Goal: Task Accomplishment & Management: Complete application form

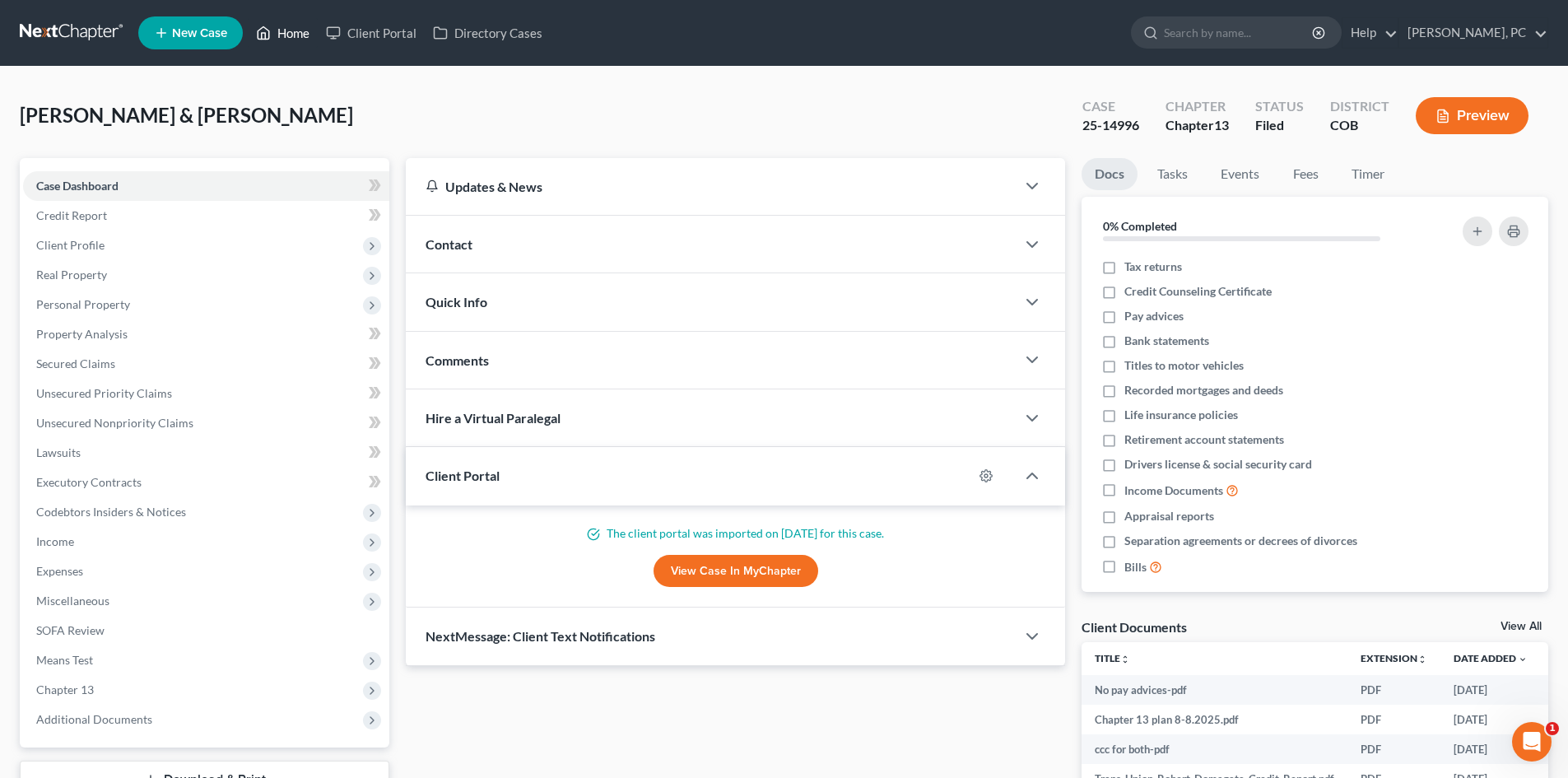
click at [300, 24] on link "Home" at bounding box center [282, 33] width 70 height 30
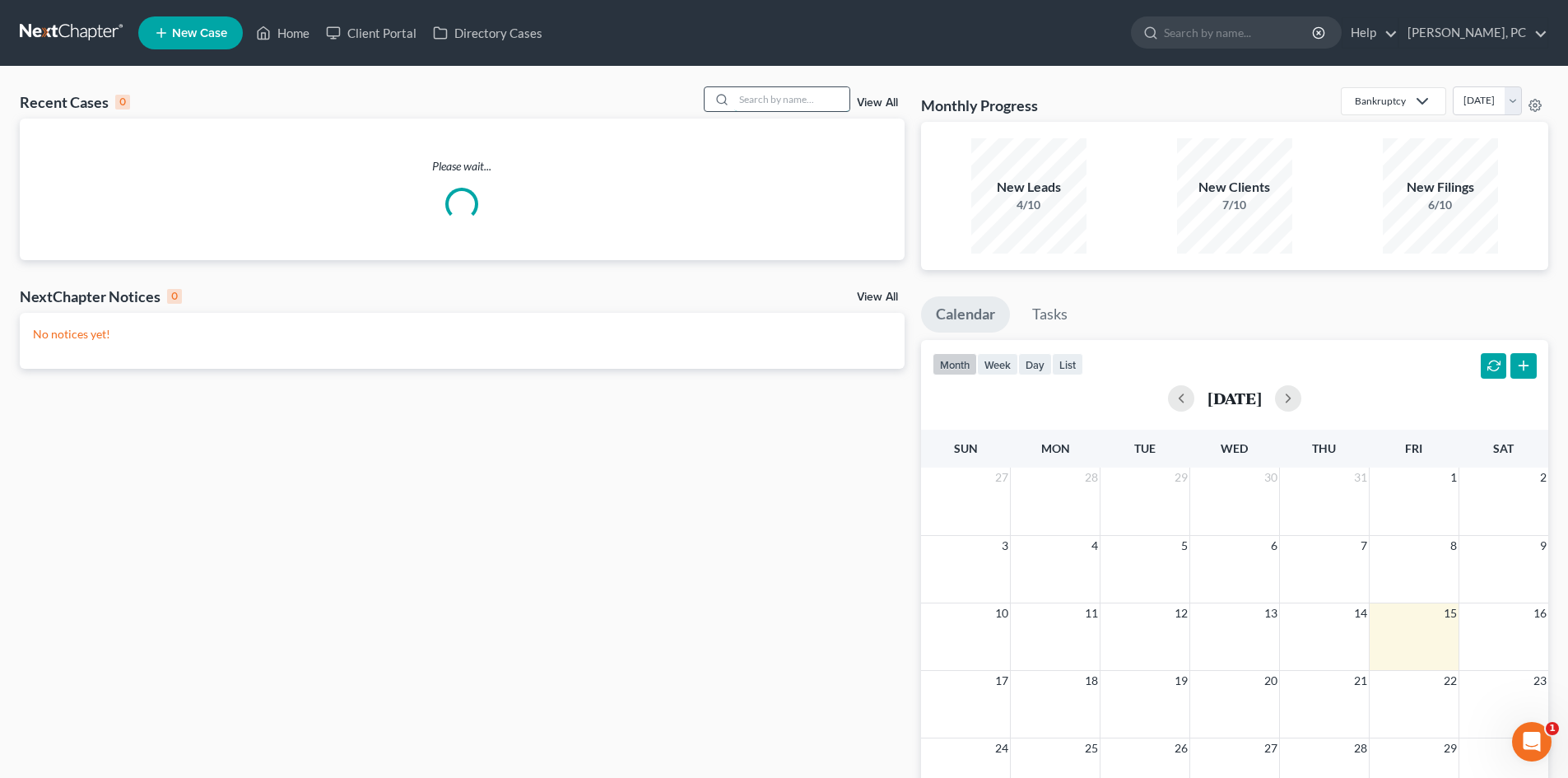
click at [818, 107] on input "search" at bounding box center [791, 99] width 115 height 24
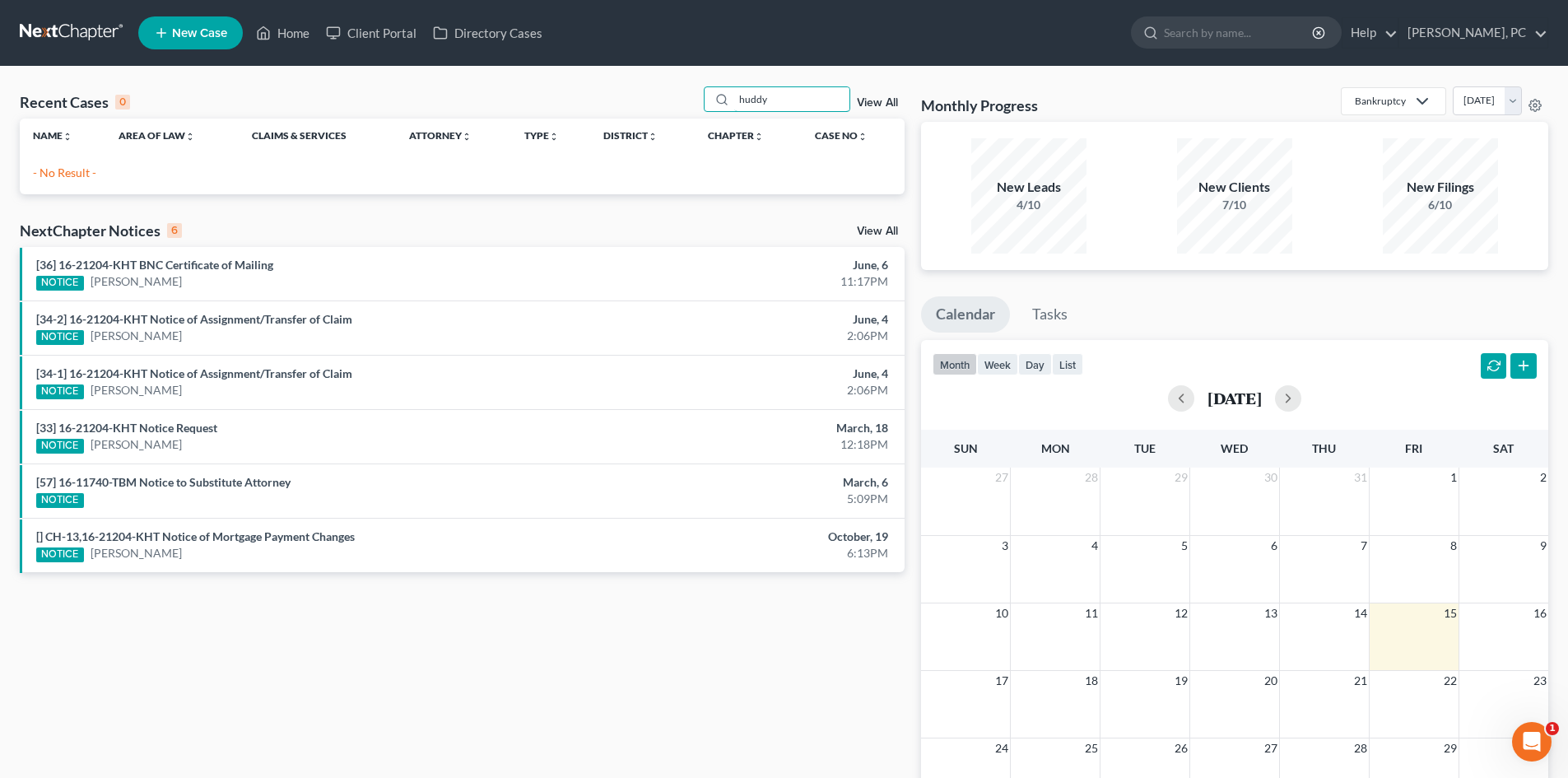
type input "huddy"
click at [187, 32] on span "New Case" at bounding box center [199, 34] width 55 height 13
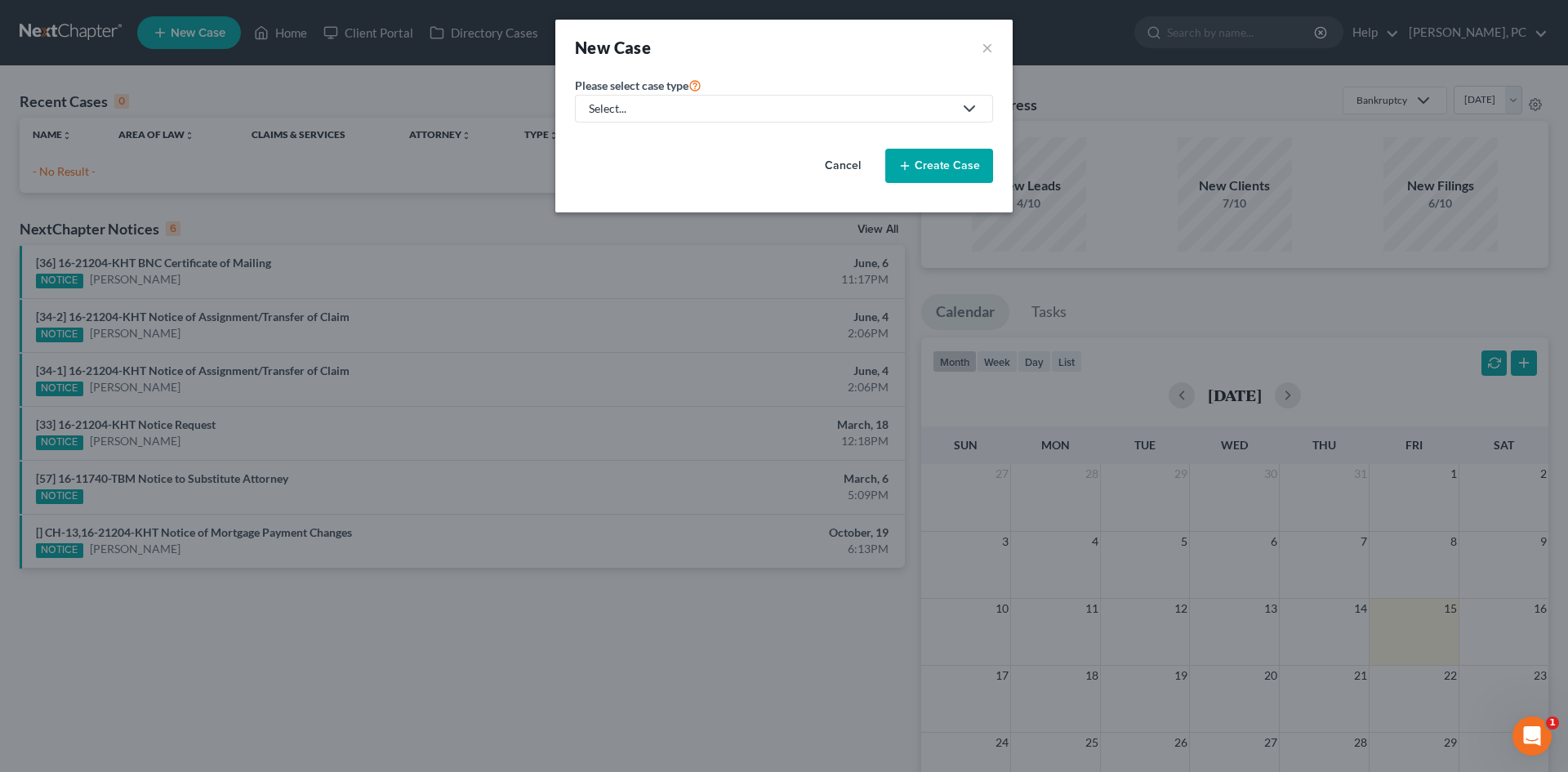
click at [830, 112] on div "Select..." at bounding box center [771, 109] width 364 height 16
click at [632, 138] on div "Bankruptcy" at bounding box center [619, 141] width 58 height 16
select select "11"
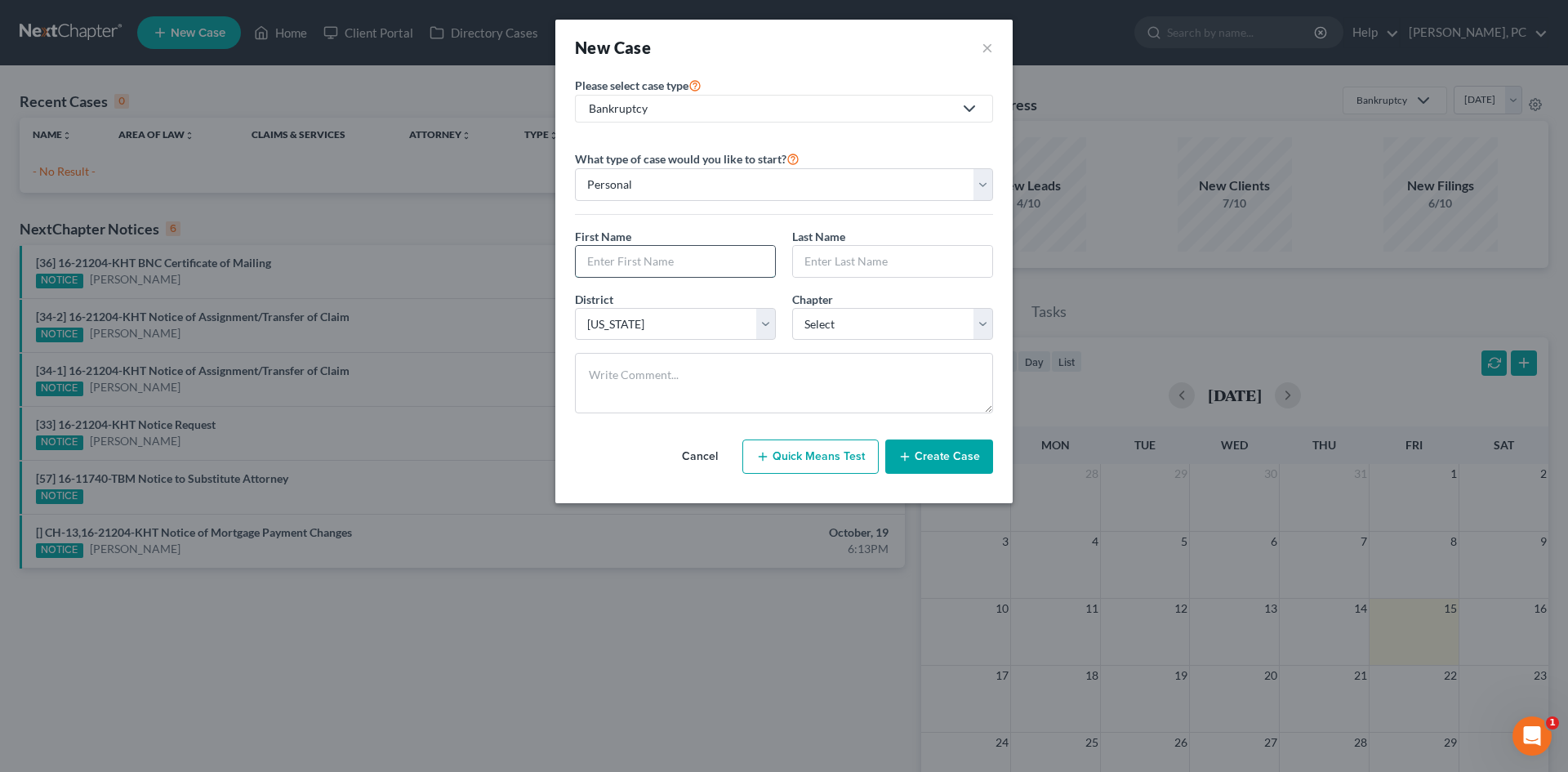
click at [628, 257] on input "text" at bounding box center [676, 261] width 200 height 31
type input "Craig"
type input "Huddy"
click at [833, 320] on select "Select 7 11 12 13" at bounding box center [892, 324] width 201 height 32
select select "3"
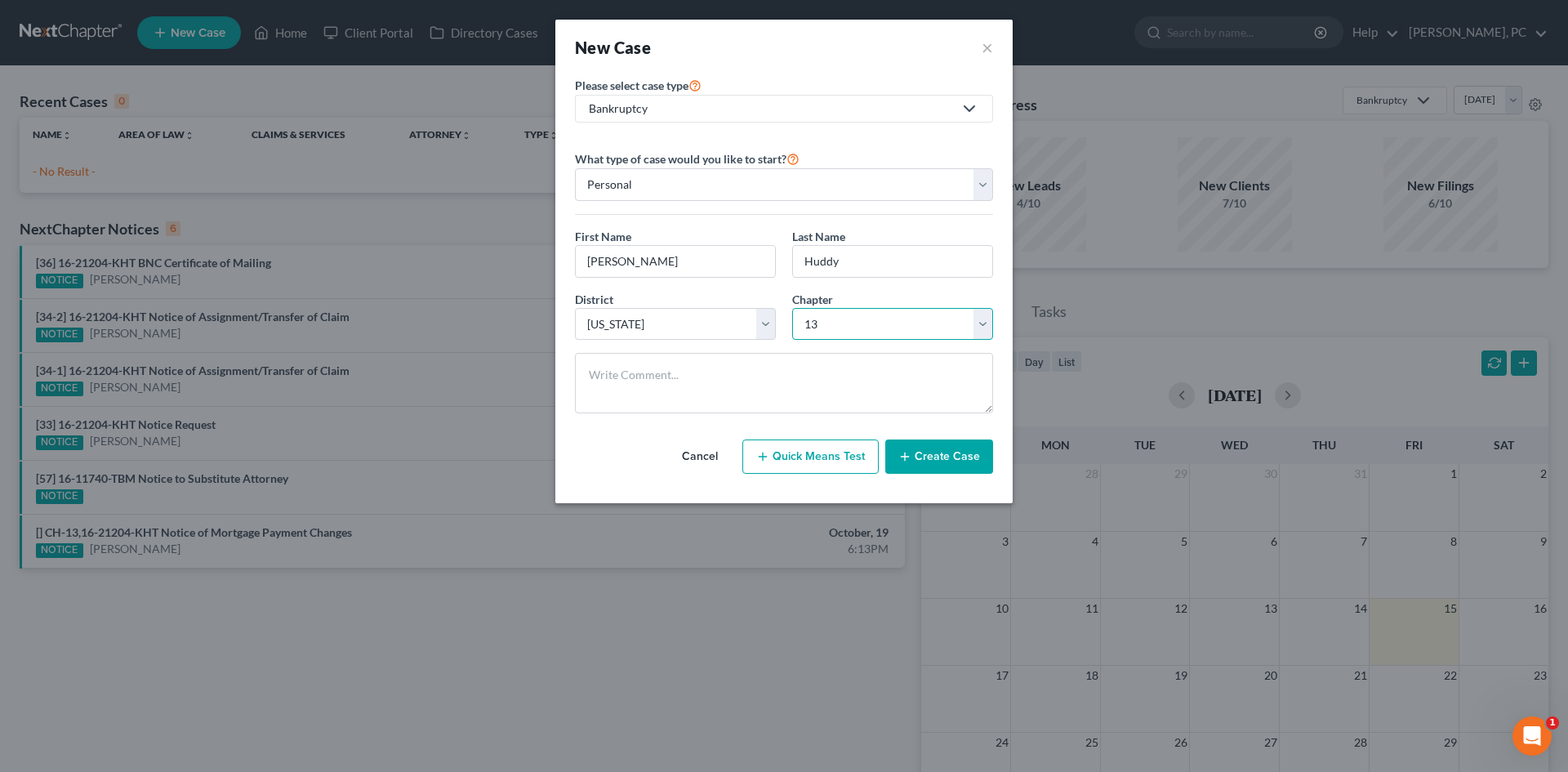
click at [793, 308] on select "Select 7 11 12 13" at bounding box center [892, 324] width 201 height 32
click at [926, 453] on button "Create Case" at bounding box center [939, 456] width 108 height 34
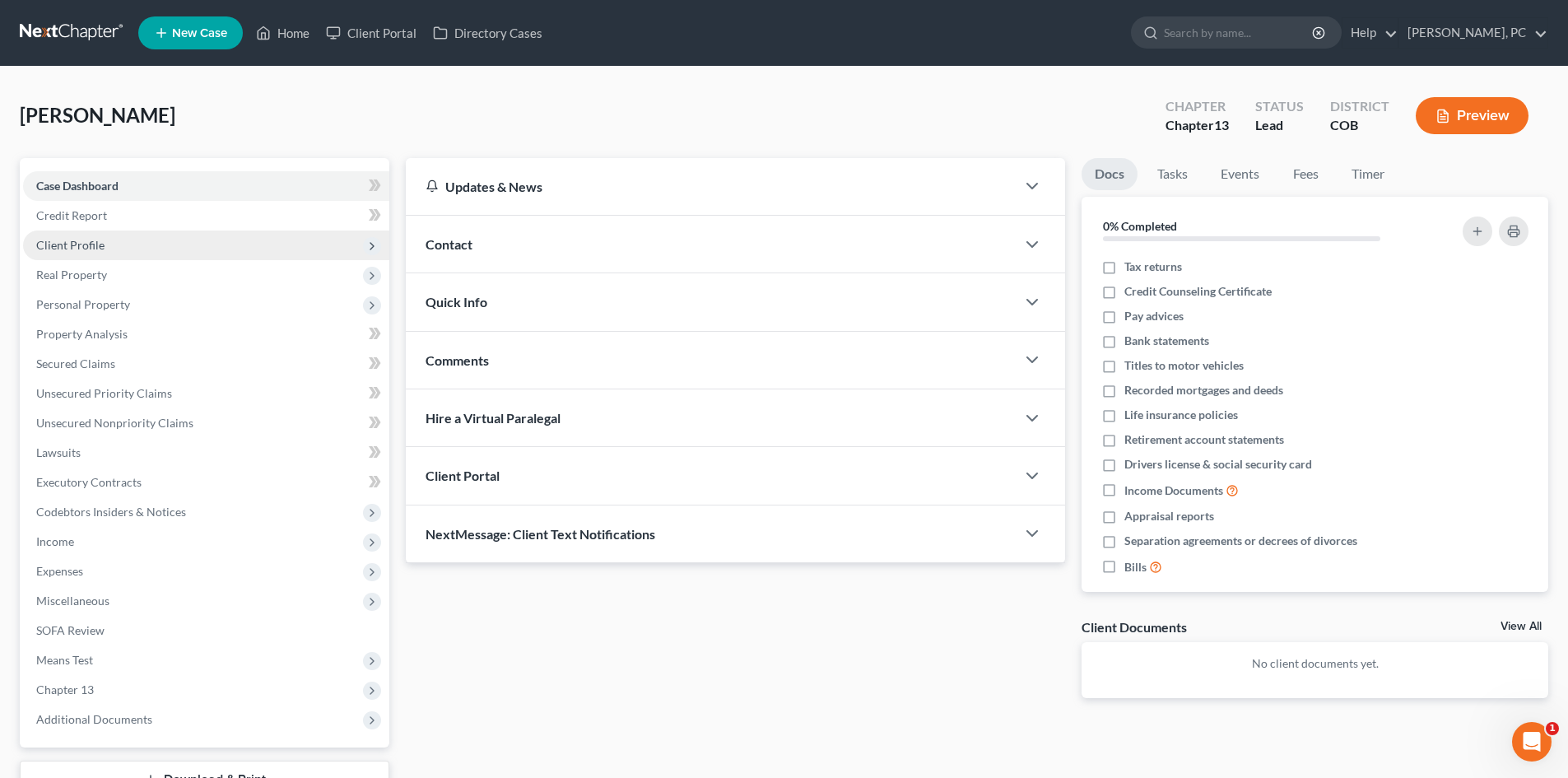
click at [76, 250] on span "Client Profile" at bounding box center [70, 244] width 68 height 14
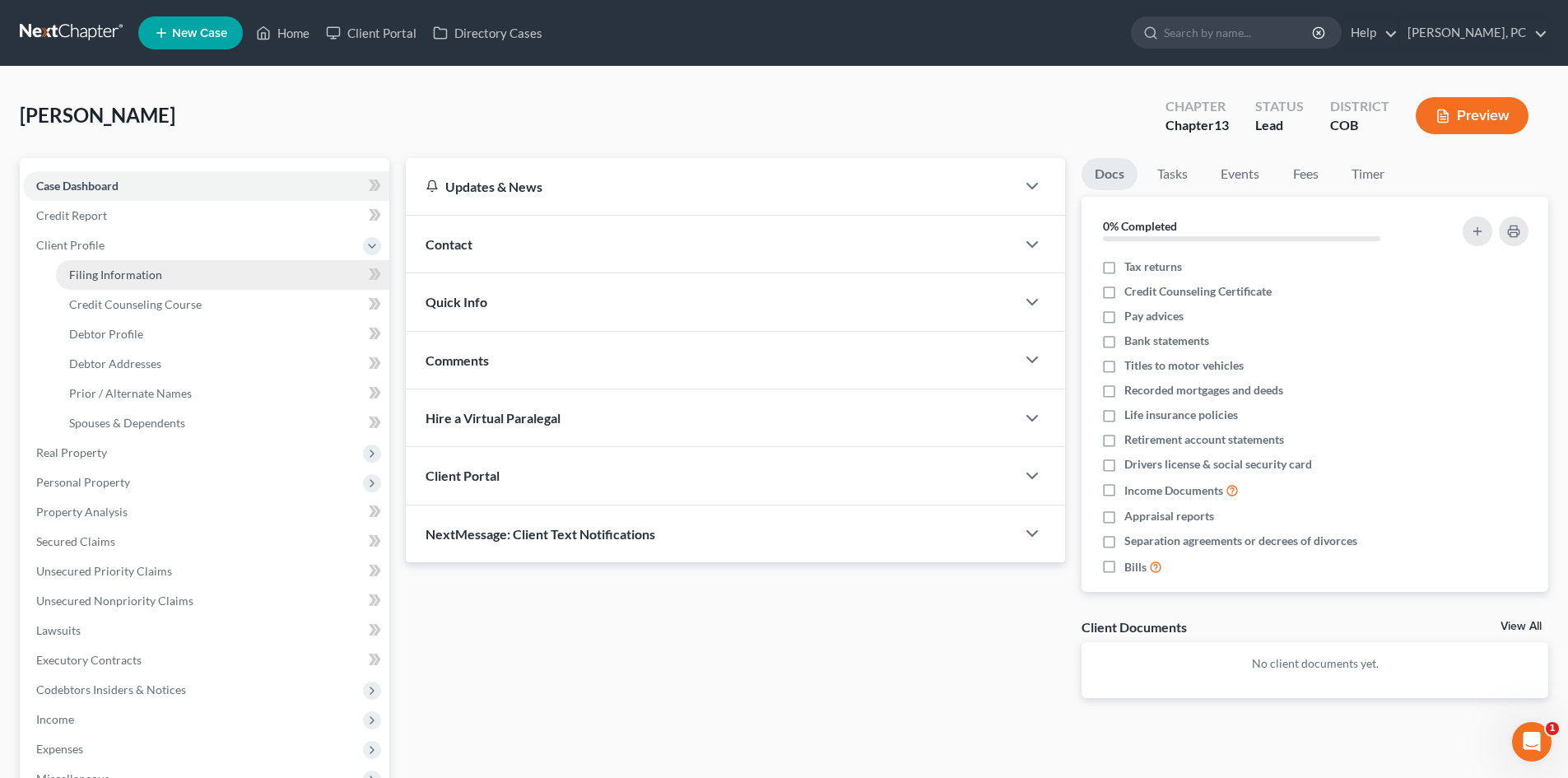
click at [146, 277] on span "Filing Information" at bounding box center [115, 274] width 93 height 14
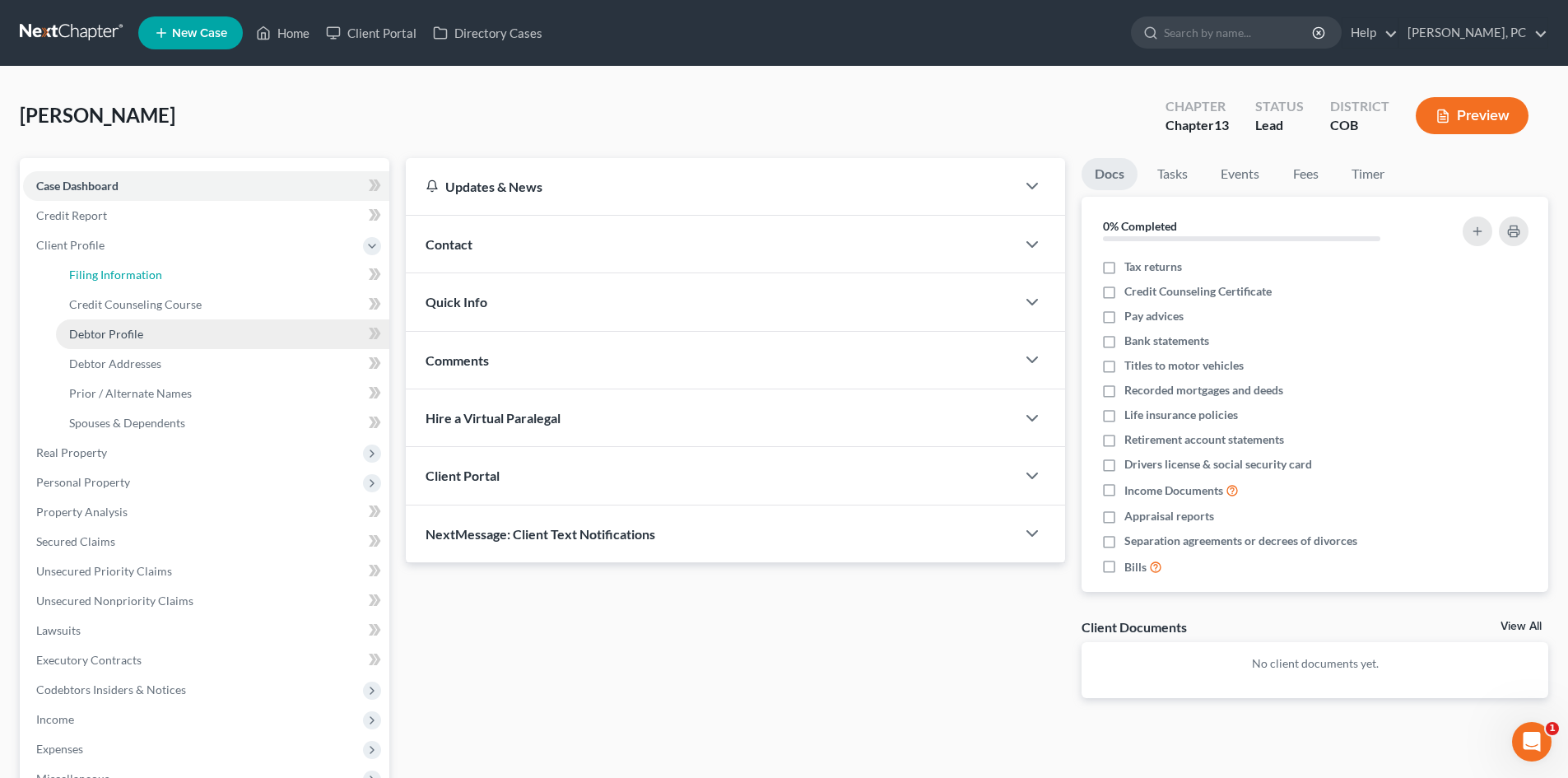
select select "1"
select select "0"
select select "3"
select select "11"
select select "5"
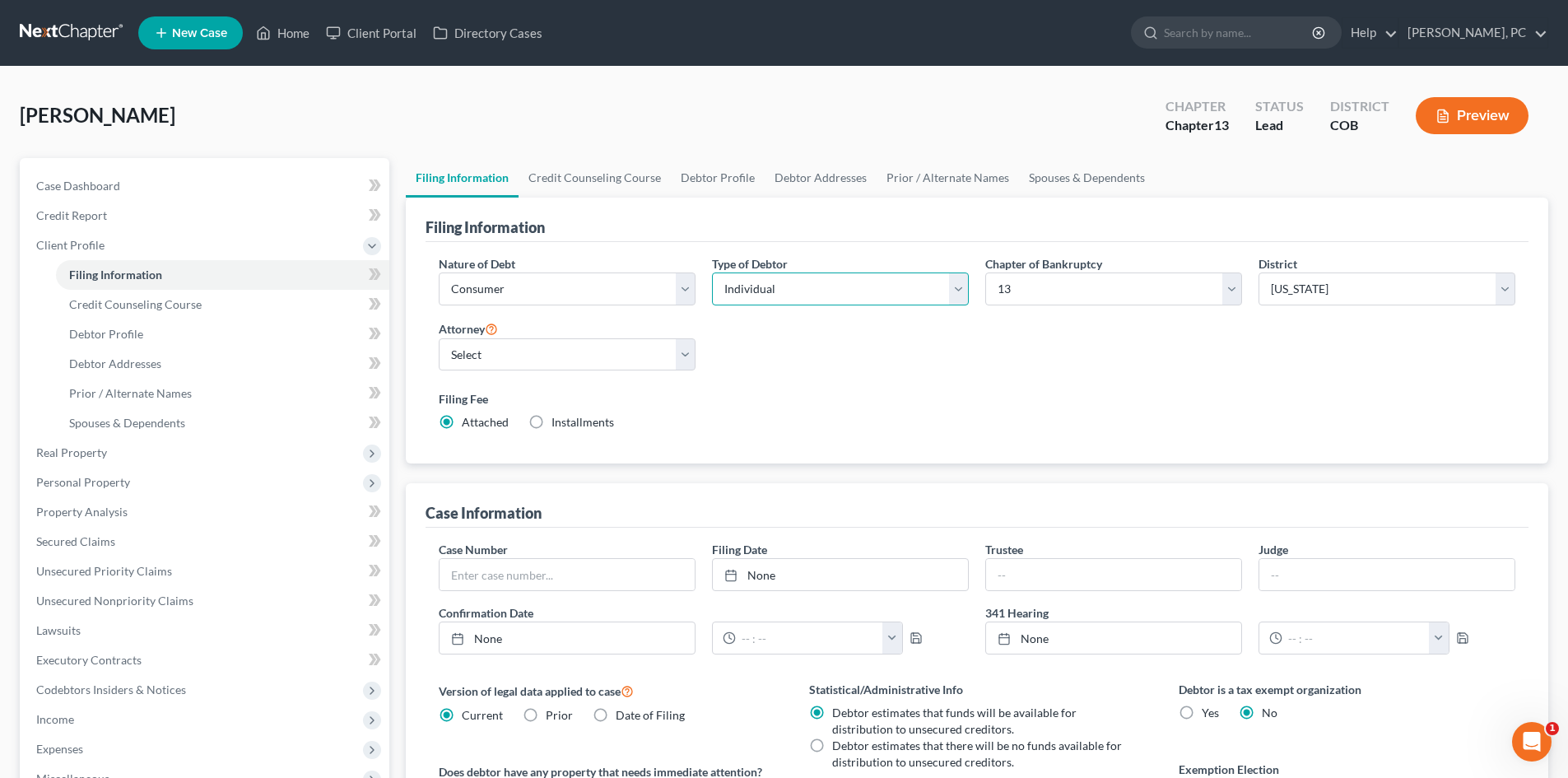
click at [728, 298] on select "Select Individual Joint" at bounding box center [839, 289] width 256 height 33
select select "1"
click at [711, 273] on select "Select Individual Joint" at bounding box center [839, 289] width 256 height 33
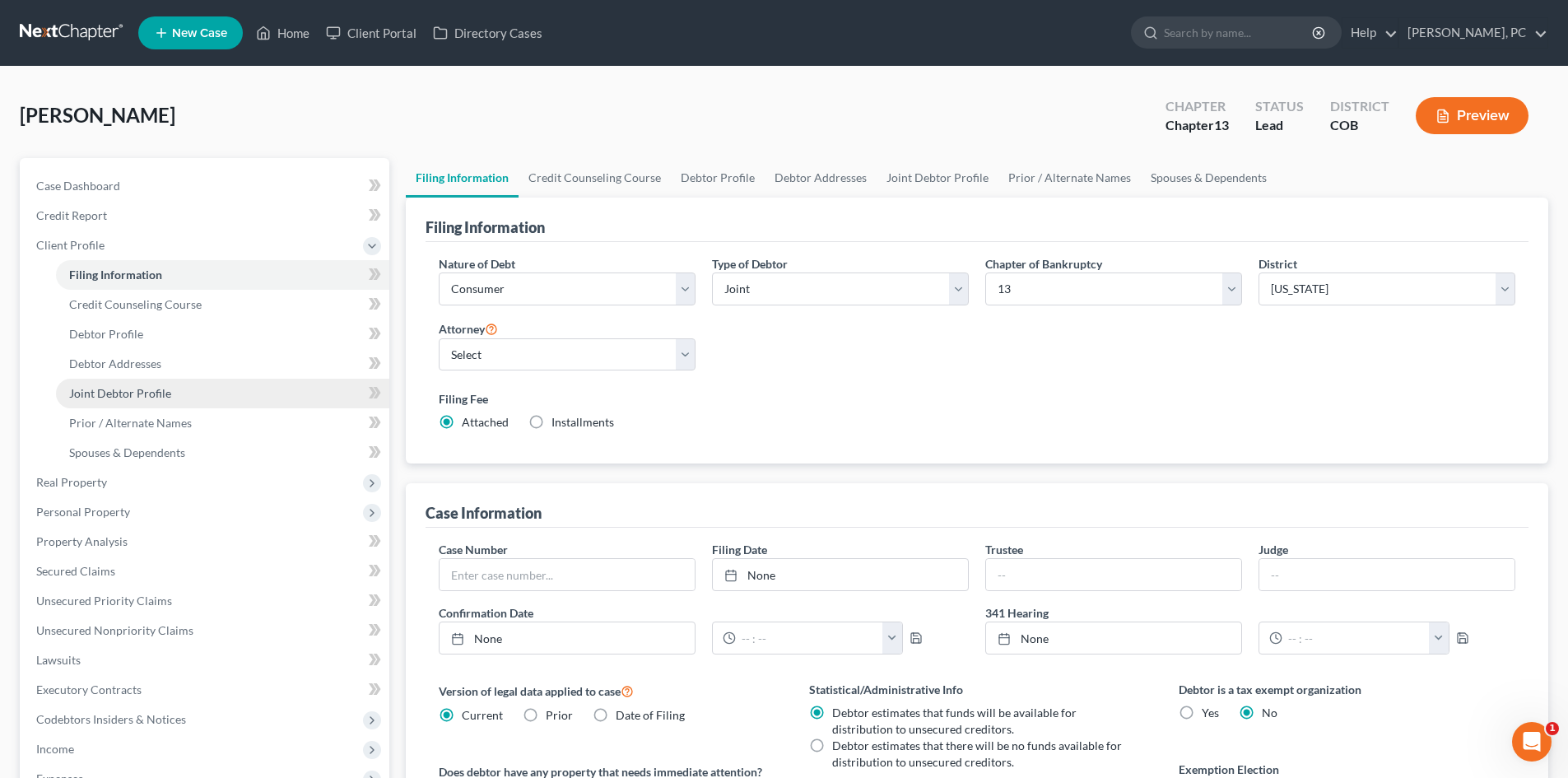
click at [105, 389] on span "Joint Debtor Profile" at bounding box center [120, 393] width 102 height 14
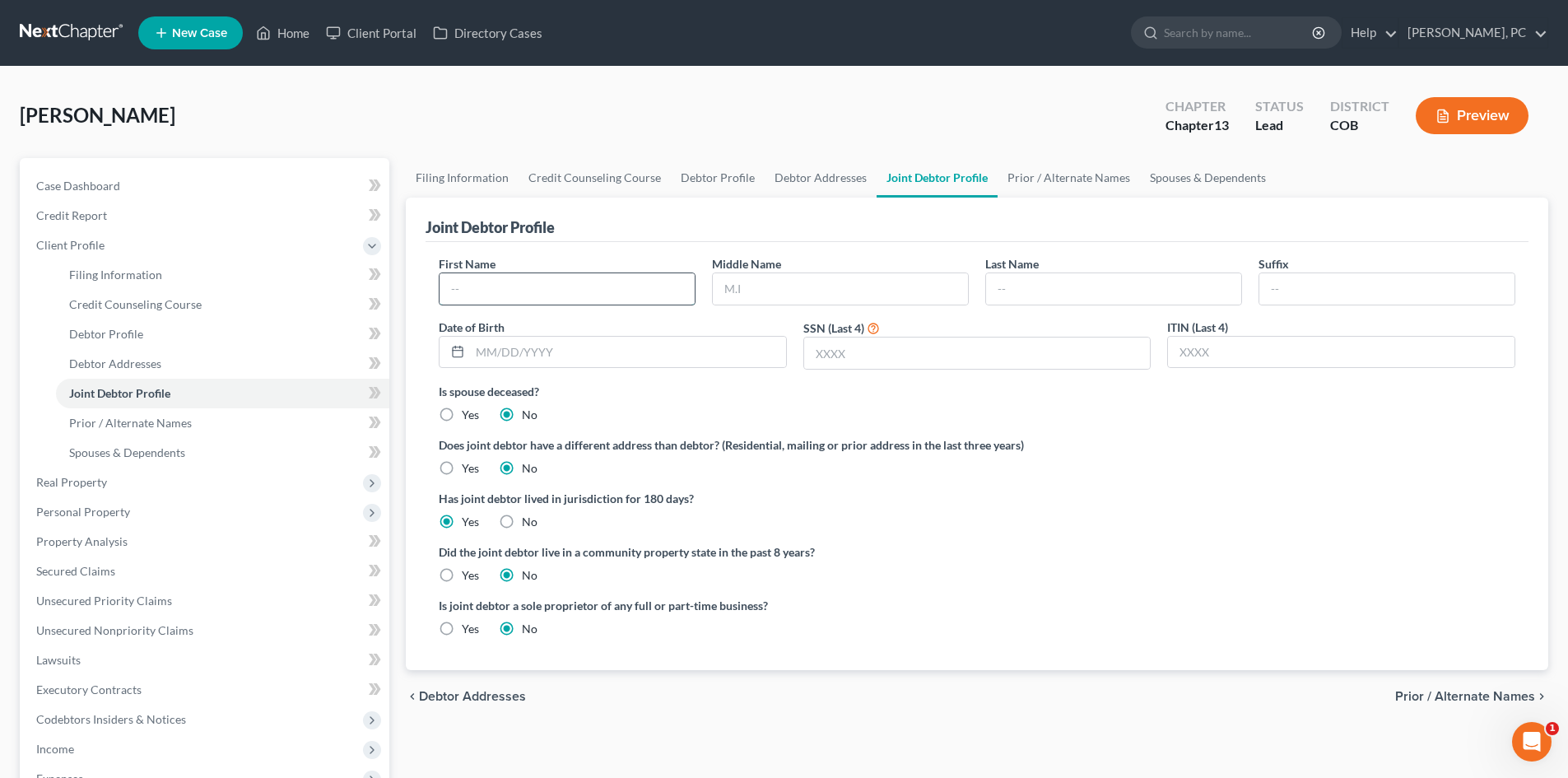
click at [571, 291] on input "text" at bounding box center [566, 288] width 255 height 32
type input "Debi"
type input "Huddy"
click at [98, 273] on span "Filing Information" at bounding box center [115, 274] width 93 height 14
select select "1"
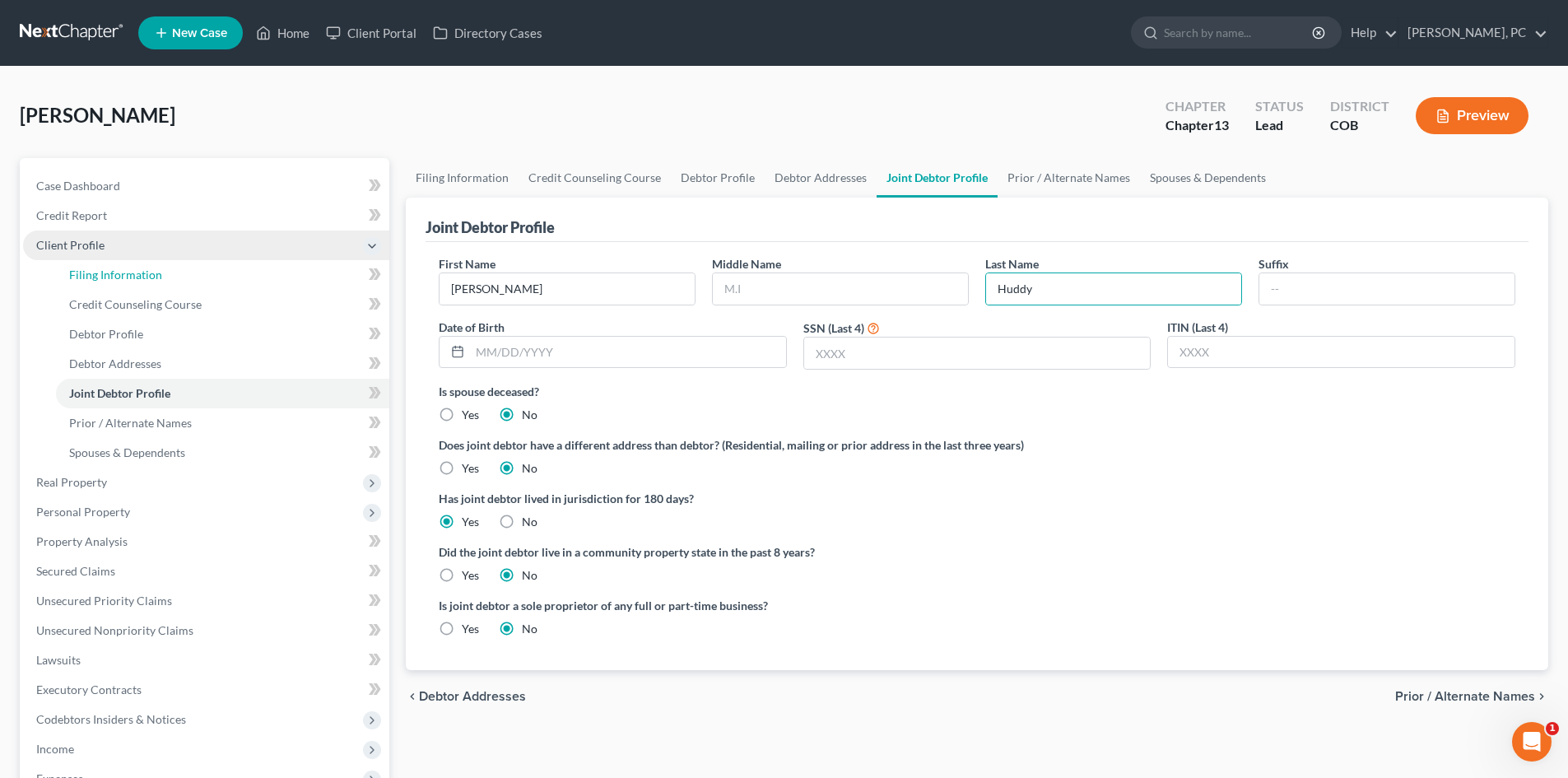
select select "1"
select select "3"
select select "11"
select select "5"
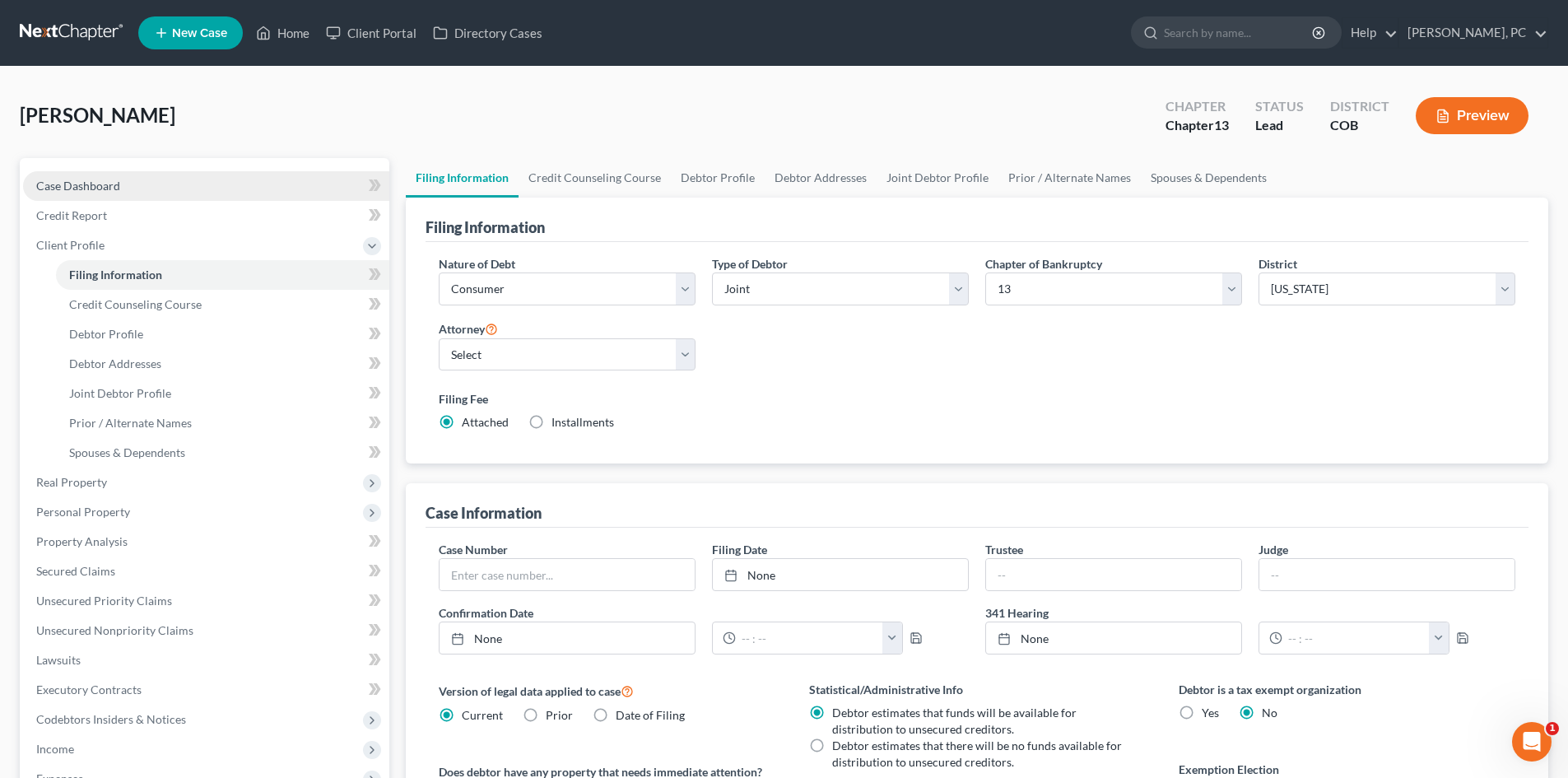
click at [84, 185] on span "Case Dashboard" at bounding box center [78, 185] width 84 height 14
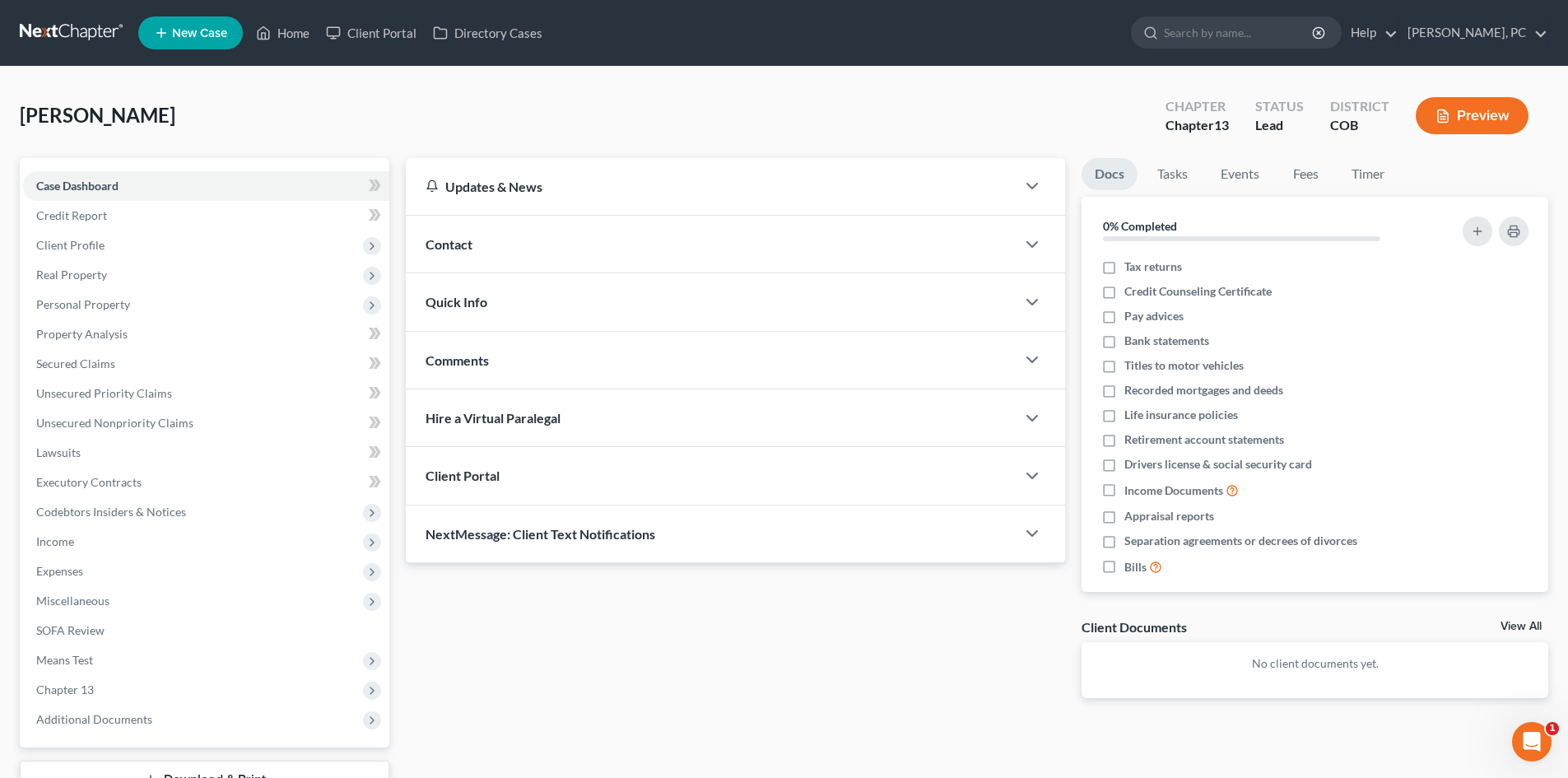
click at [639, 491] on div "Client Portal" at bounding box center [711, 475] width 610 height 57
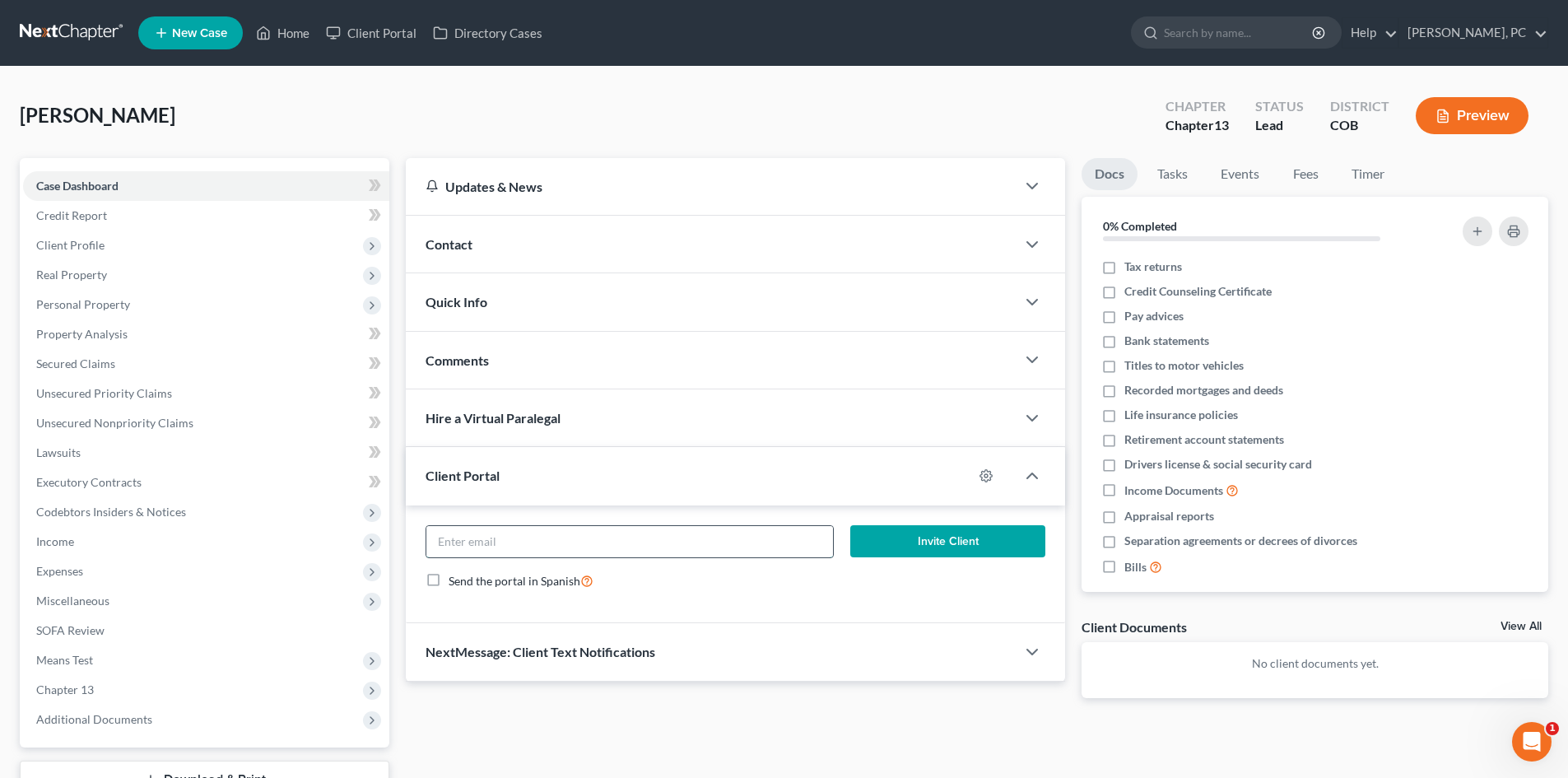
click at [593, 534] on input "email" at bounding box center [629, 541] width 406 height 32
type input "debihuddy@yahoo.com"
click at [976, 548] on button "Invite Client" at bounding box center [948, 541] width 196 height 33
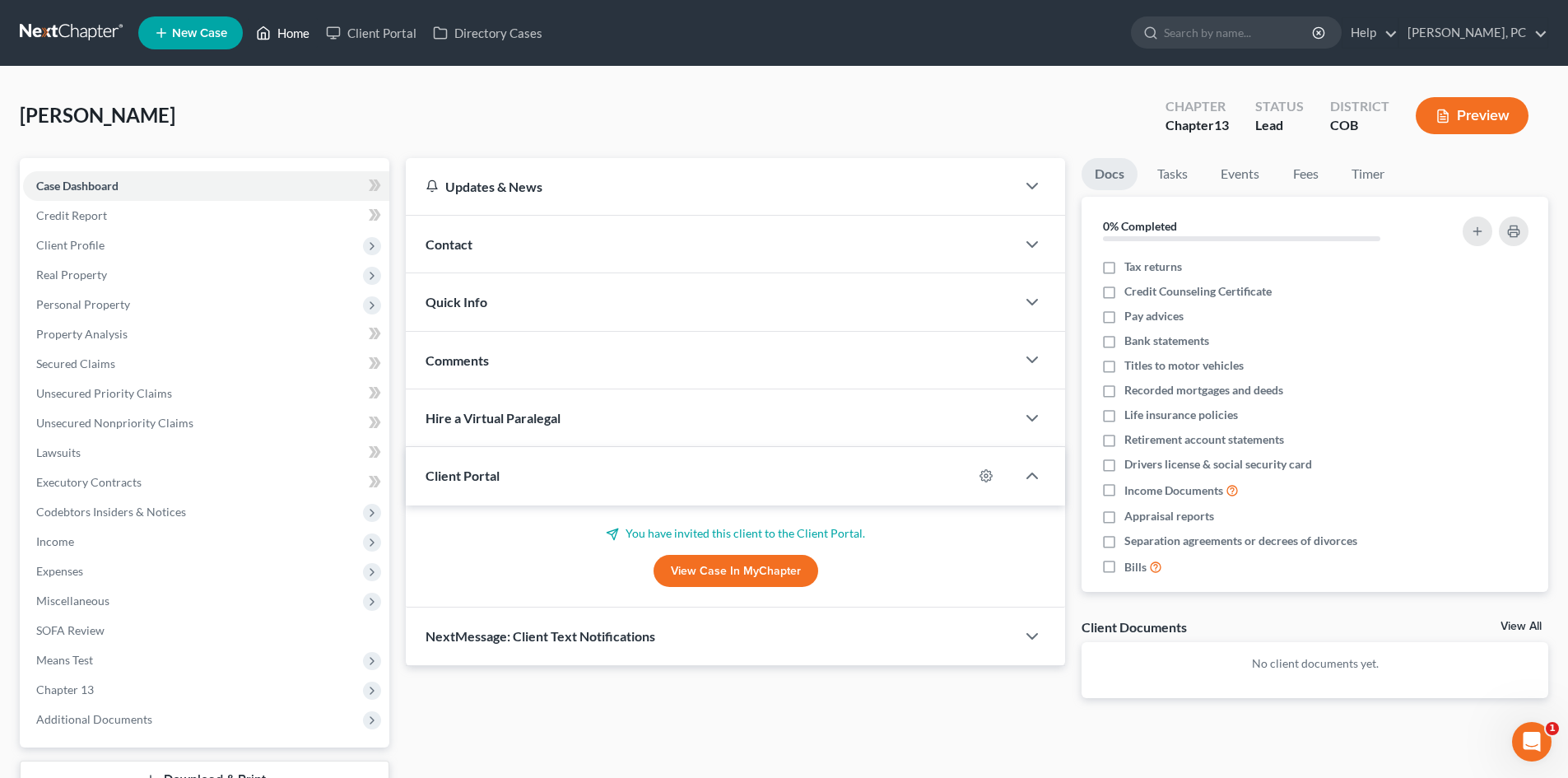
click at [298, 30] on link "Home" at bounding box center [282, 33] width 70 height 30
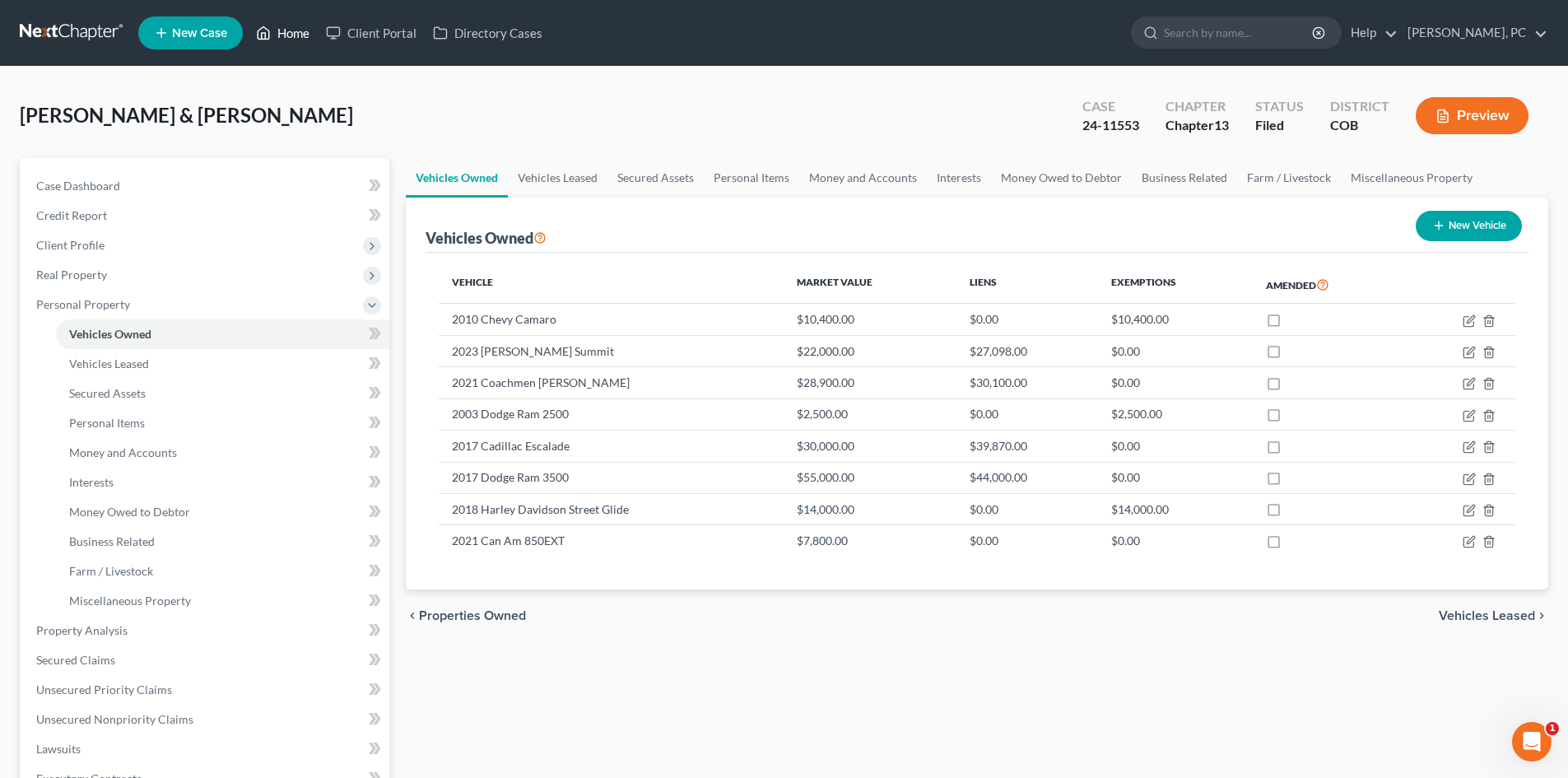
click at [290, 32] on link "Home" at bounding box center [282, 33] width 70 height 30
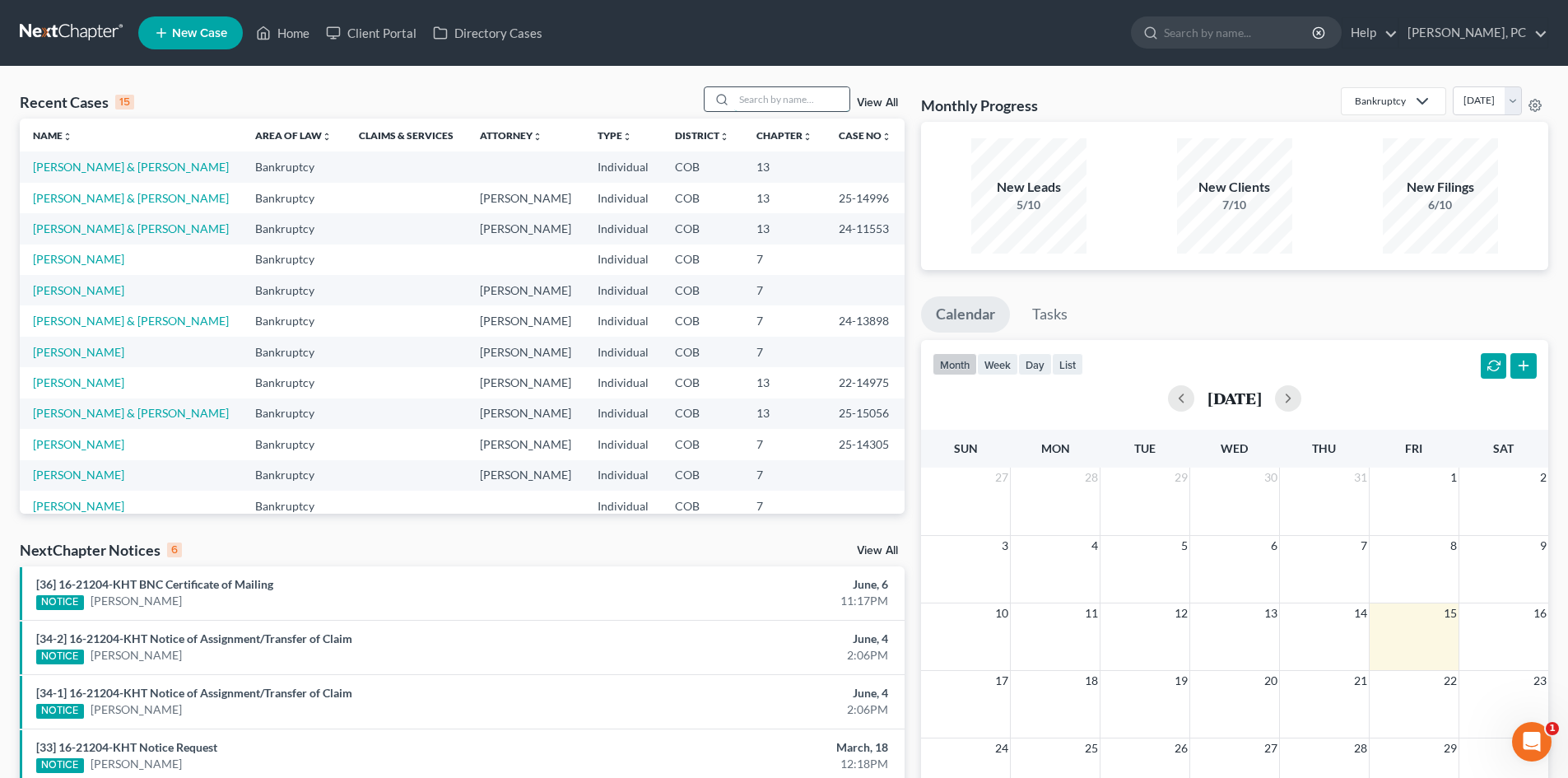
click at [800, 105] on input "search" at bounding box center [791, 99] width 115 height 24
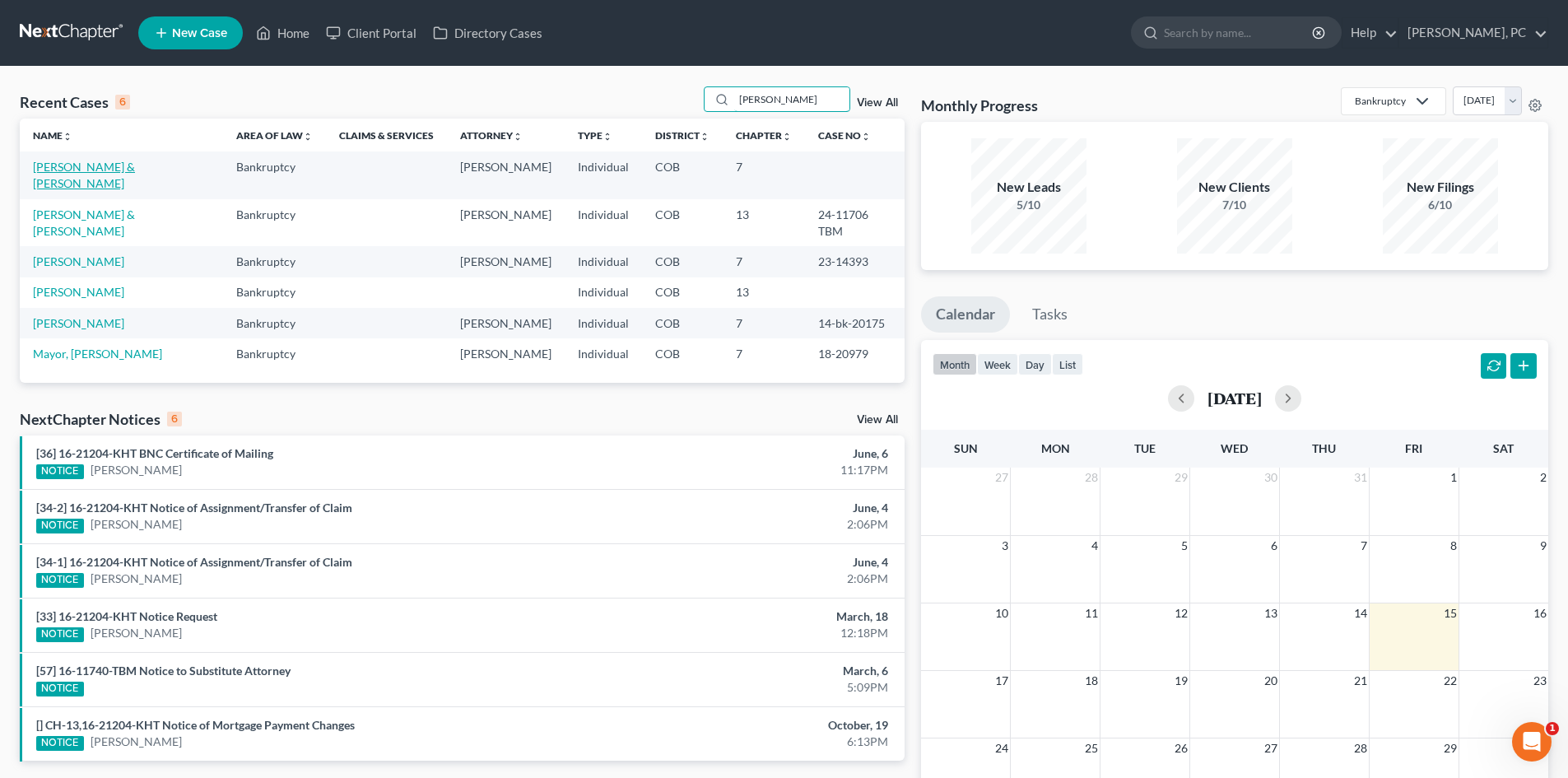
type input "vera"
click at [101, 163] on link "[PERSON_NAME] & [PERSON_NAME]" at bounding box center [83, 175] width 102 height 31
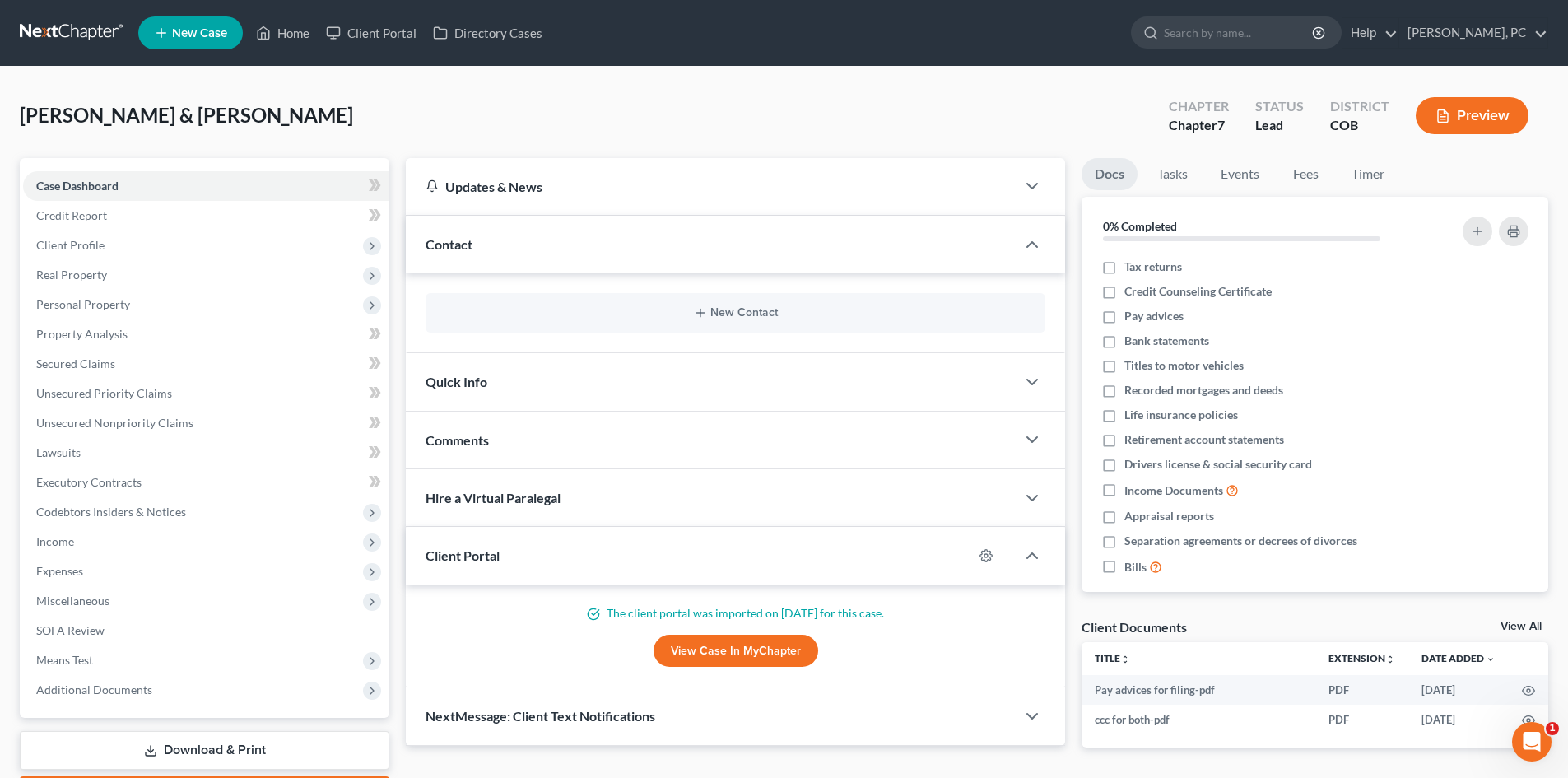
drag, startPoint x: 759, startPoint y: 651, endPoint x: 586, endPoint y: 489, distance: 237.0
click at [759, 651] on link "View Case in MyChapter" at bounding box center [736, 651] width 165 height 33
drag, startPoint x: 292, startPoint y: 31, endPoint x: 265, endPoint y: 124, distance: 96.8
click at [292, 31] on link "Home" at bounding box center [282, 33] width 70 height 30
click at [291, 36] on link "Home" at bounding box center [282, 33] width 70 height 30
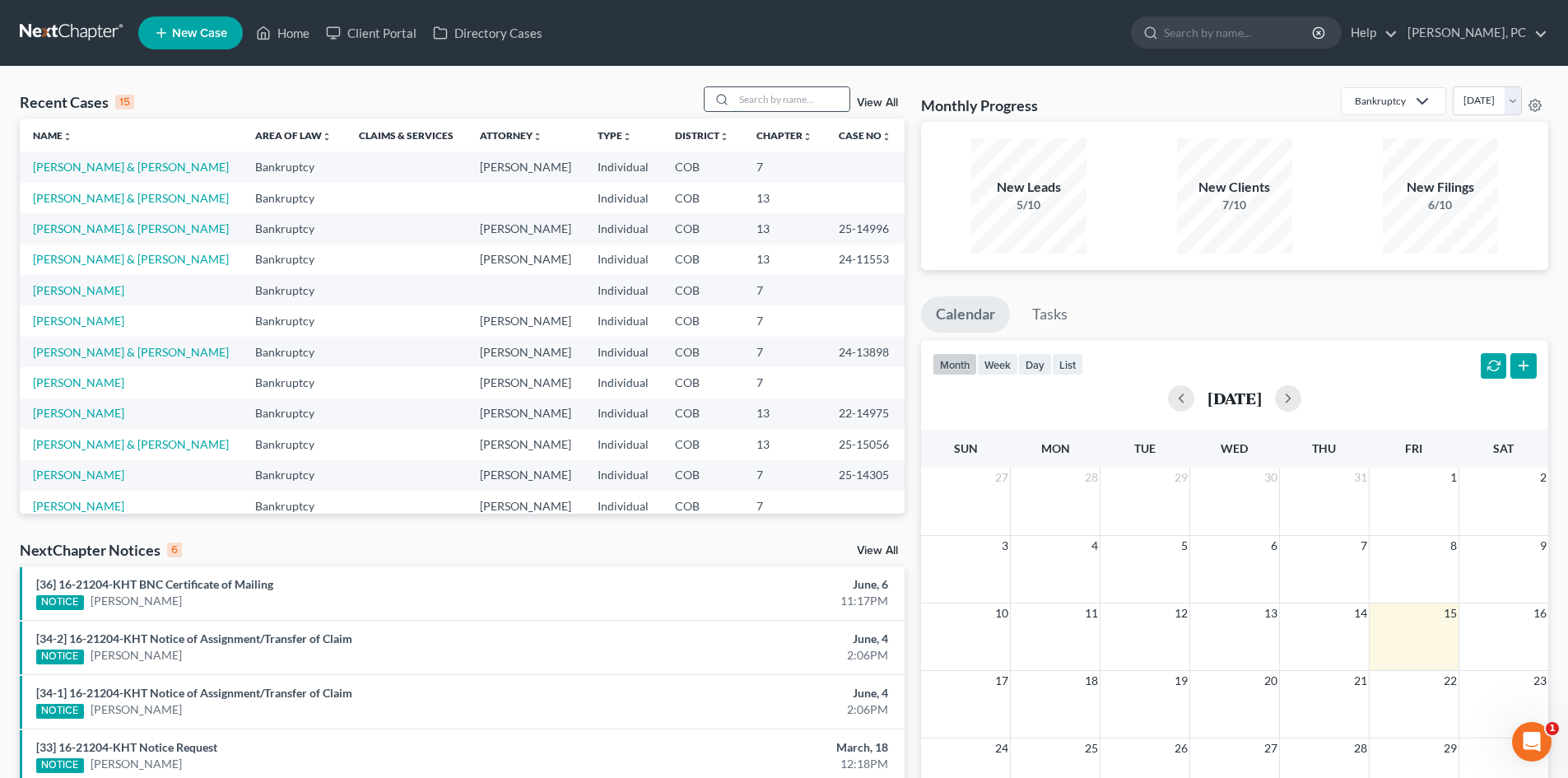
click at [767, 102] on input "search" at bounding box center [791, 99] width 115 height 24
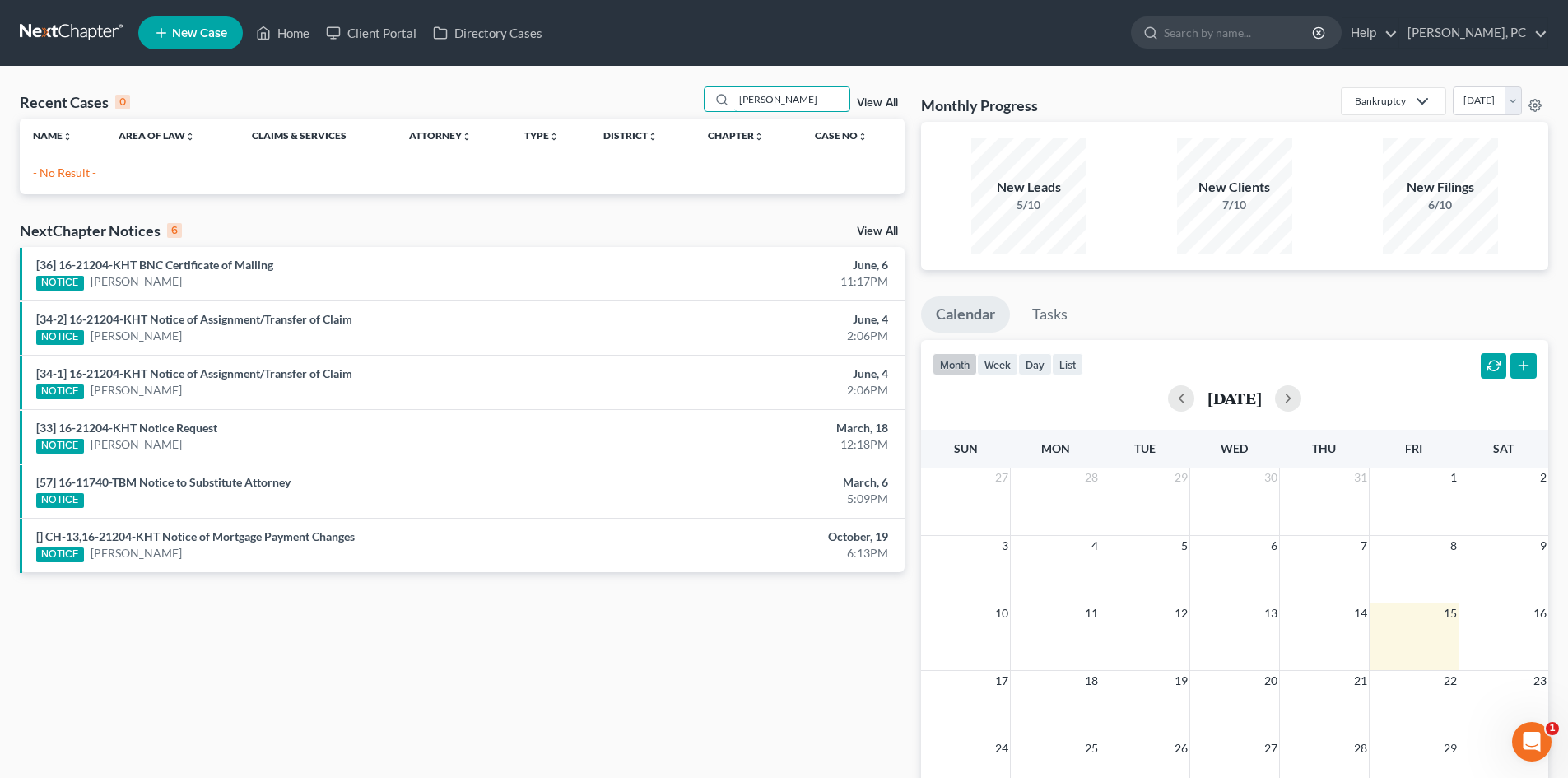
drag, startPoint x: 777, startPoint y: 103, endPoint x: 684, endPoint y: 102, distance: 93.0
click at [684, 102] on div "Recent Cases 0 sahed View All" at bounding box center [462, 102] width 885 height 32
click at [293, 37] on link "Home" at bounding box center [282, 33] width 70 height 30
type input "steele"
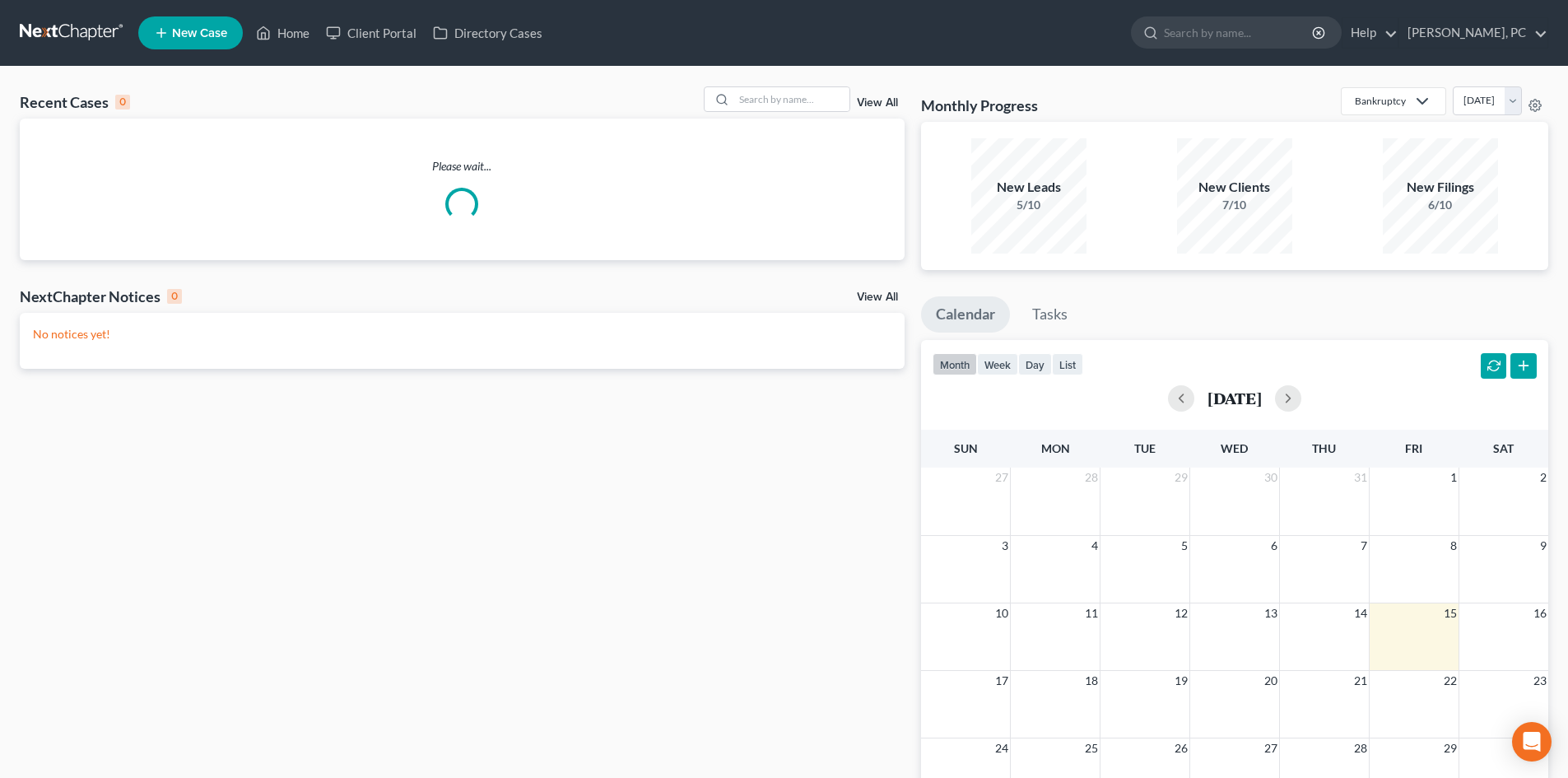
click at [204, 33] on span "New Case" at bounding box center [199, 34] width 55 height 13
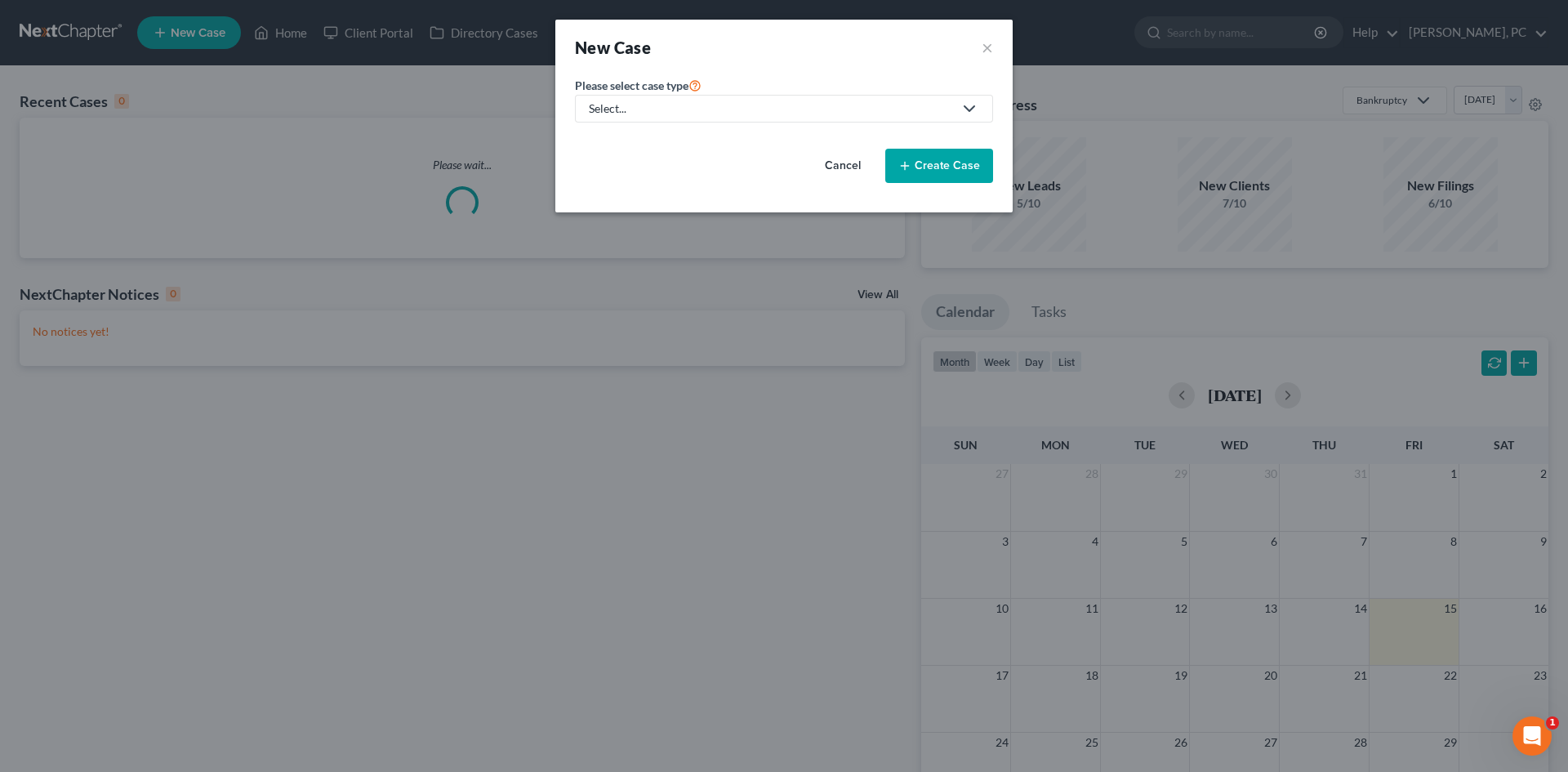
click at [687, 110] on div "Select..." at bounding box center [771, 109] width 364 height 16
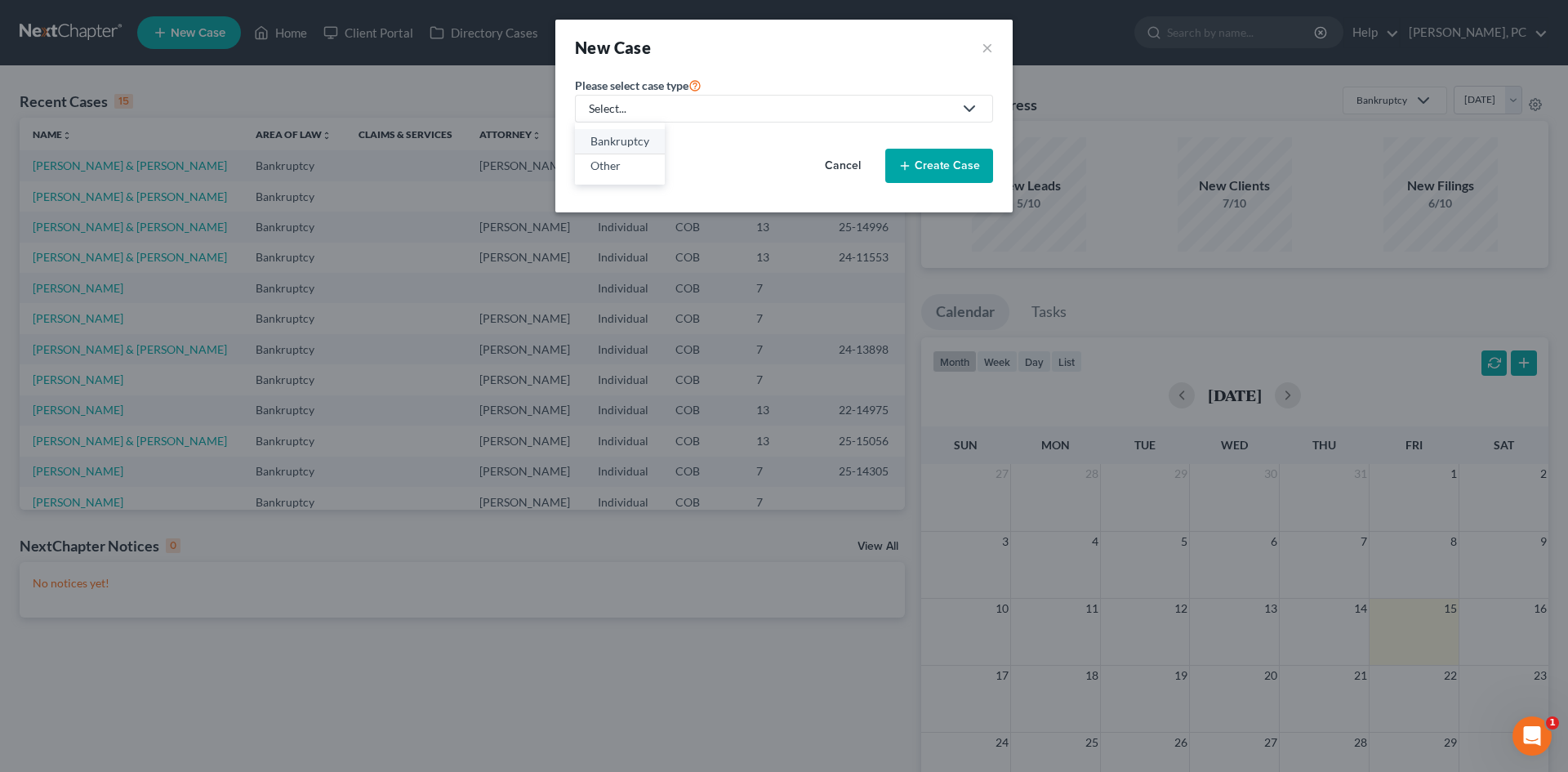
click at [661, 136] on link "Bankruptcy" at bounding box center [620, 141] width 90 height 25
select select "11"
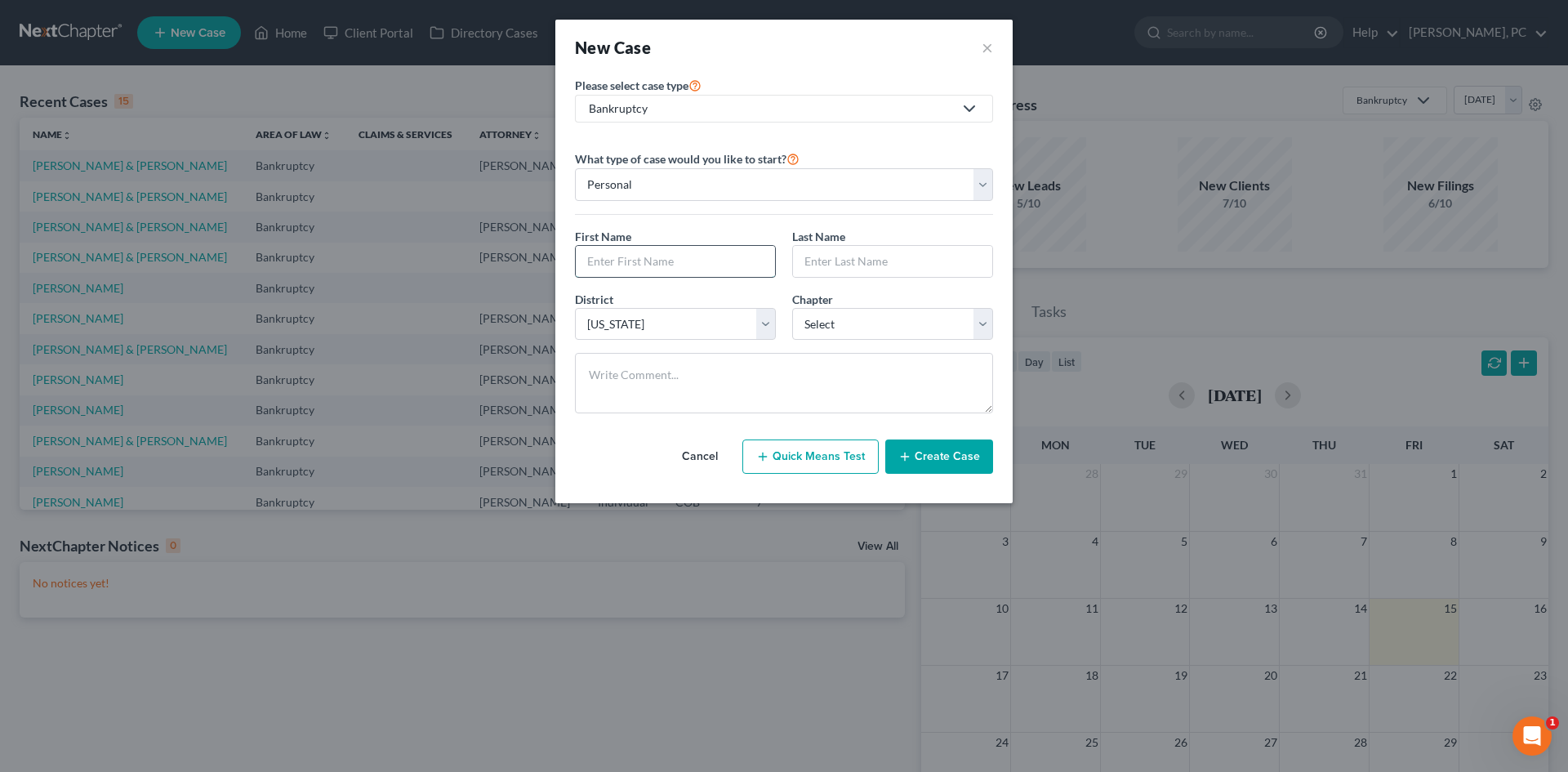
click at [648, 263] on input "text" at bounding box center [676, 261] width 200 height 31
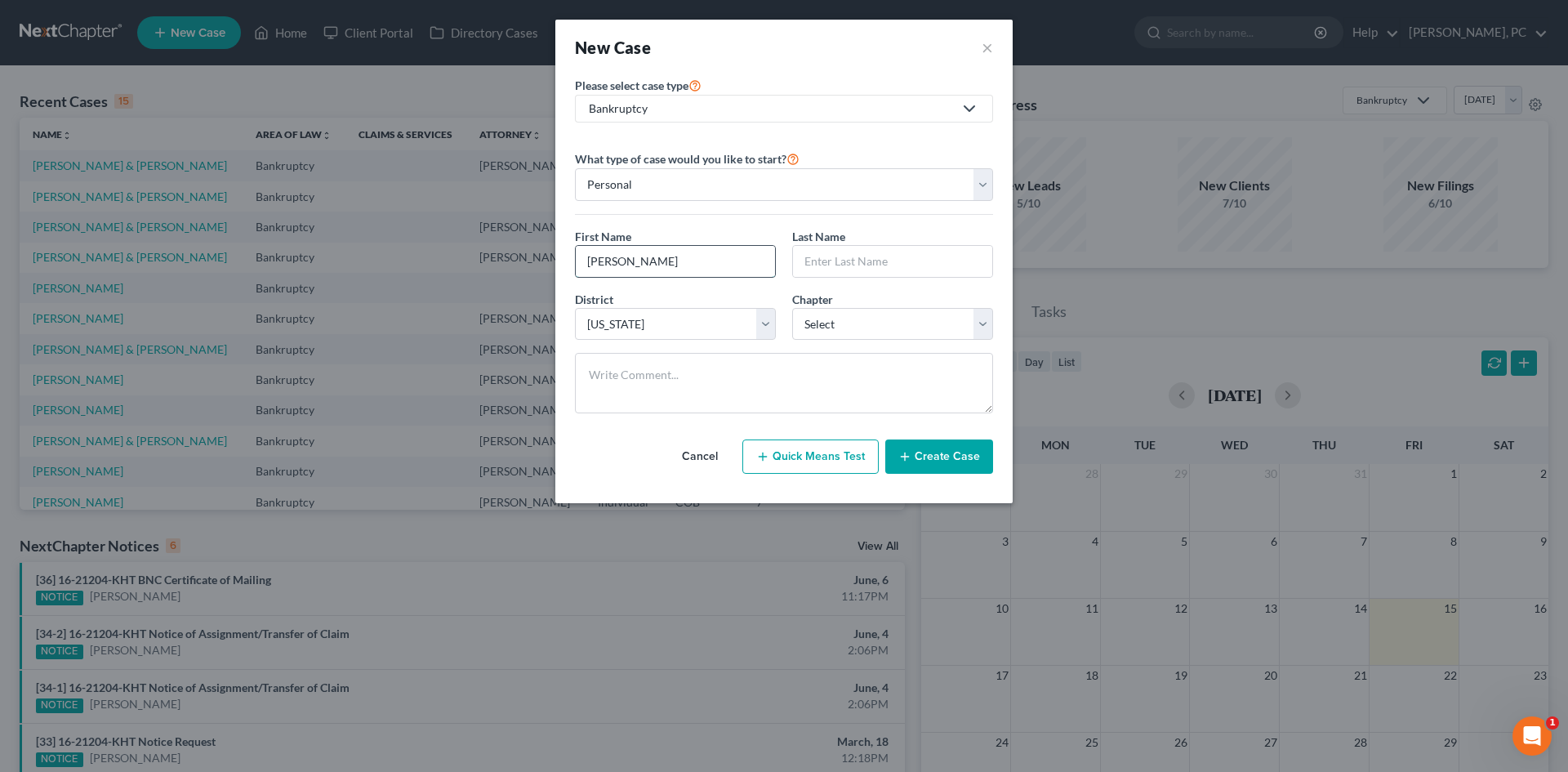
type input "[PERSON_NAME]"
click at [812, 317] on select "Select 7 11 12 13" at bounding box center [892, 324] width 201 height 32
select select "0"
click at [793, 308] on select "Select 7 11 12 13" at bounding box center [892, 324] width 201 height 32
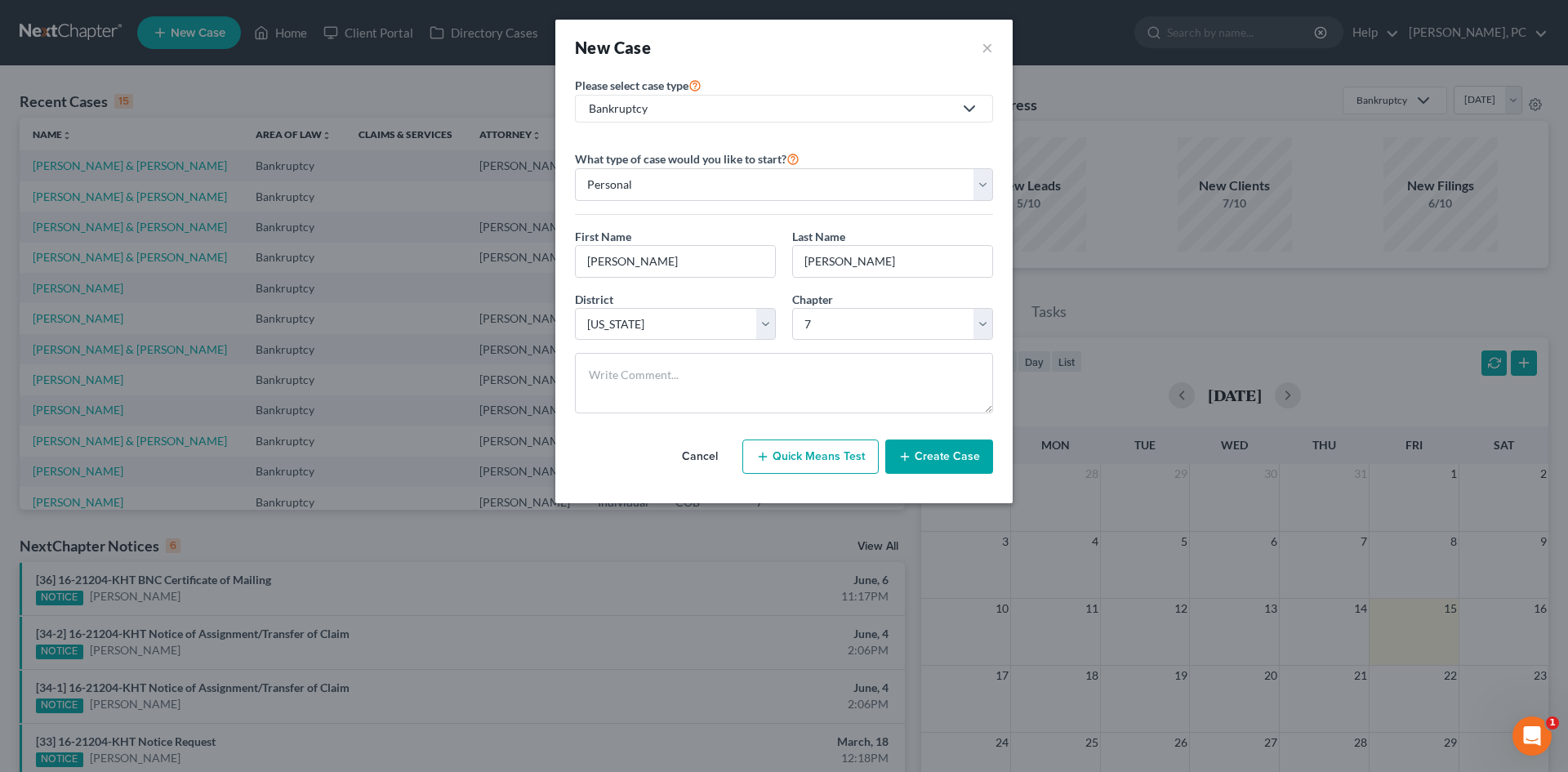
click at [927, 457] on button "Create Case" at bounding box center [939, 456] width 108 height 34
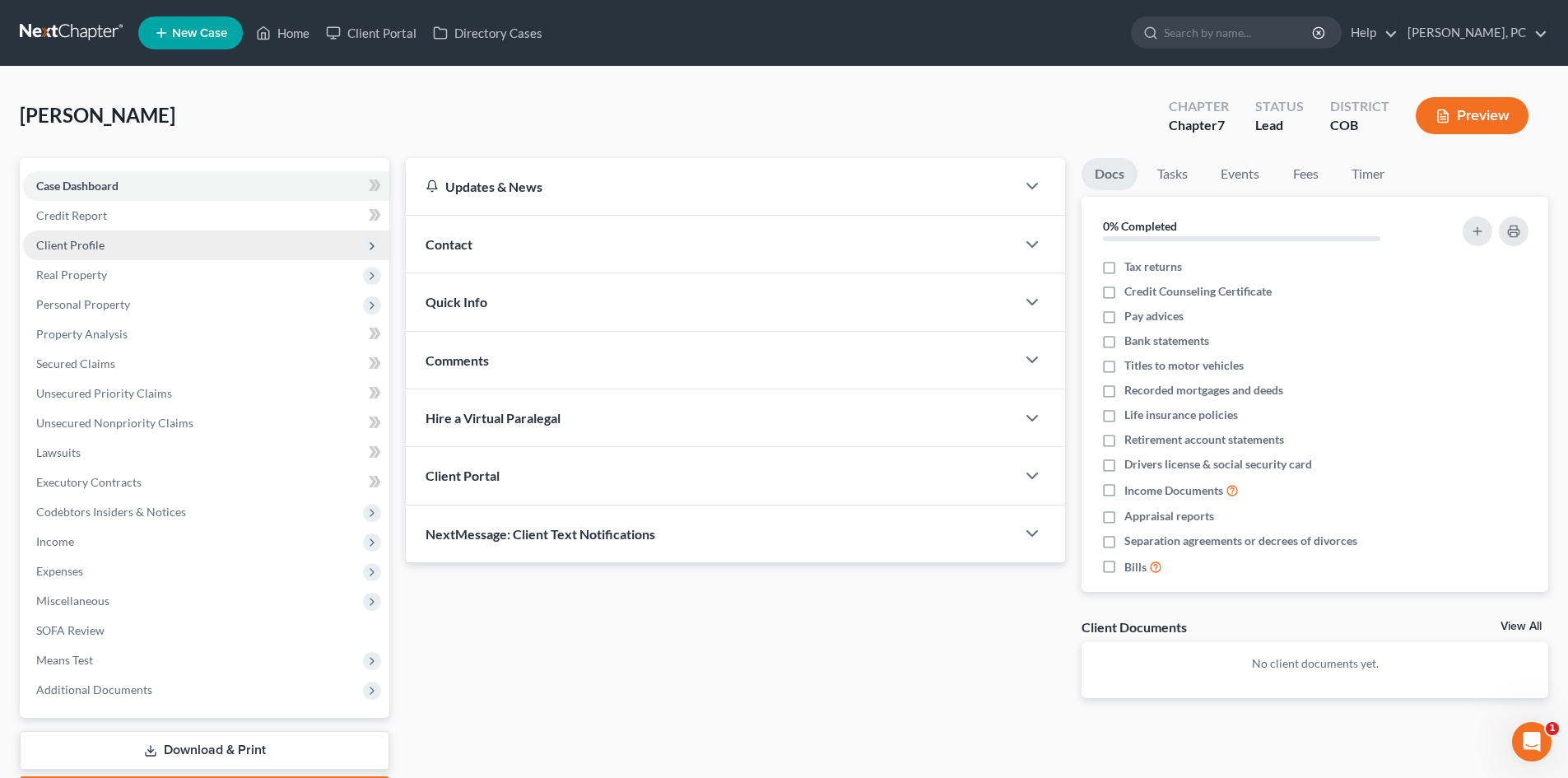
click at [84, 242] on span "Client Profile" at bounding box center [70, 244] width 68 height 14
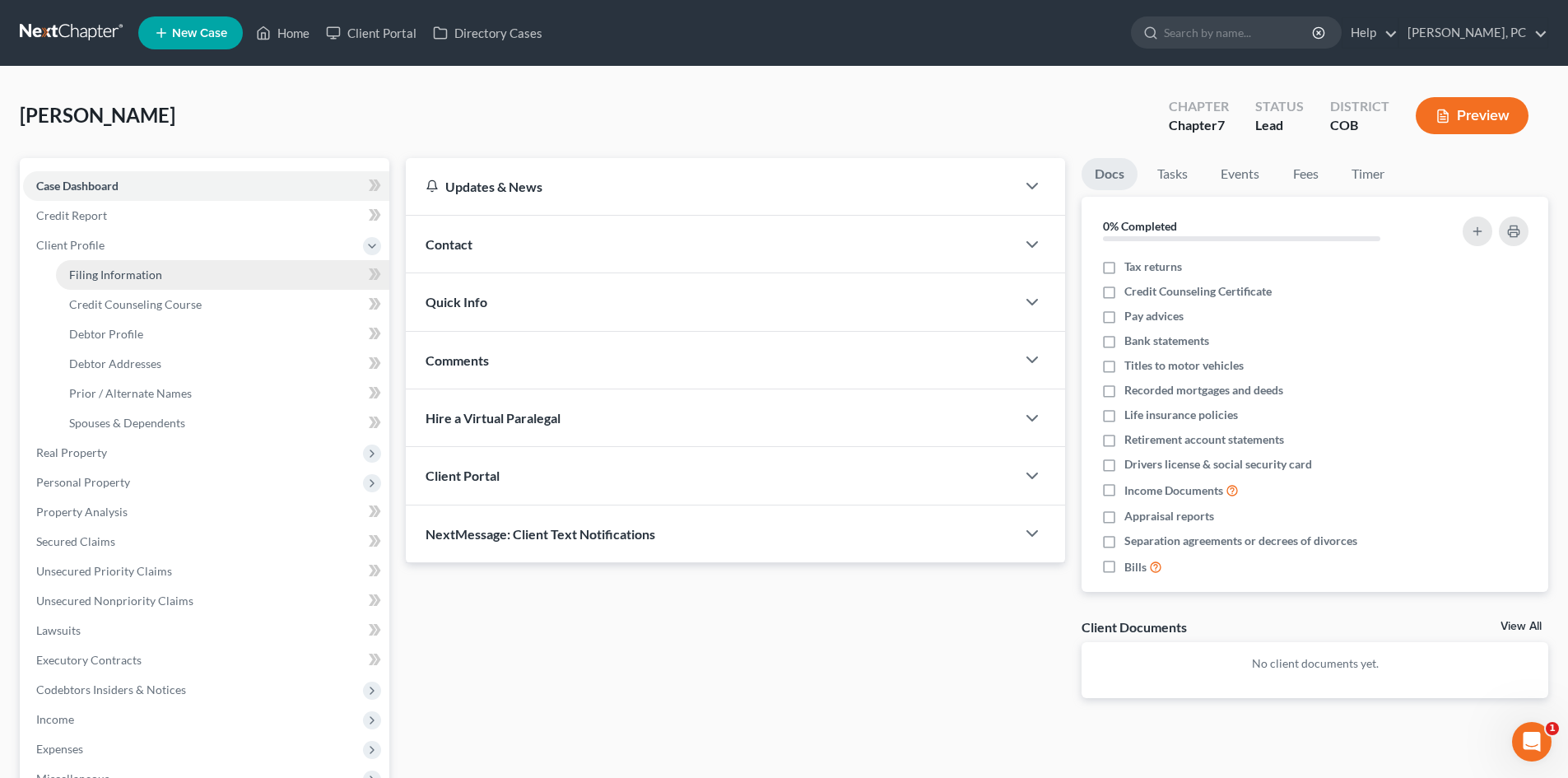
click at [112, 266] on link "Filing Information" at bounding box center [223, 275] width 334 height 30
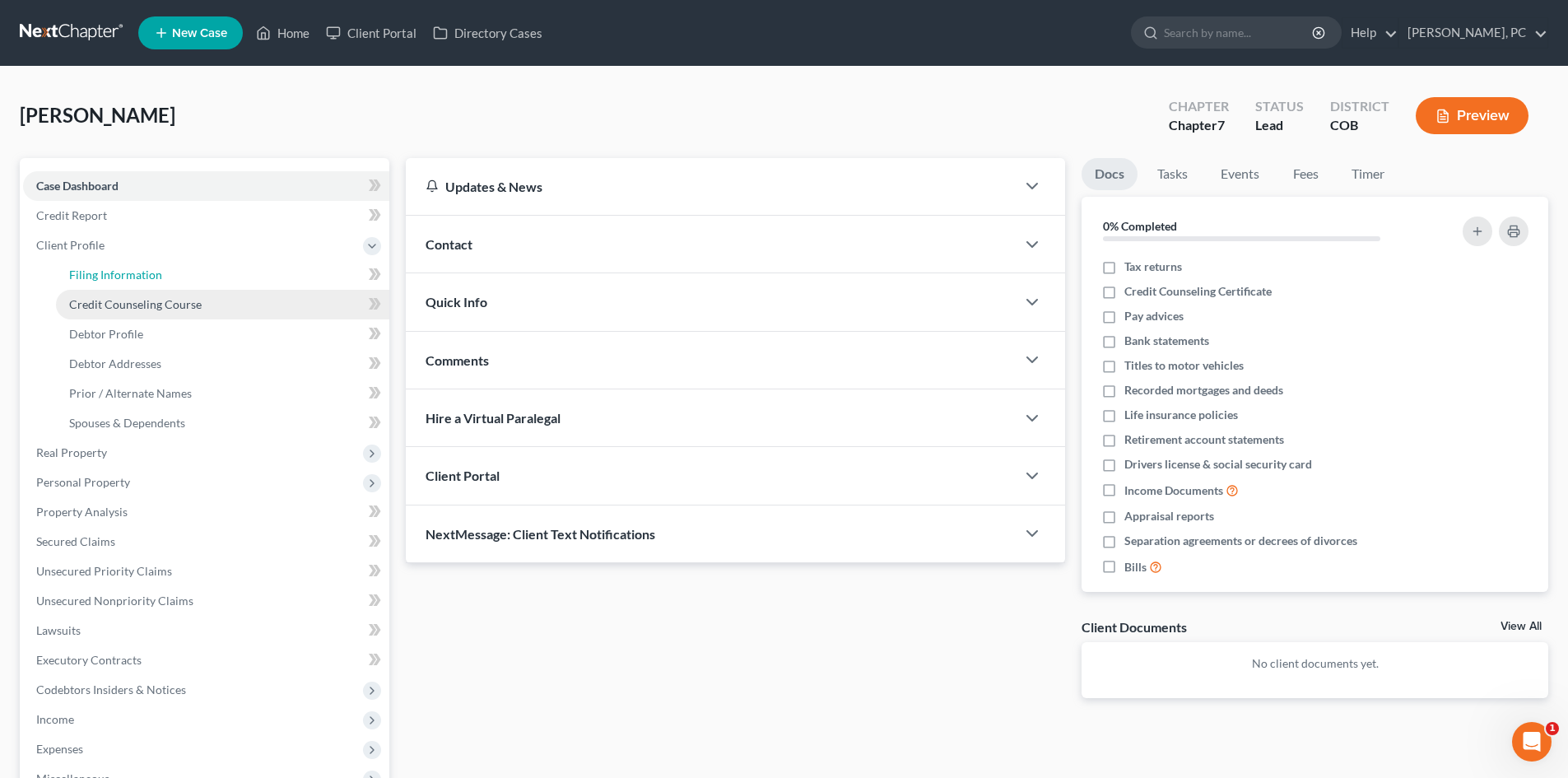
select select "1"
select select "0"
select select "11"
select select "5"
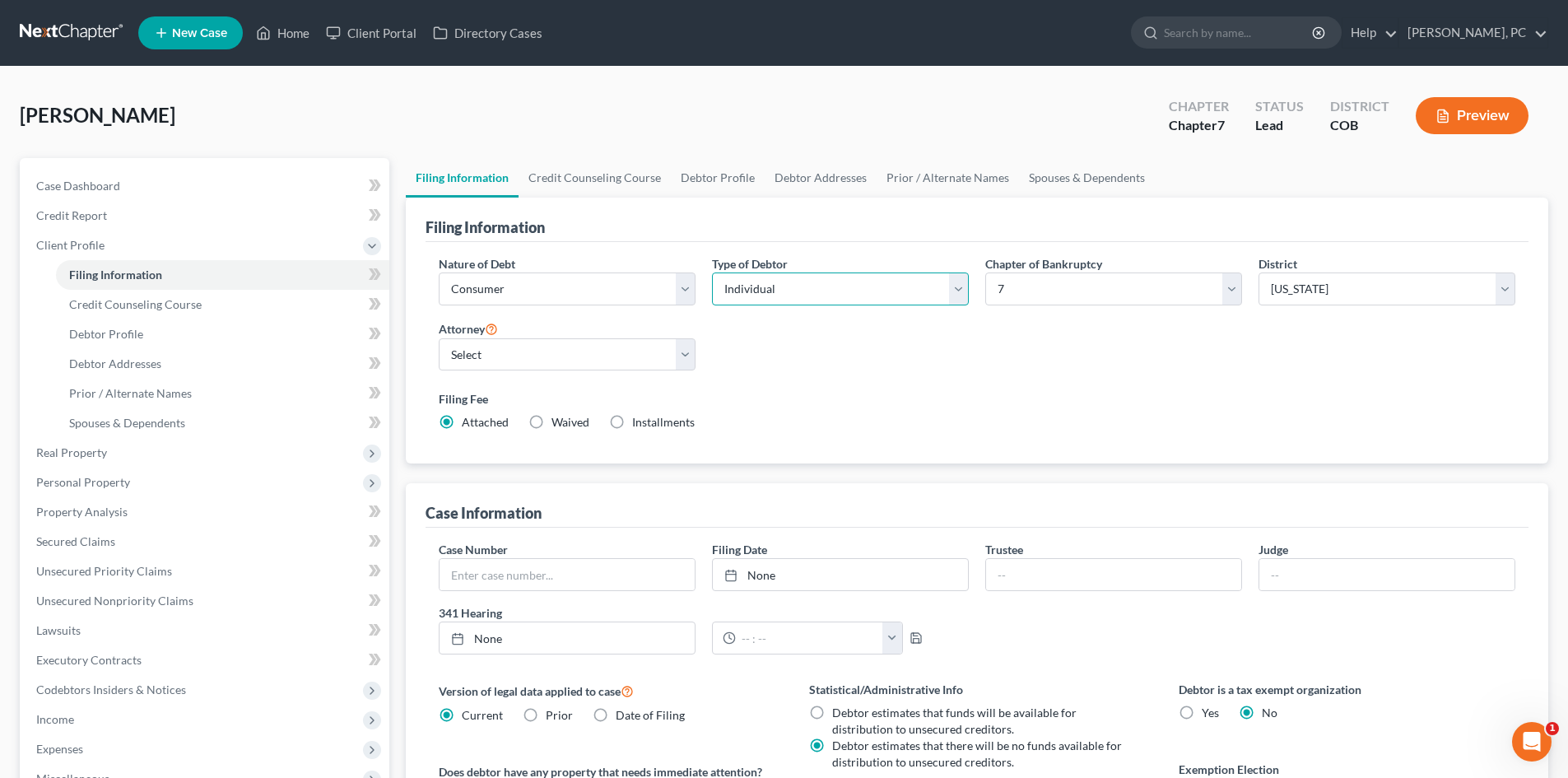
click at [744, 295] on select "Select Individual Joint" at bounding box center [839, 289] width 256 height 33
select select "1"
click at [711, 273] on select "Select Individual Joint" at bounding box center [839, 289] width 256 height 33
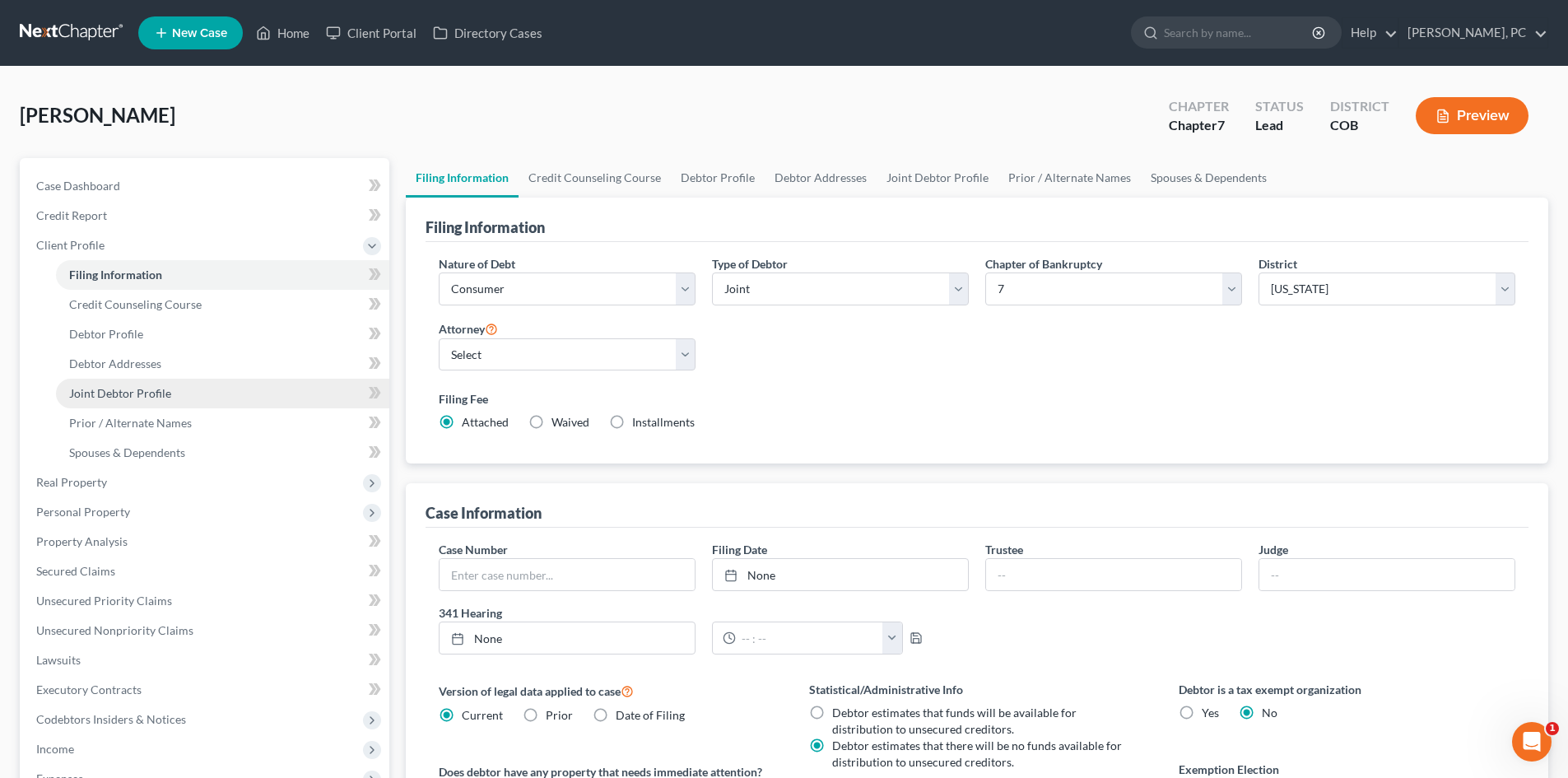
click at [120, 388] on span "Joint Debtor Profile" at bounding box center [120, 393] width 102 height 14
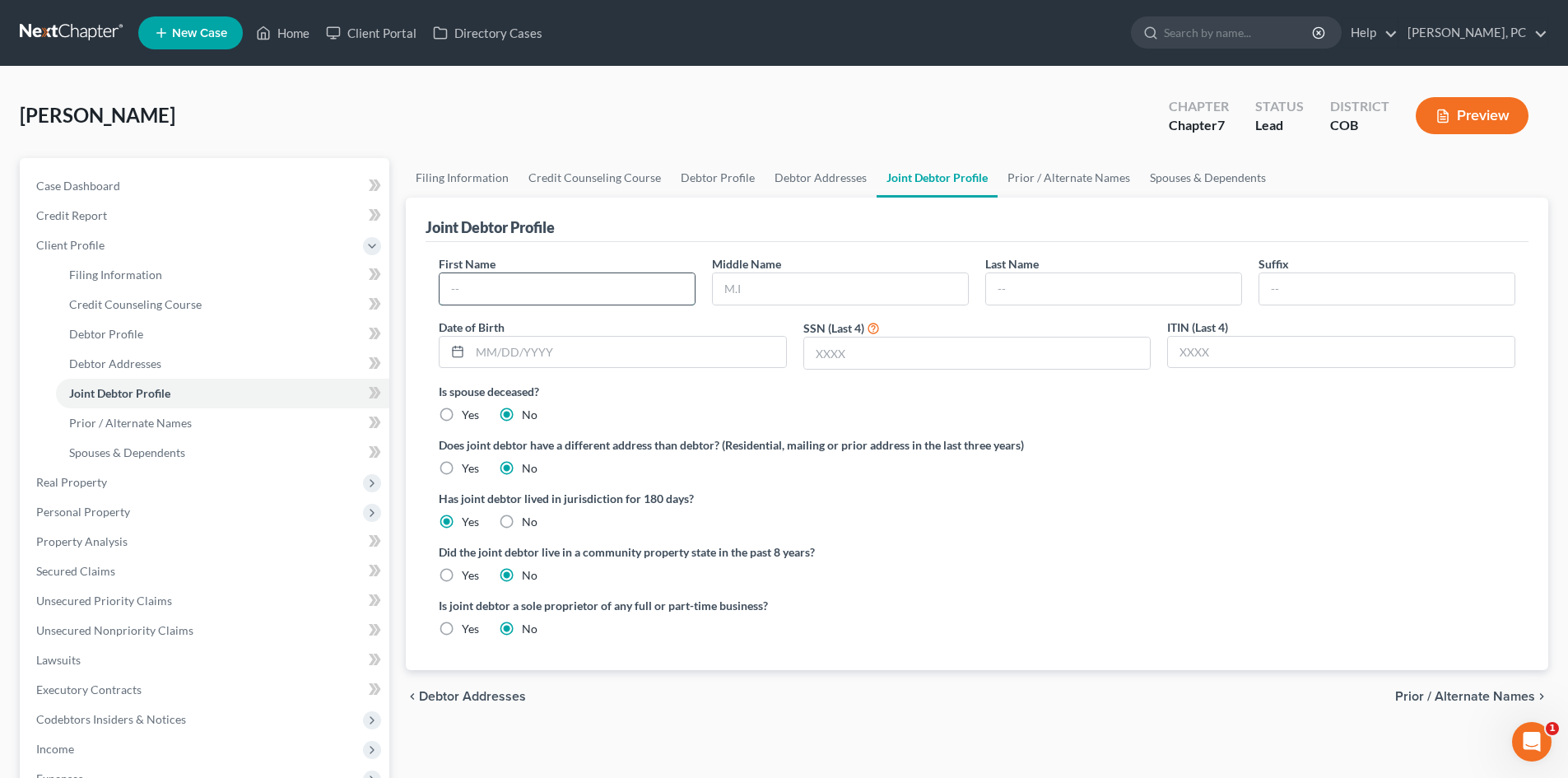
click at [542, 297] on input "text" at bounding box center [566, 288] width 255 height 32
type input "[PERSON_NAME]"
click at [120, 449] on span "Spouses & Dependents" at bounding box center [127, 452] width 116 height 14
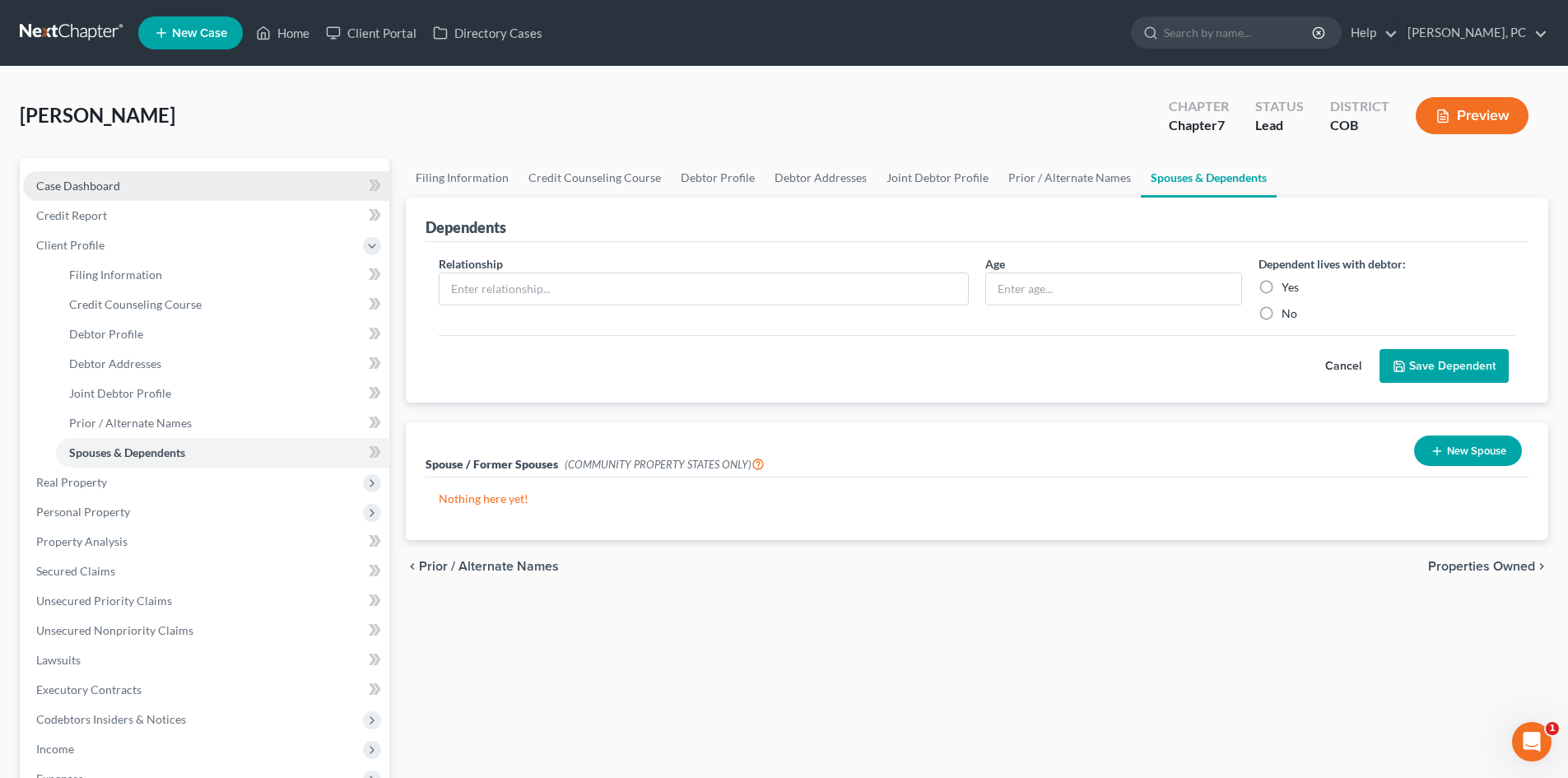
click at [90, 183] on span "Case Dashboard" at bounding box center [78, 185] width 84 height 14
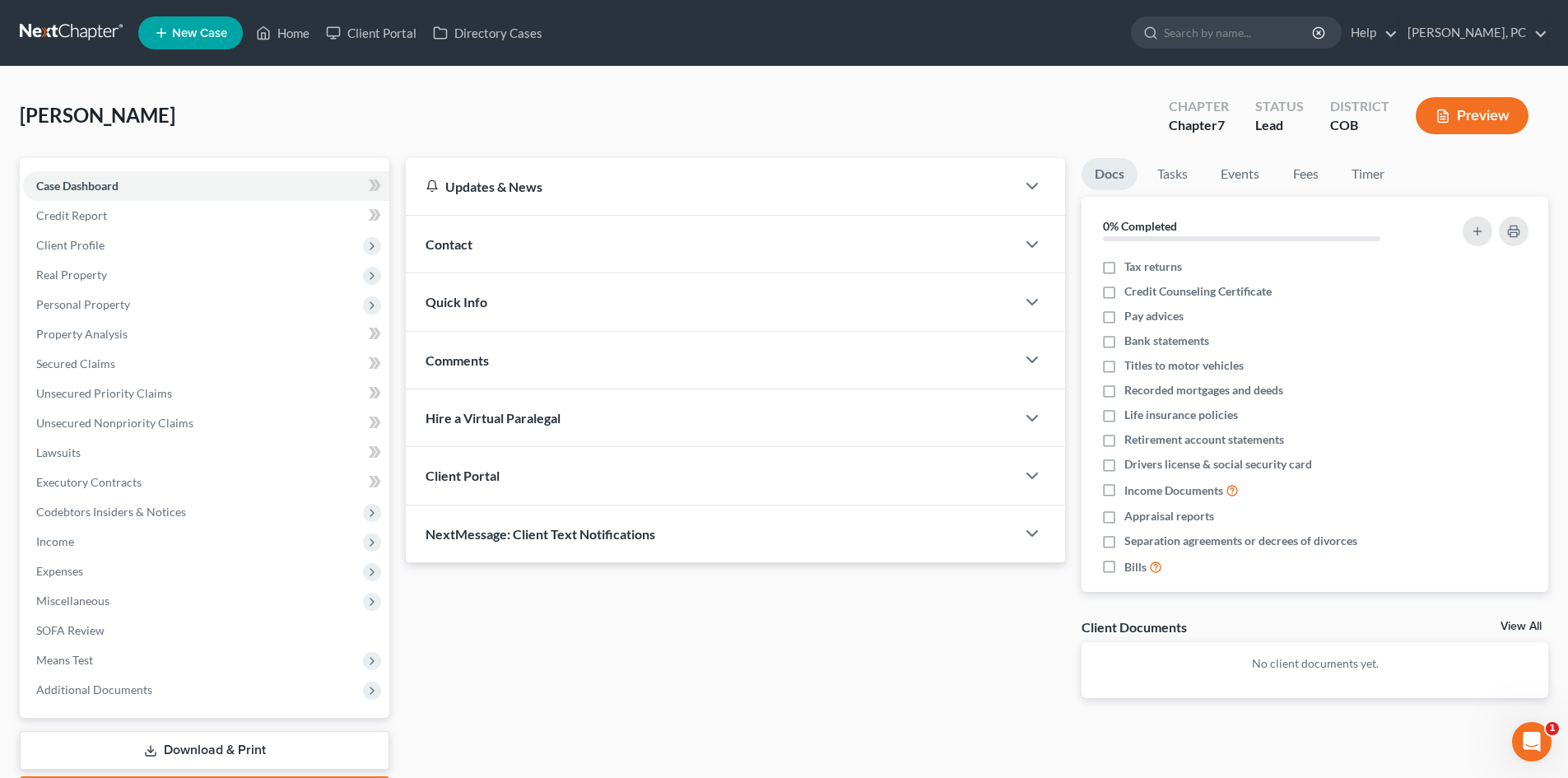
click at [526, 481] on div "Client Portal" at bounding box center [711, 475] width 610 height 57
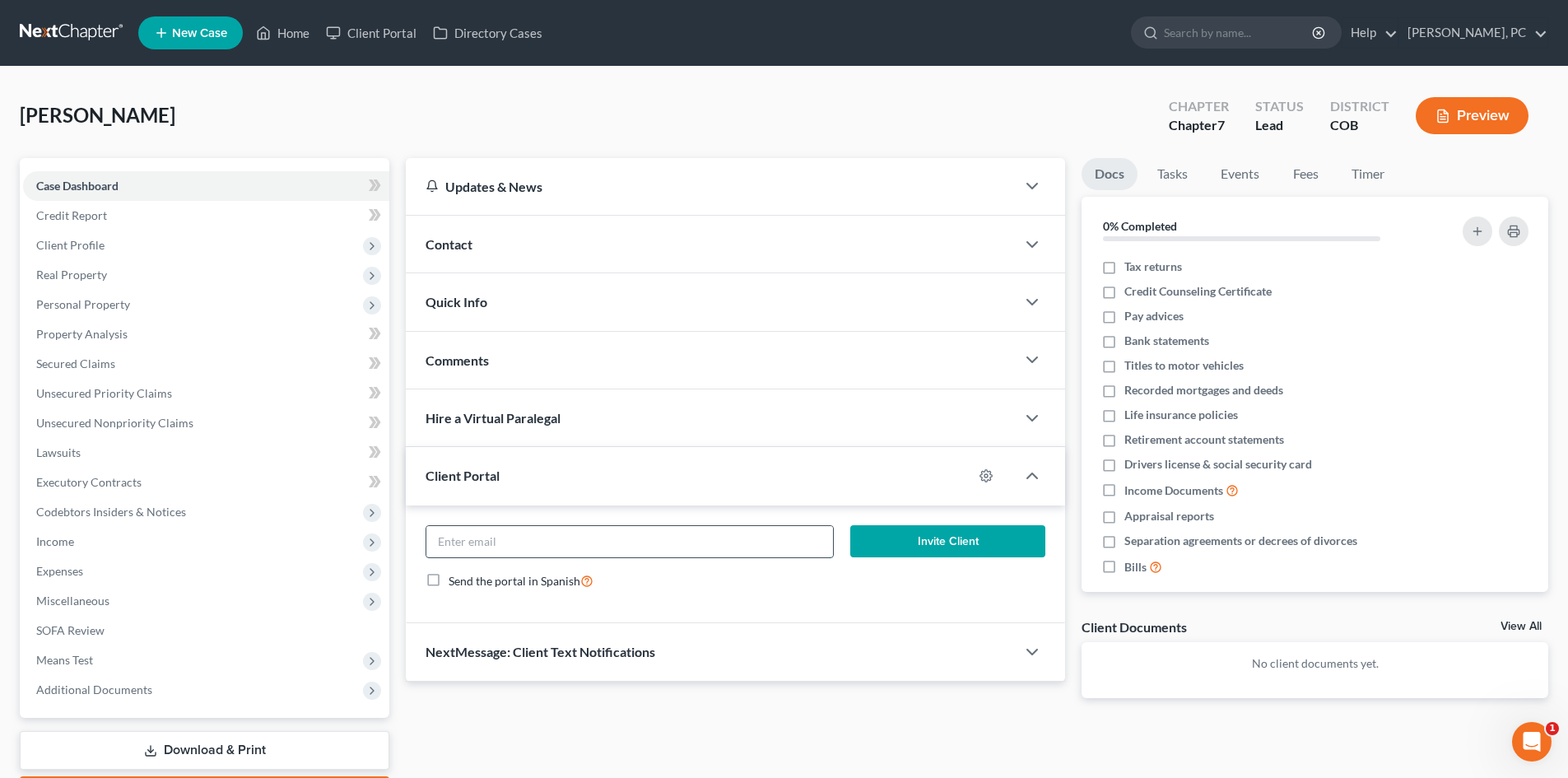
click at [583, 537] on input "email" at bounding box center [629, 541] width 406 height 32
paste input "[PERSON_NAME][EMAIL_ADDRESS][DOMAIN_NAME]"
type input "[PERSON_NAME][EMAIL_ADDRESS][DOMAIN_NAME]"
click at [952, 548] on button "Invite Client" at bounding box center [948, 541] width 196 height 33
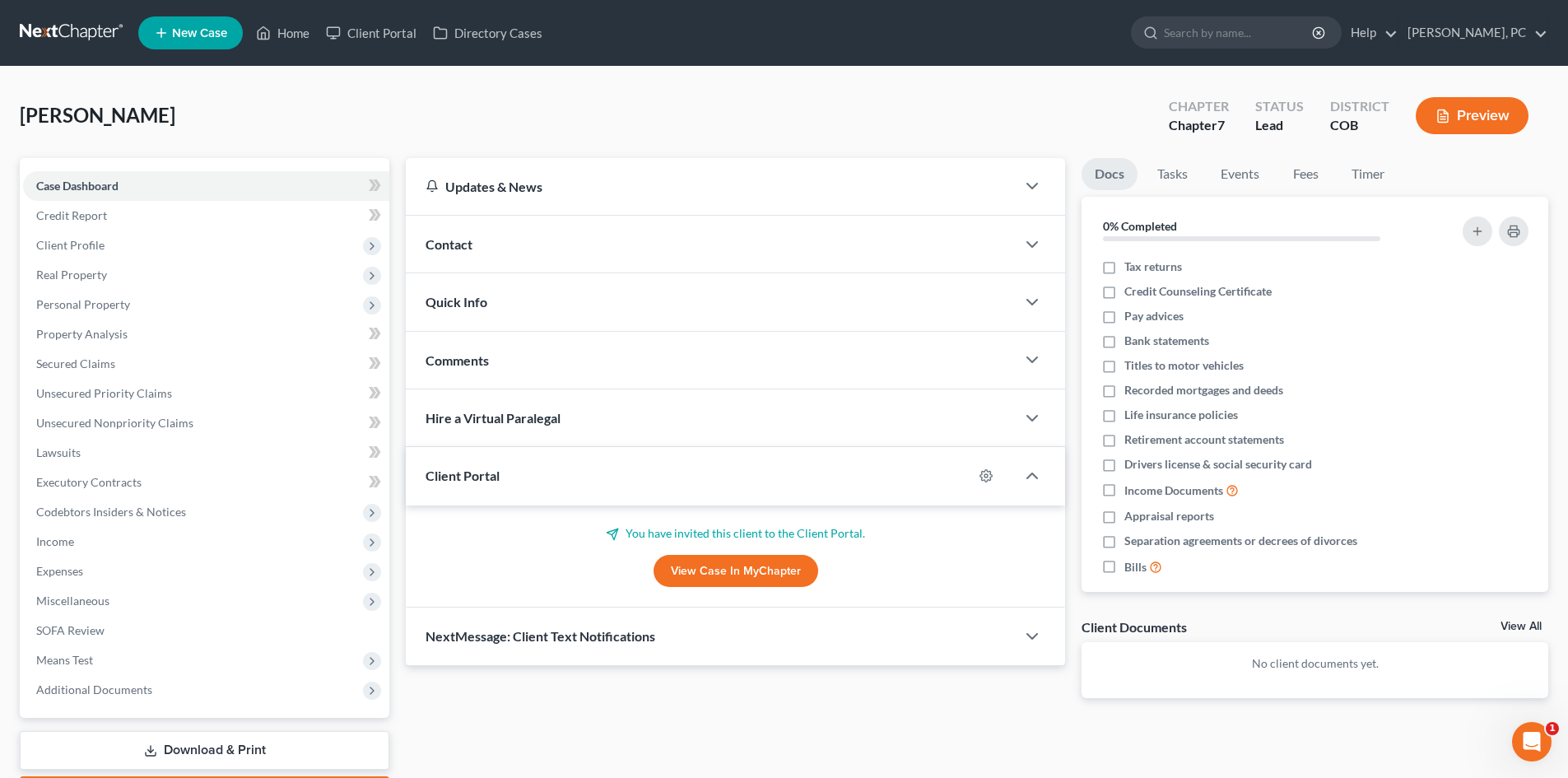
click at [711, 563] on link "View Case in MyChapter" at bounding box center [736, 571] width 165 height 33
drag, startPoint x: 292, startPoint y: 33, endPoint x: 320, endPoint y: 49, distance: 32.2
click at [292, 33] on link "Home" at bounding box center [282, 33] width 70 height 30
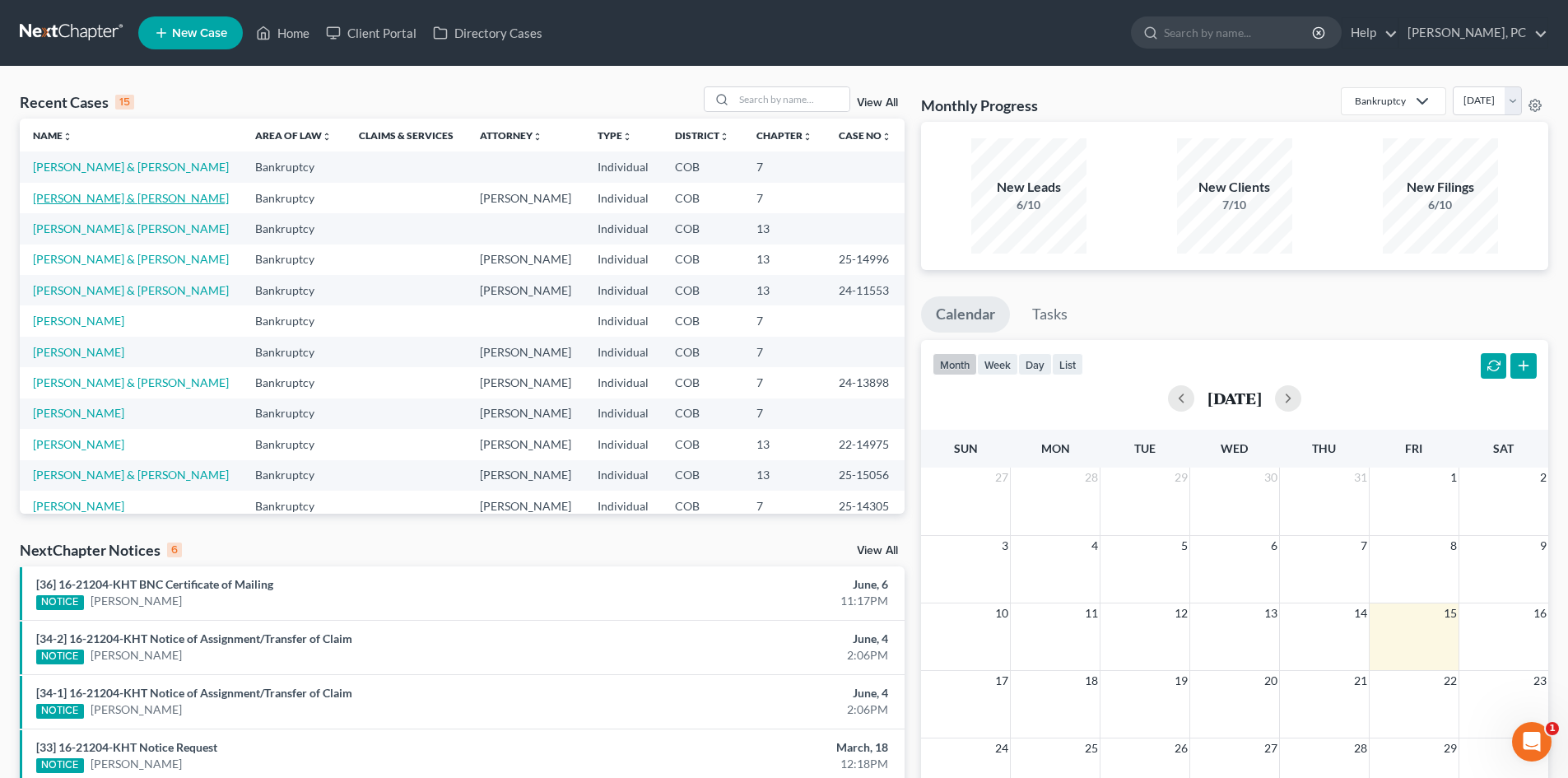
click at [67, 196] on link "[PERSON_NAME] & [PERSON_NAME]" at bounding box center [131, 198] width 196 height 14
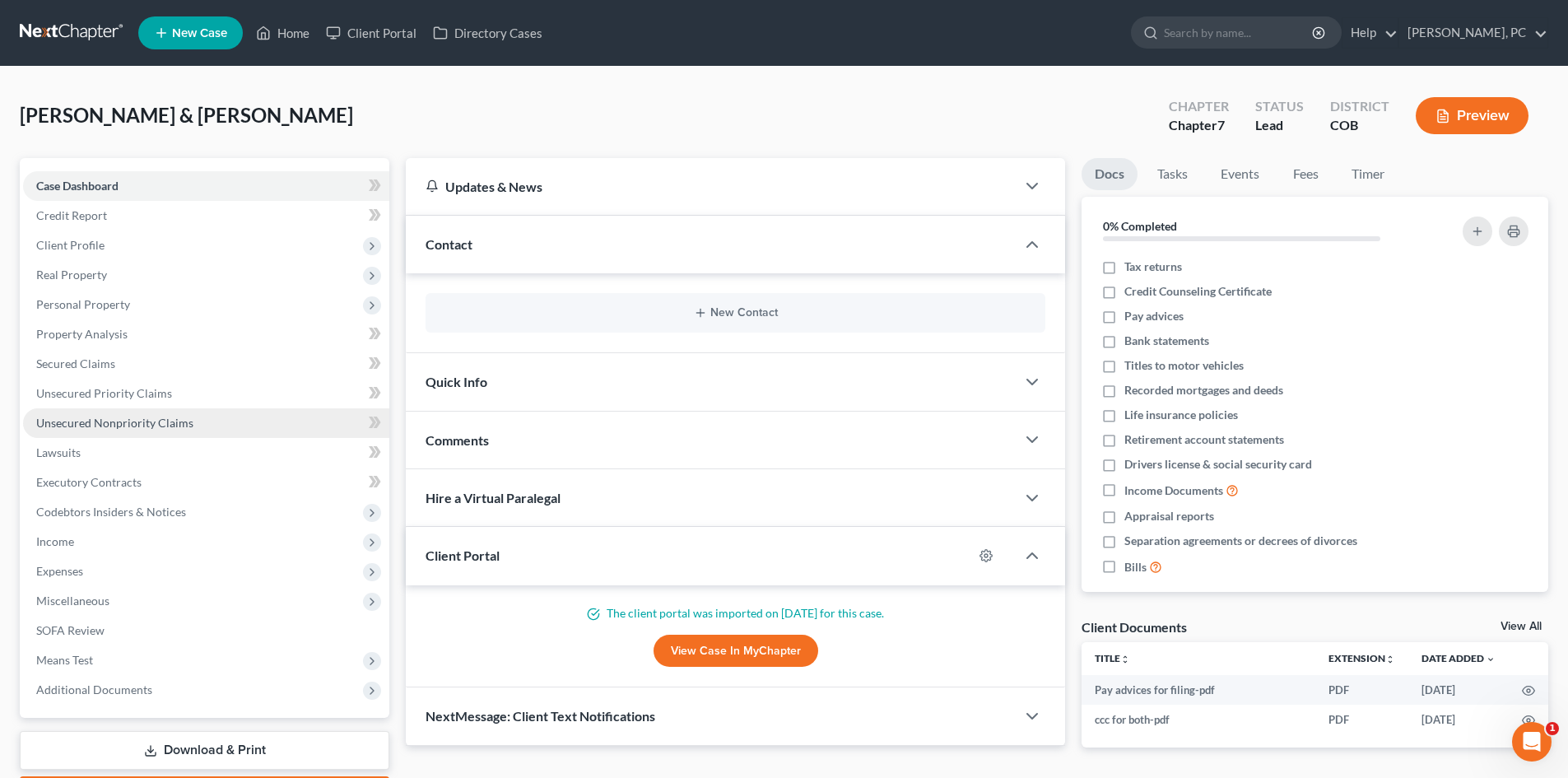
click at [114, 419] on span "Unsecured Nonpriority Claims" at bounding box center [114, 423] width 157 height 14
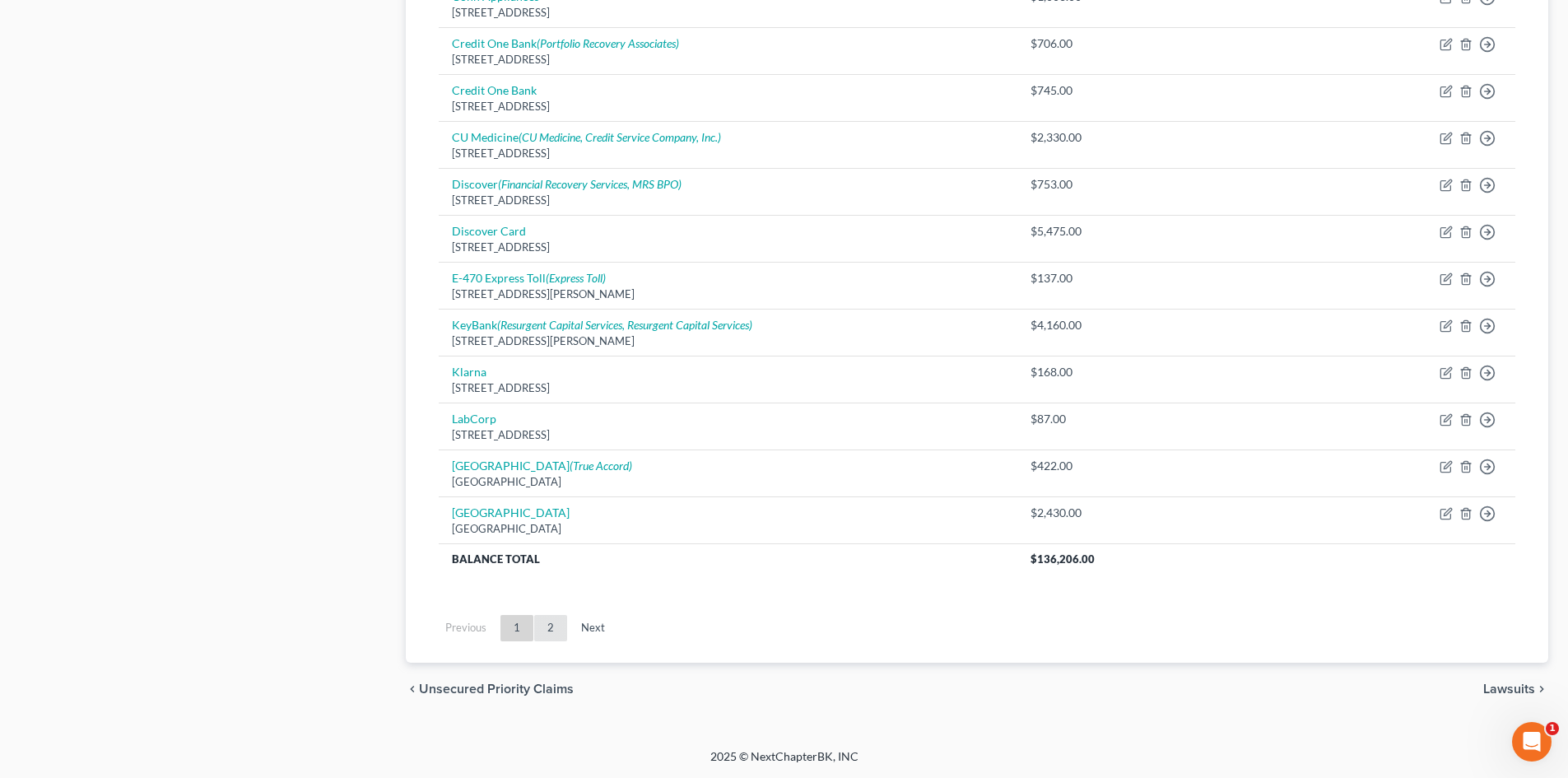
click at [549, 629] on link "2" at bounding box center [550, 627] width 33 height 26
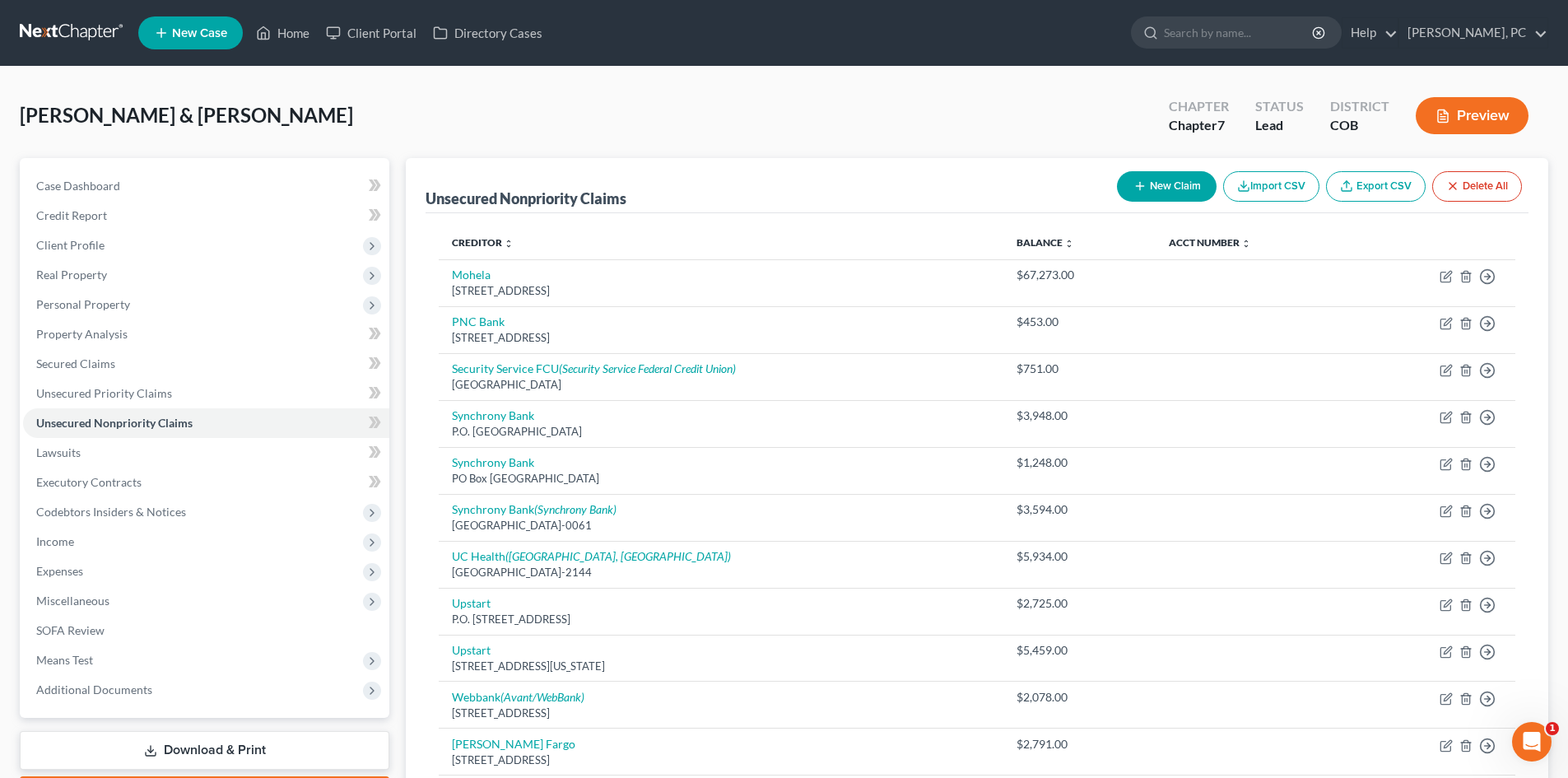
click at [1476, 121] on button "Preview" at bounding box center [1472, 115] width 112 height 37
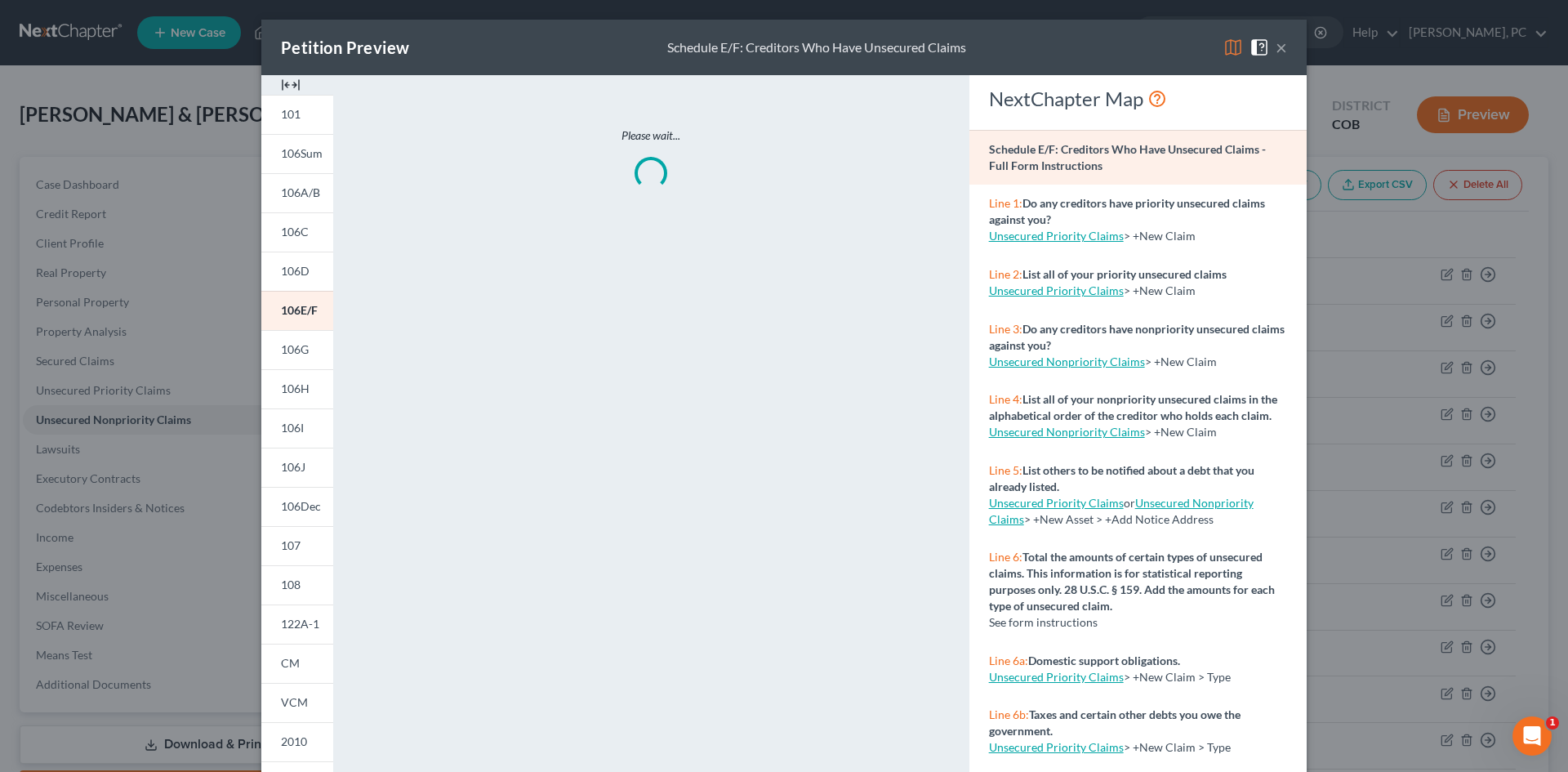
click at [285, 84] on img at bounding box center [291, 85] width 20 height 20
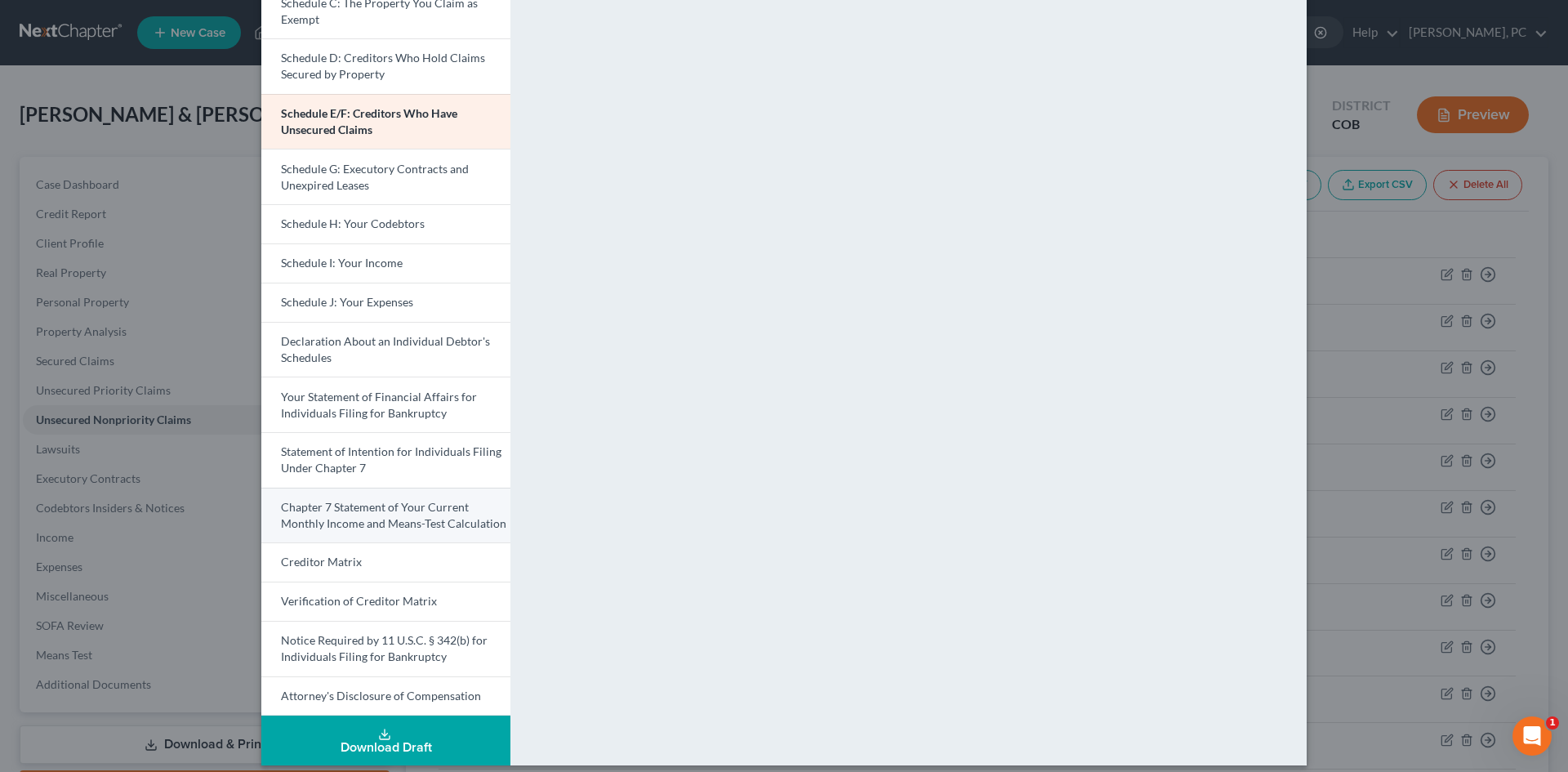
scroll to position [258, 0]
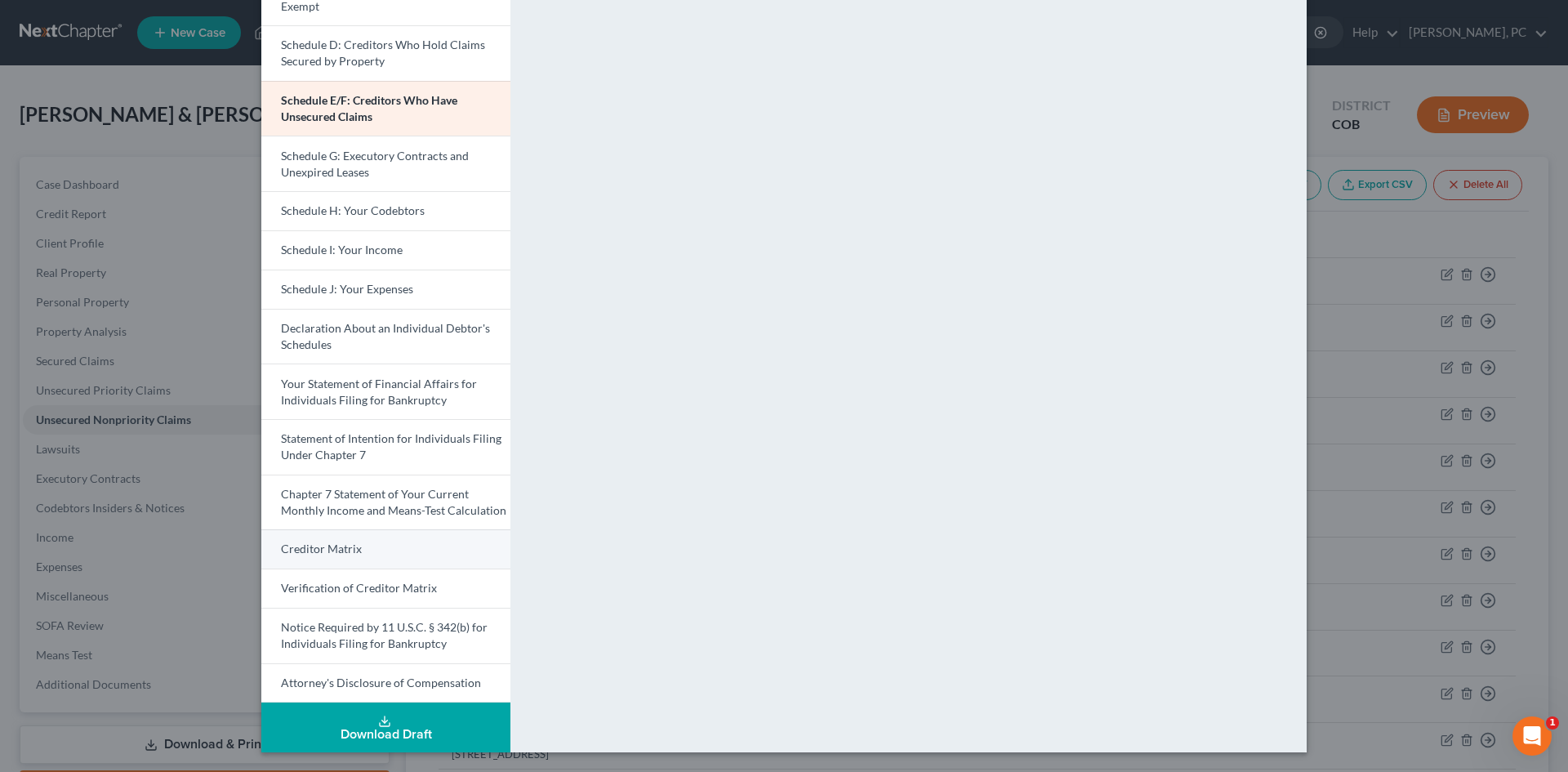
click at [350, 550] on span "Creditor Matrix" at bounding box center [321, 548] width 81 height 13
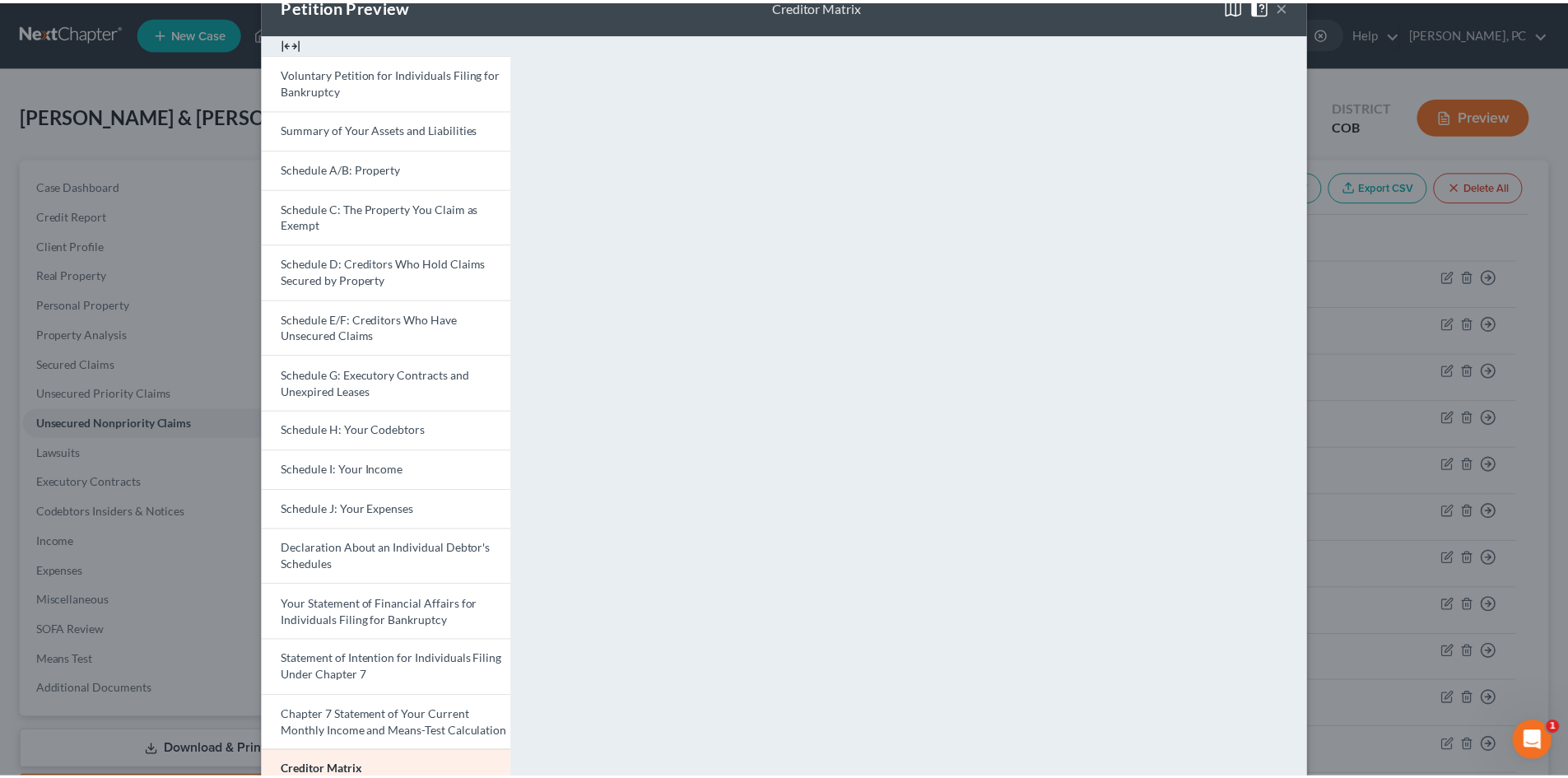
scroll to position [14, 0]
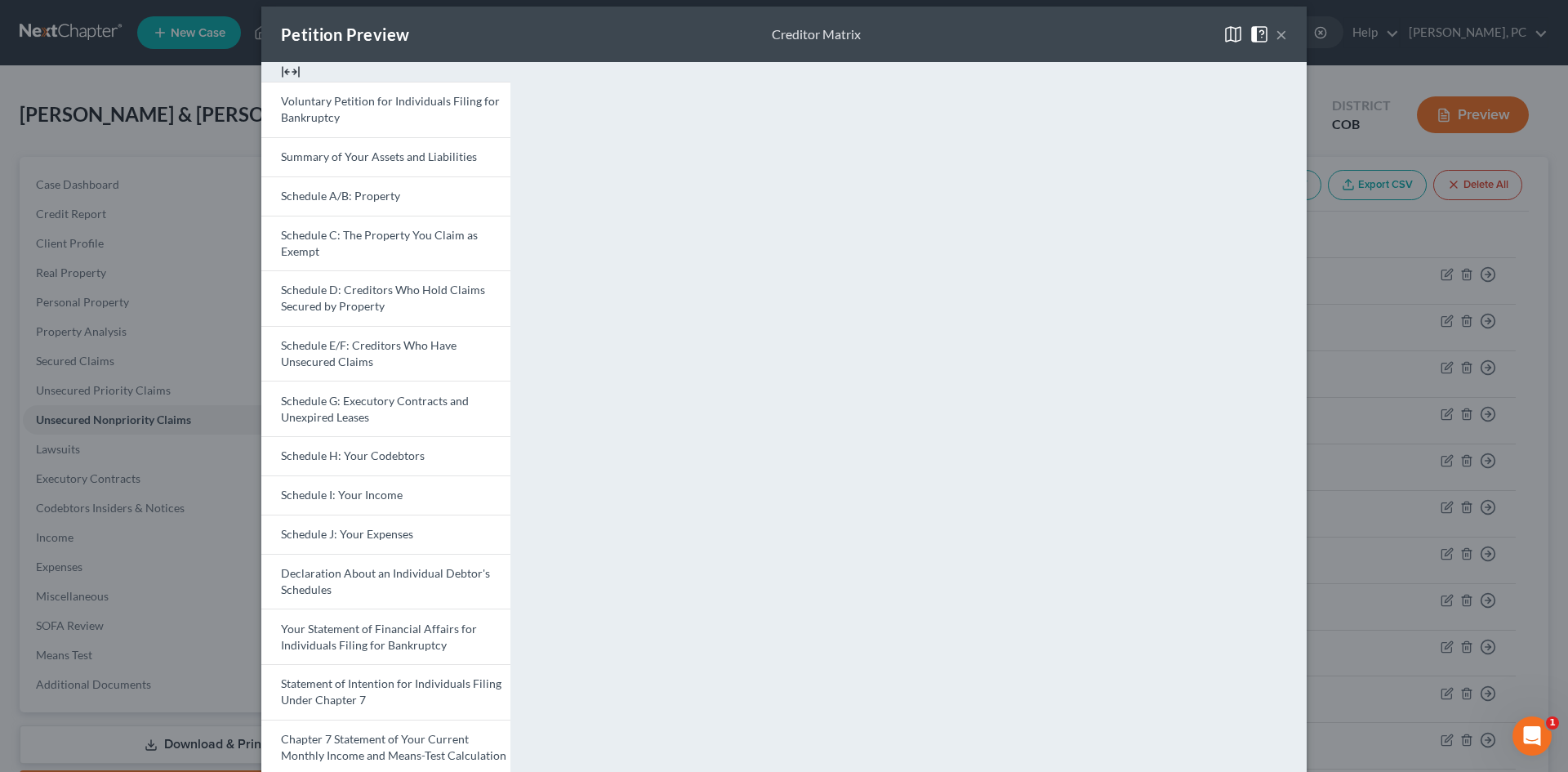
click at [1276, 34] on button "×" at bounding box center [1281, 34] width 12 height 20
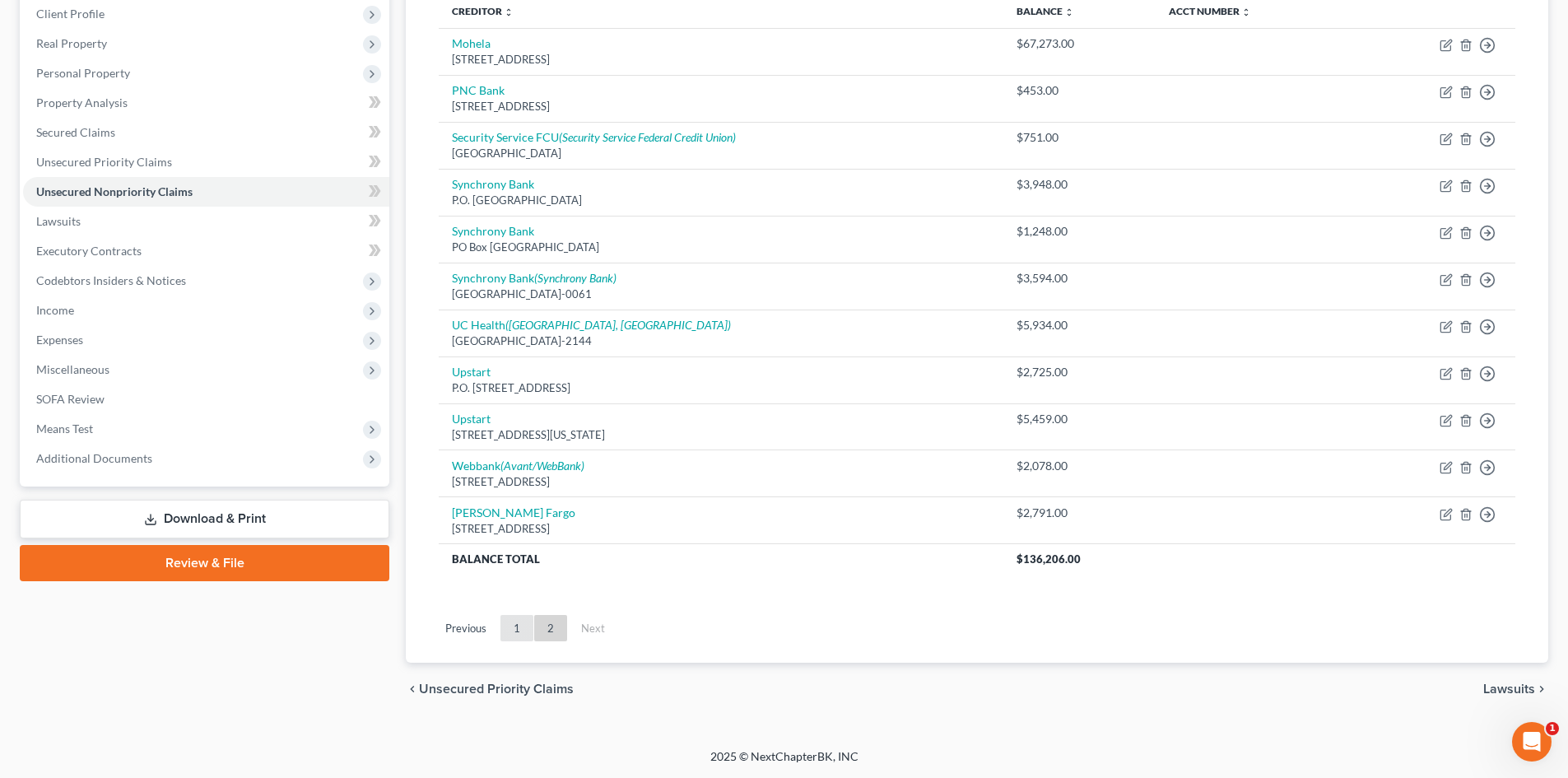
click at [522, 637] on link "1" at bounding box center [517, 627] width 33 height 26
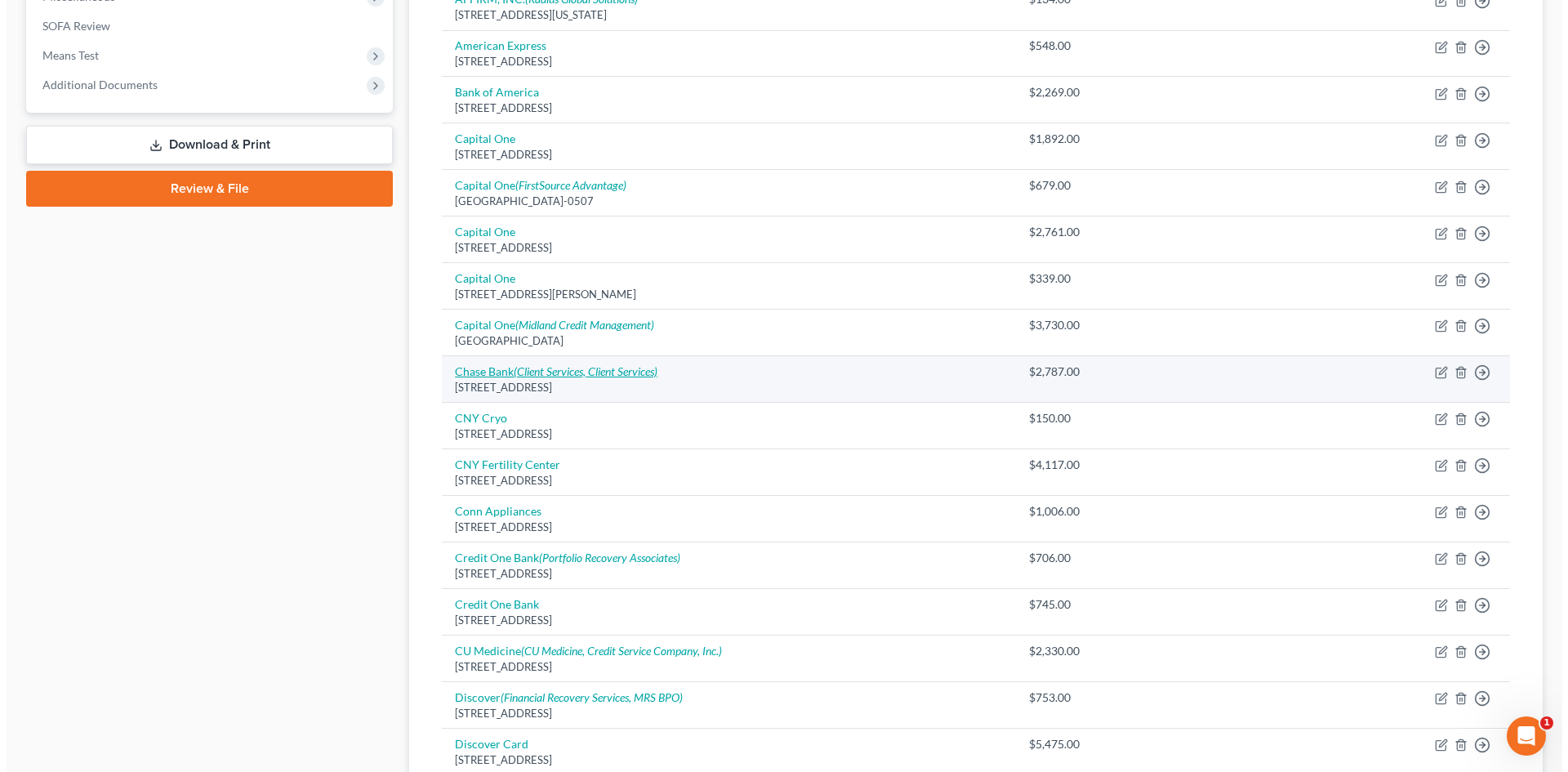
scroll to position [638, 0]
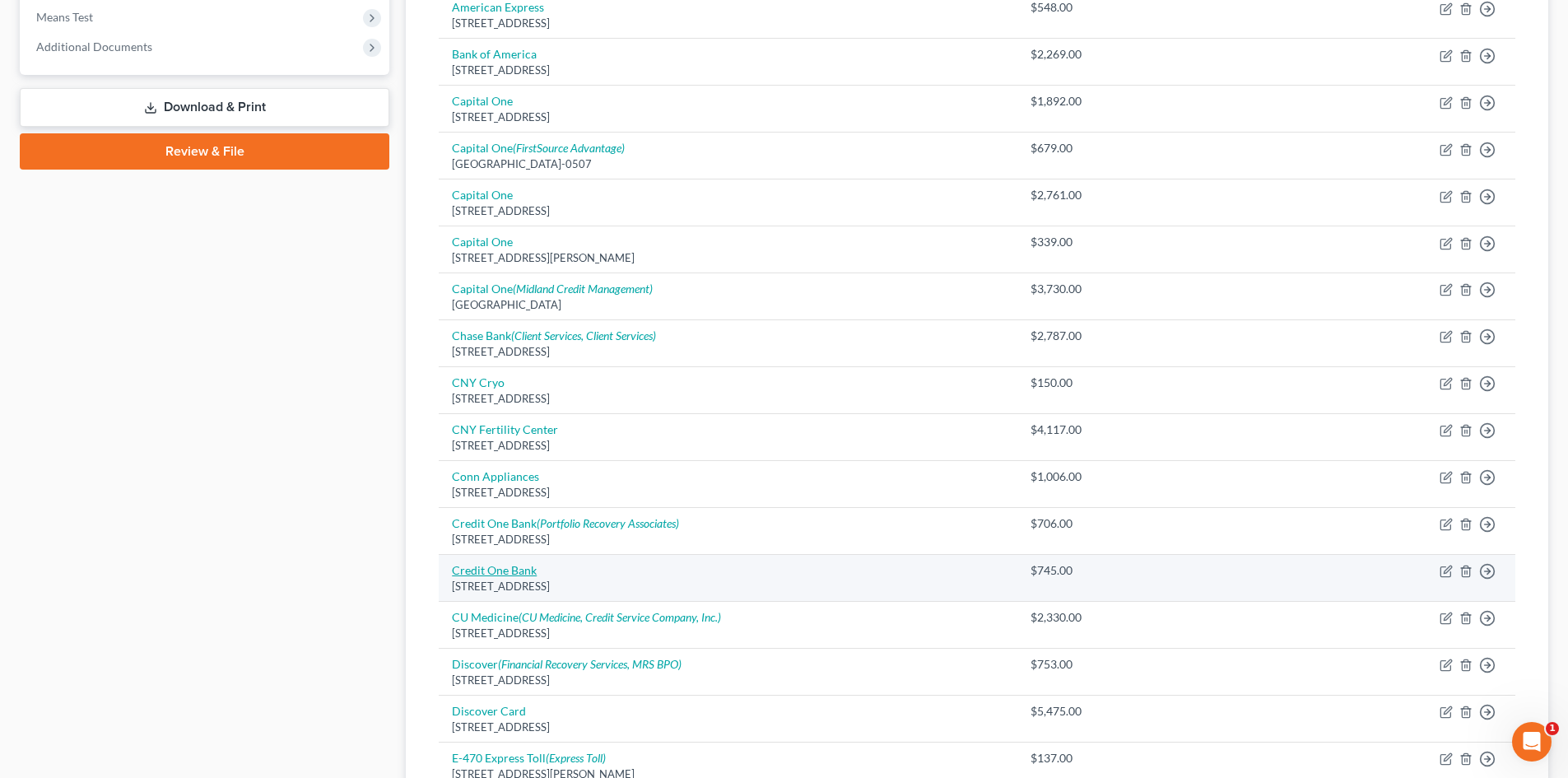
click at [509, 570] on link "Credit One Bank" at bounding box center [494, 569] width 85 height 14
select select "4"
select select "2"
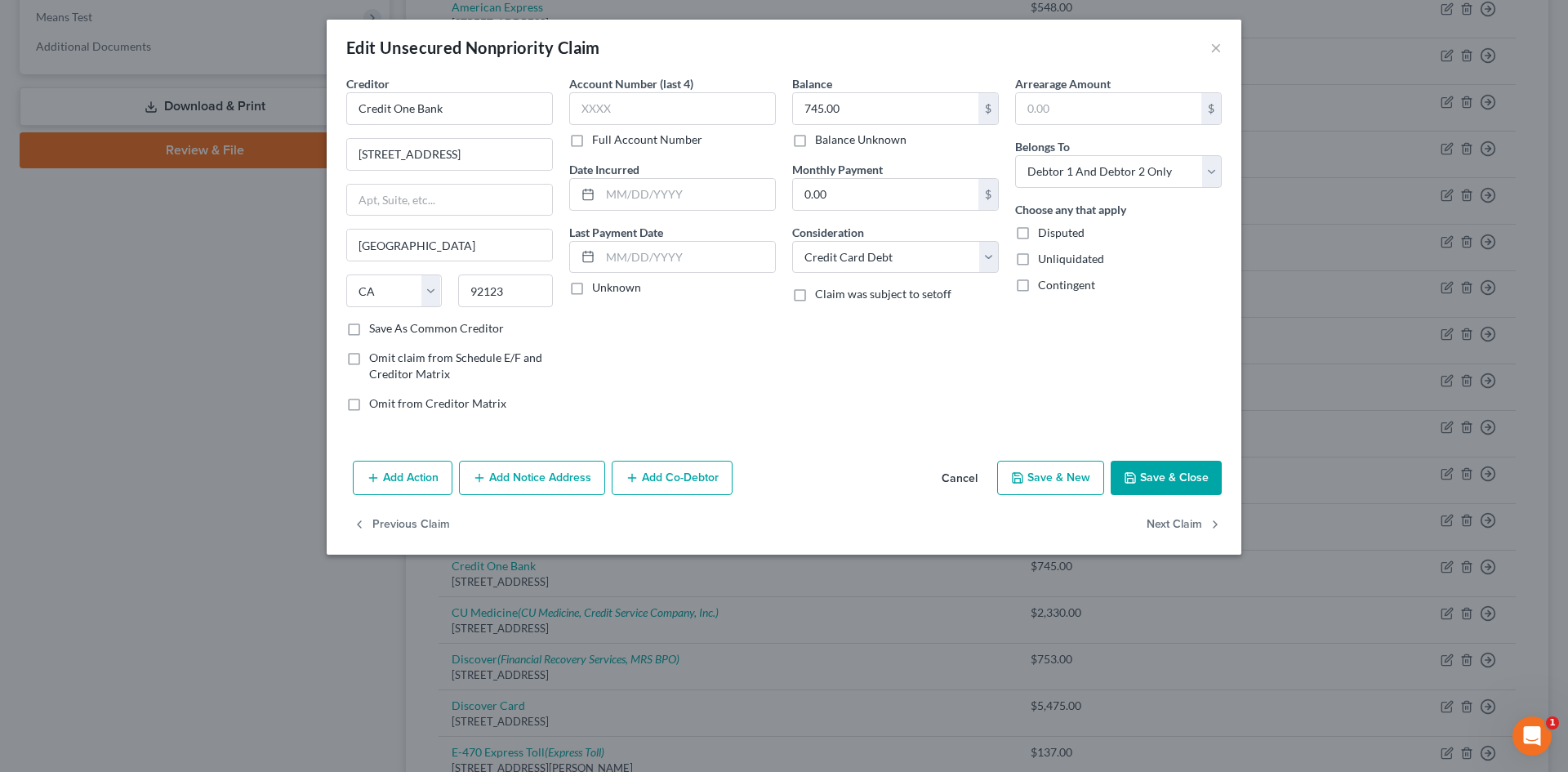
click at [560, 471] on button "Add Notice Address" at bounding box center [532, 478] width 147 height 34
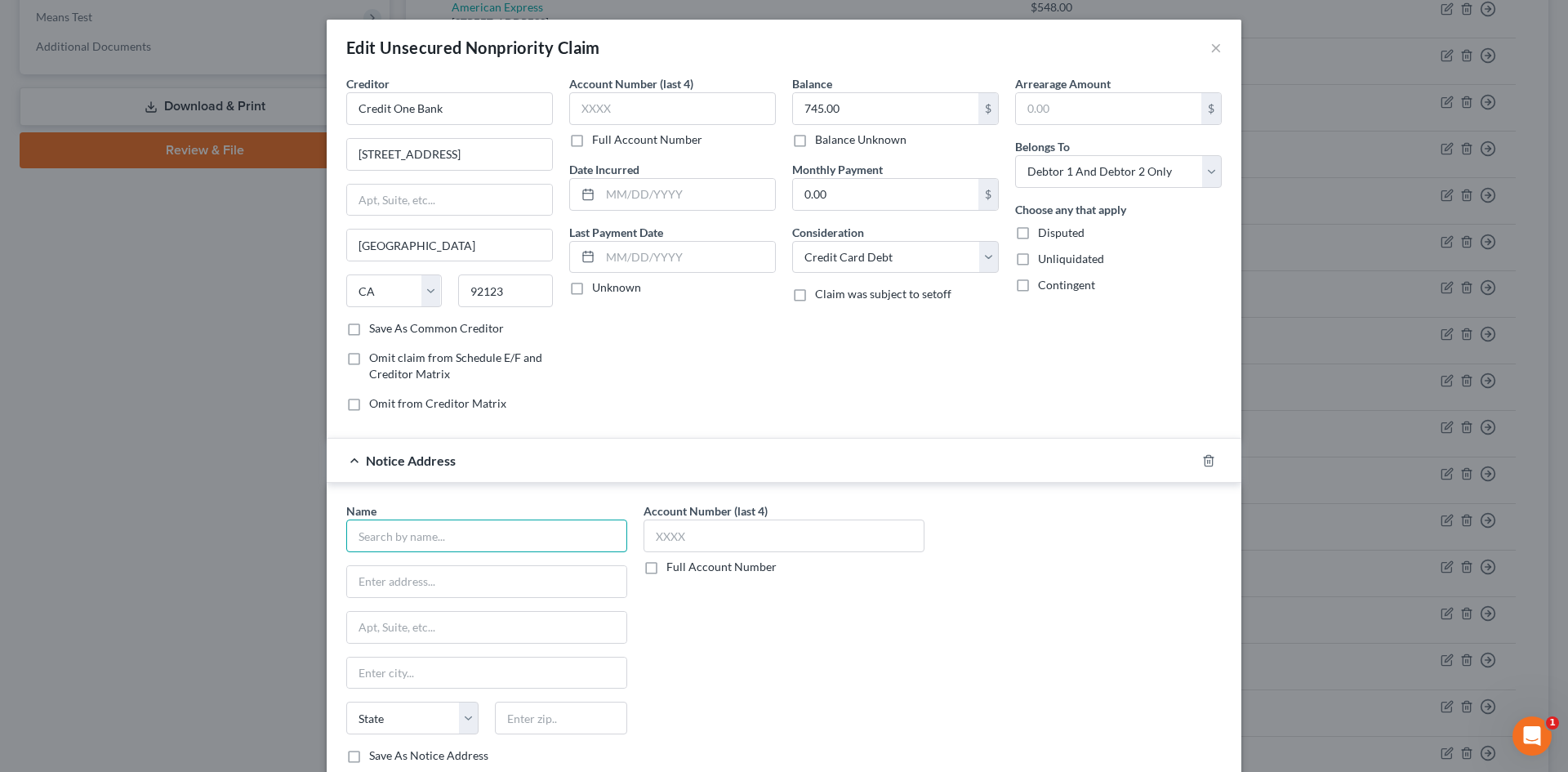
click at [450, 537] on input "text" at bounding box center [487, 535] width 281 height 32
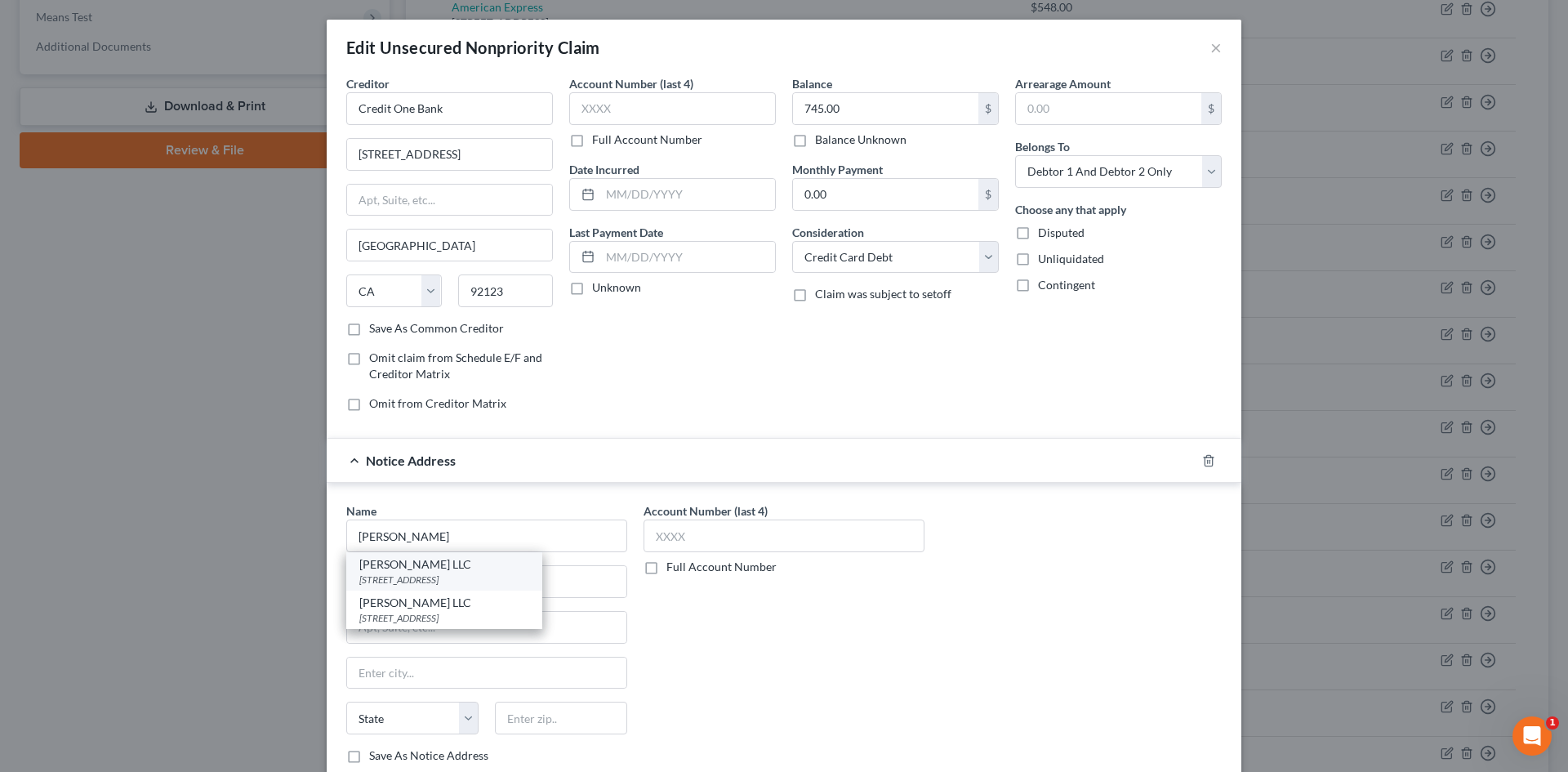
click at [462, 563] on div "[PERSON_NAME] LLC" at bounding box center [444, 564] width 170 height 16
type input "[PERSON_NAME] LLC"
type input "PO Box 7811"
type input "[PERSON_NAME]"
select select "46"
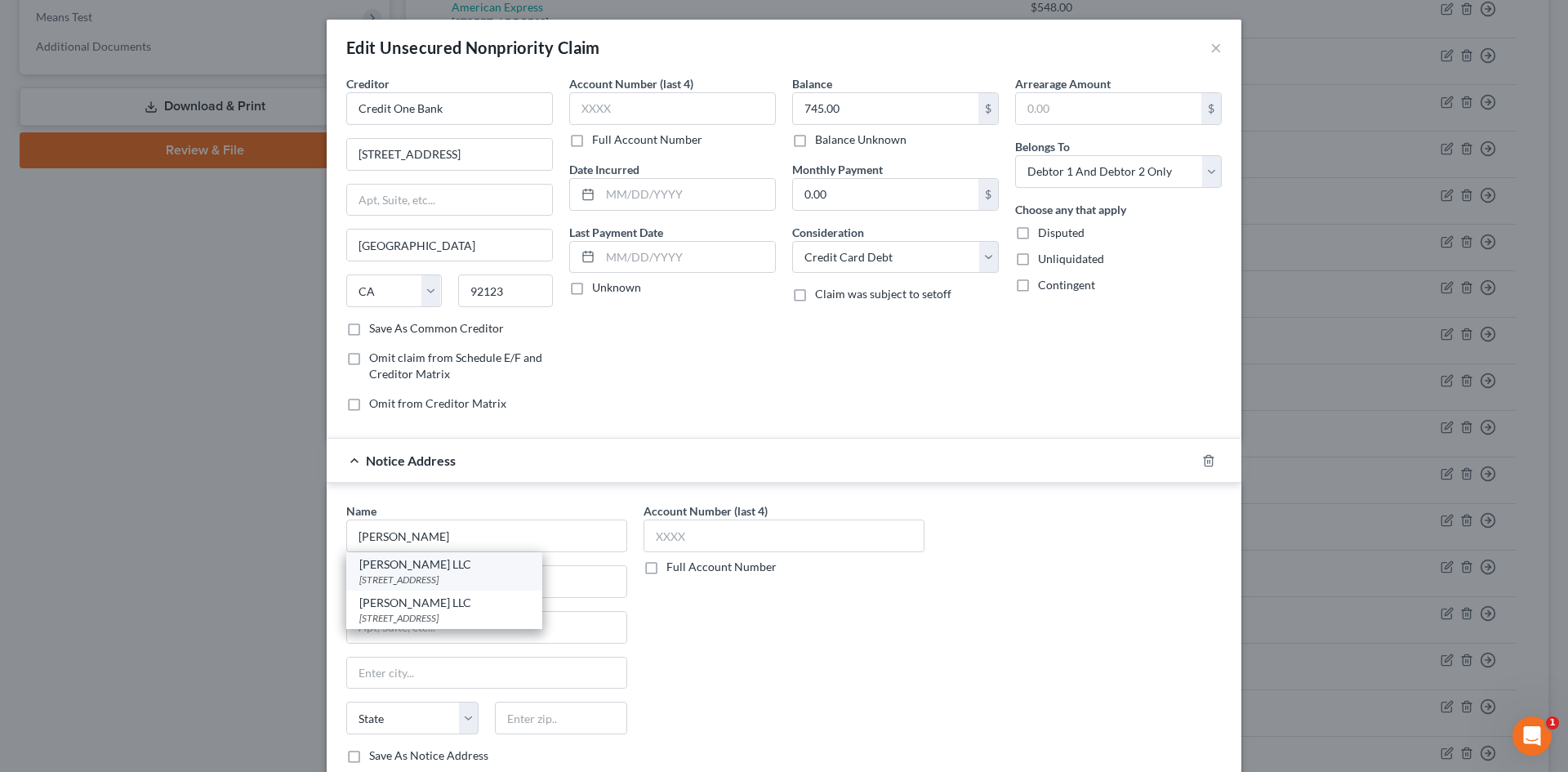
type input "84091"
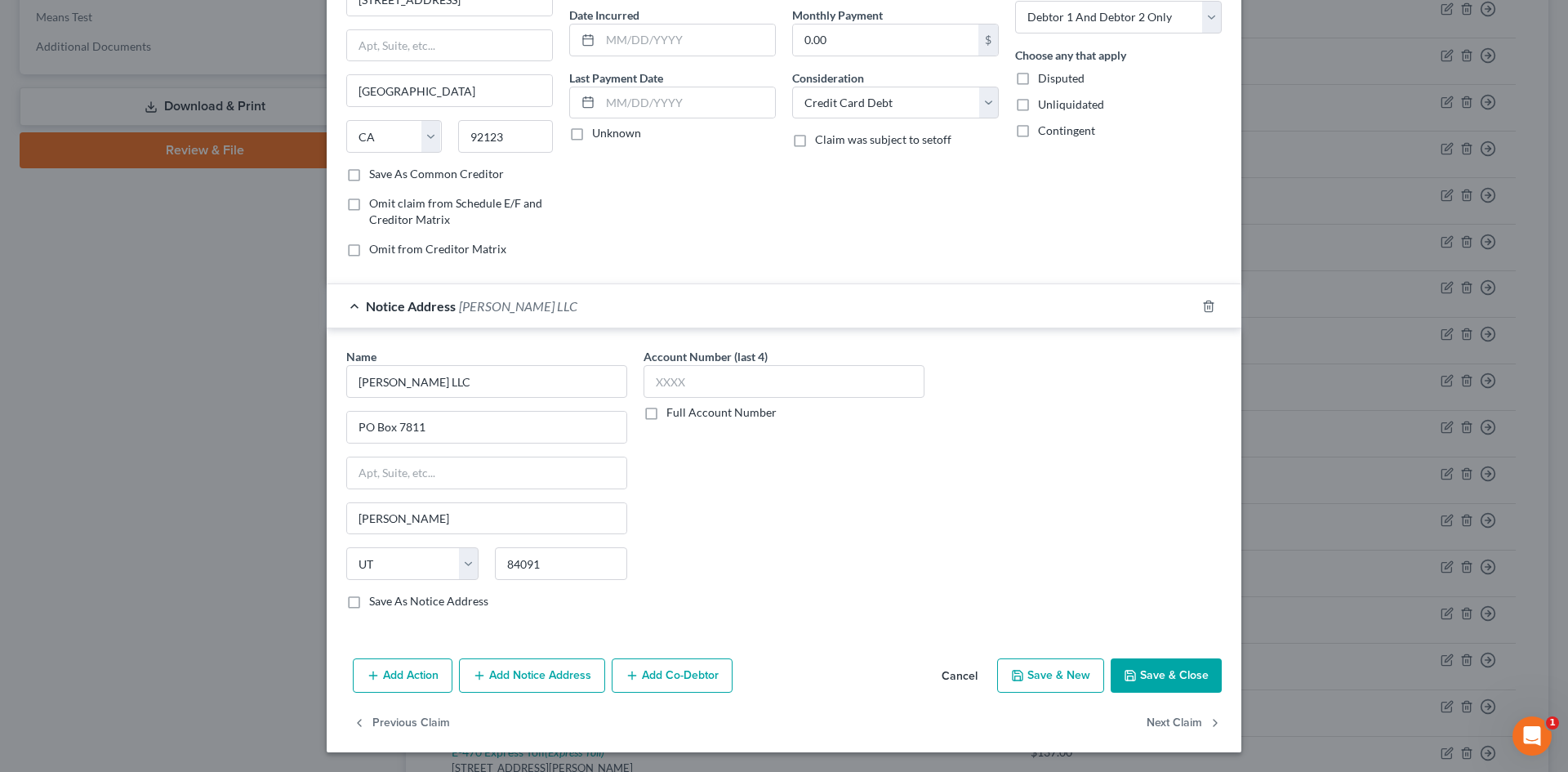
click at [533, 678] on button "Add Notice Address" at bounding box center [532, 676] width 147 height 34
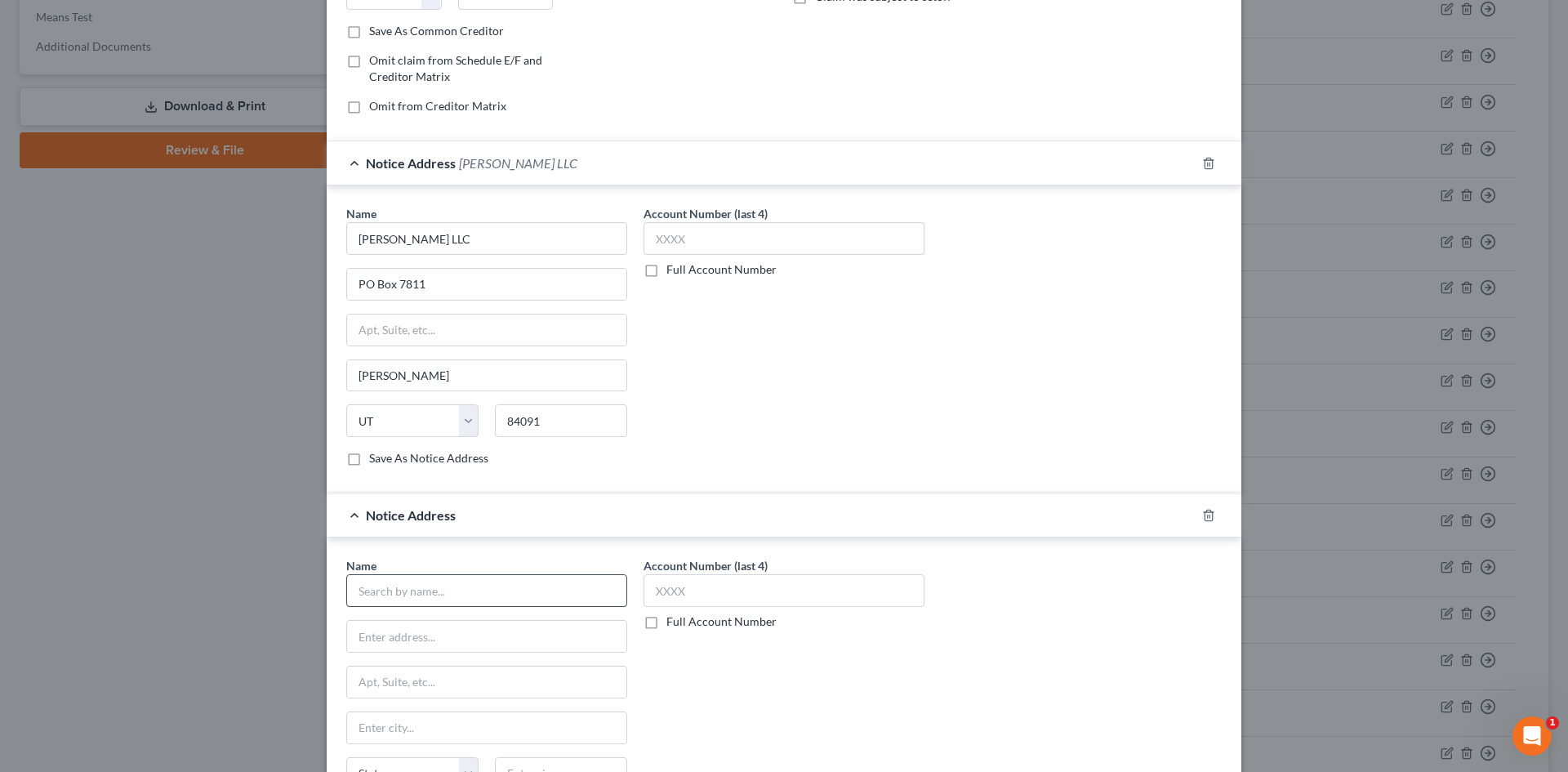
scroll to position [318, 0]
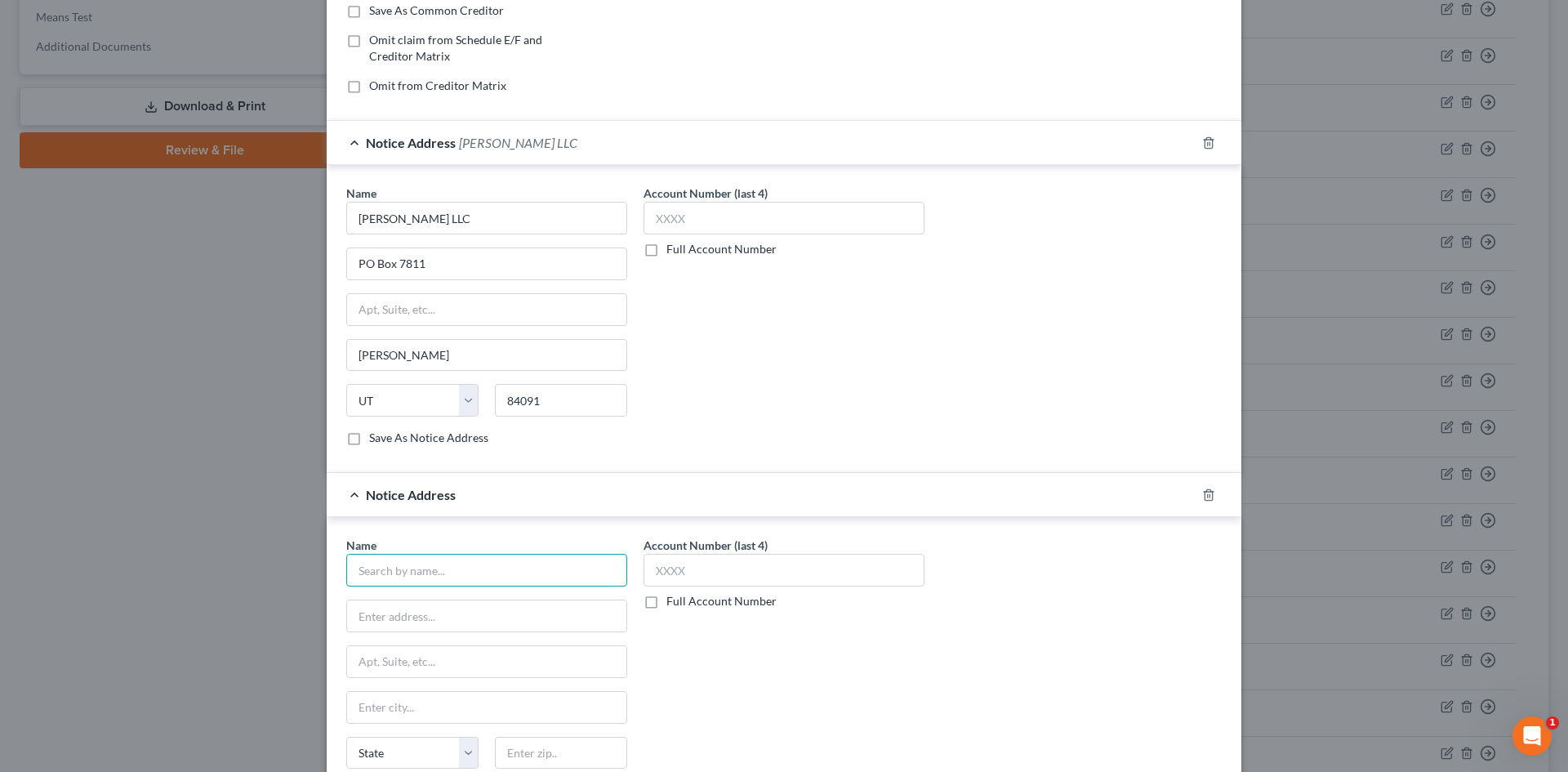
click at [459, 563] on input "text" at bounding box center [487, 570] width 281 height 32
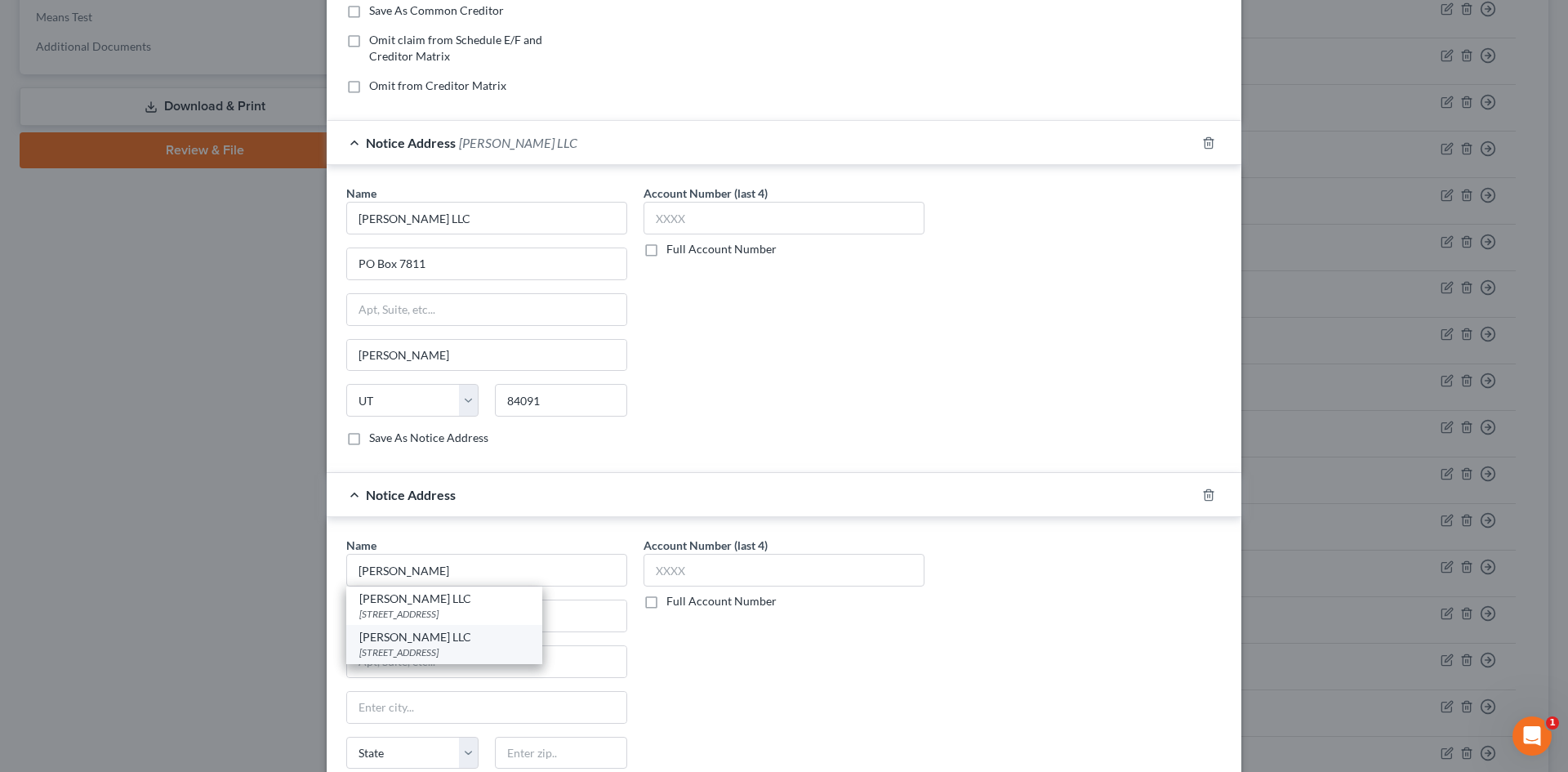
click at [427, 640] on div "[PERSON_NAME] LLC" at bounding box center [444, 637] width 170 height 16
type input "[PERSON_NAME] LLC"
type input "[STREET_ADDRESS]"
type input "[GEOGRAPHIC_DATA]"
select select "46"
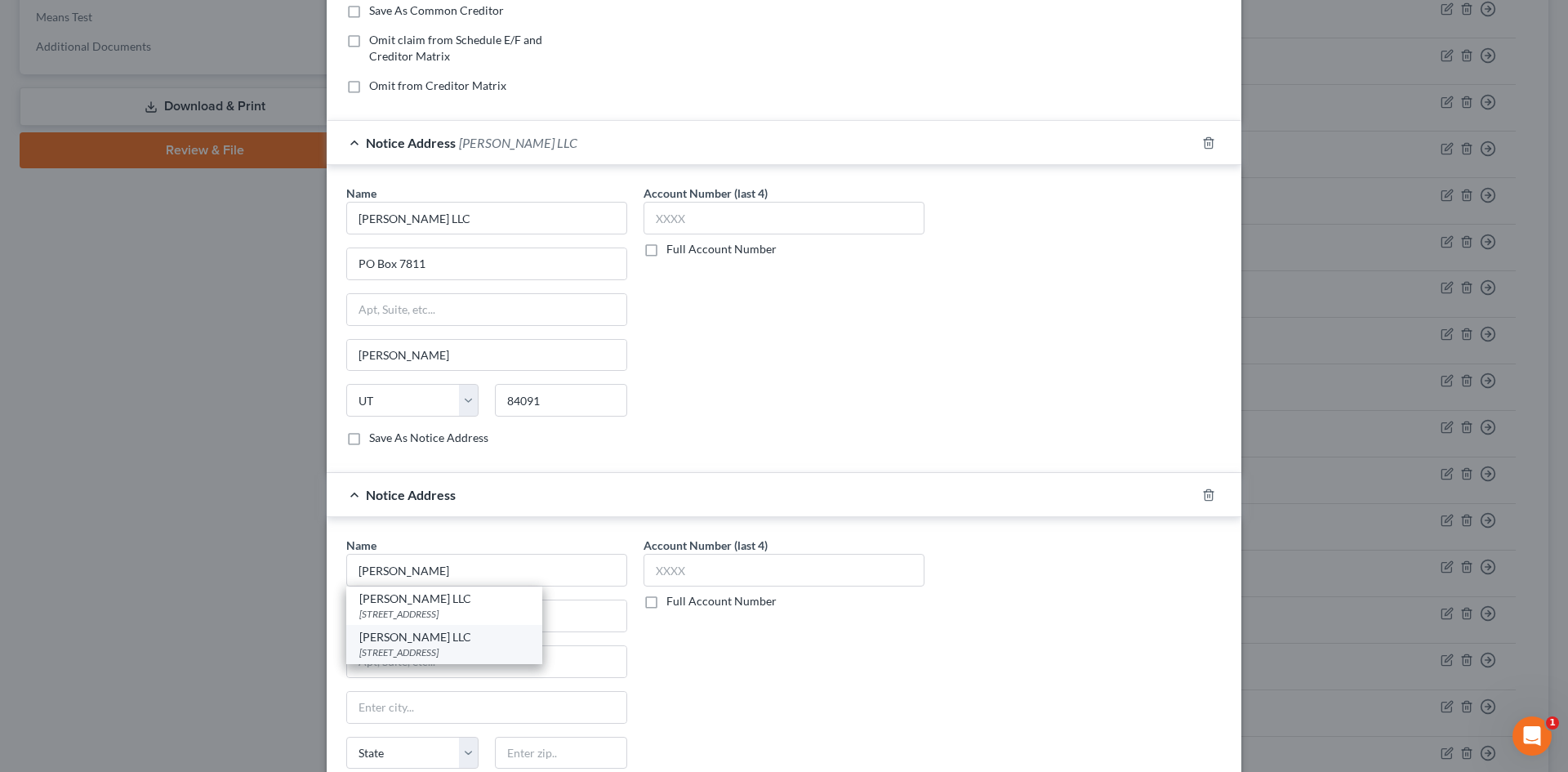
type input "84123"
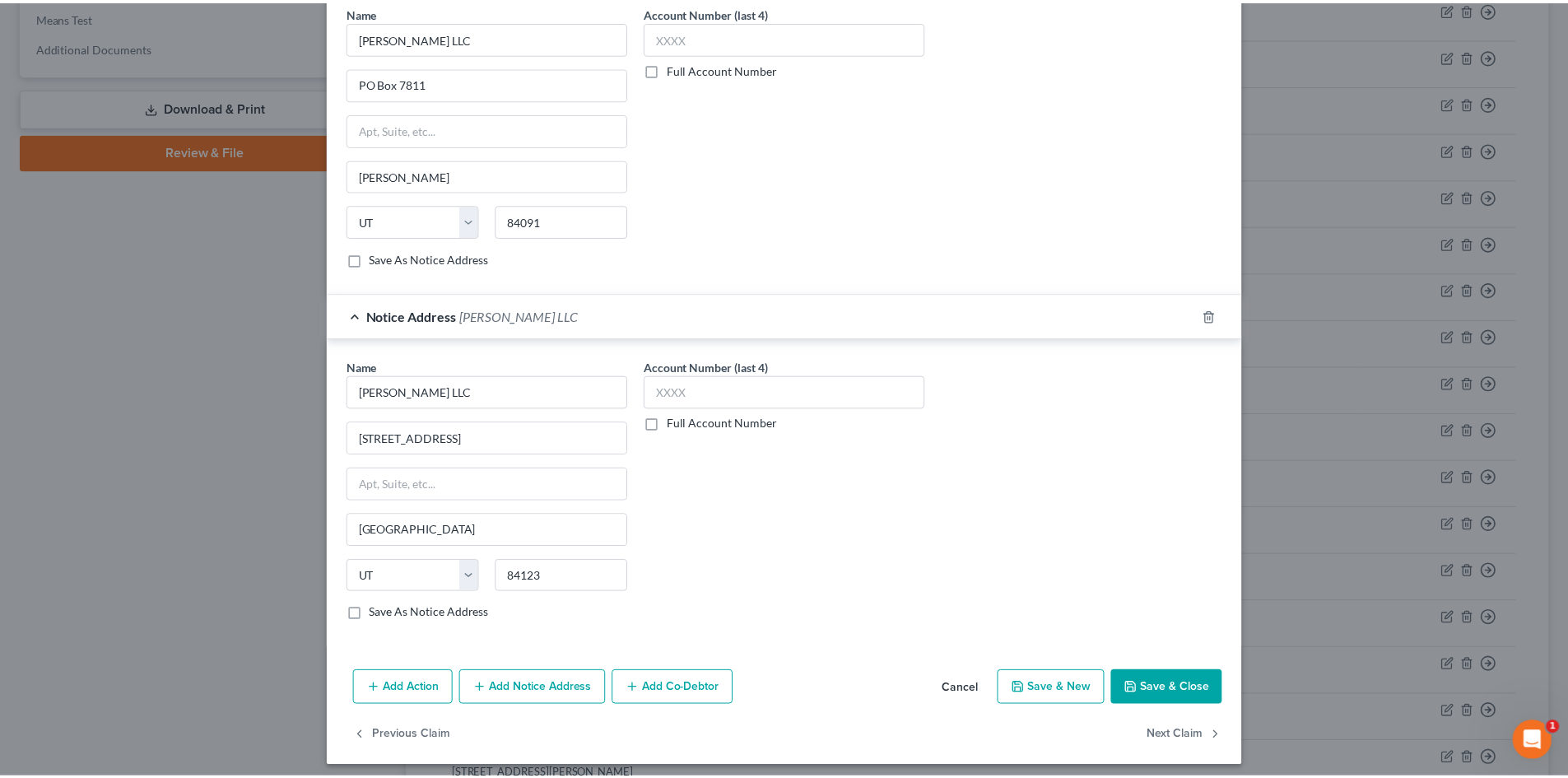
scroll to position [511, 0]
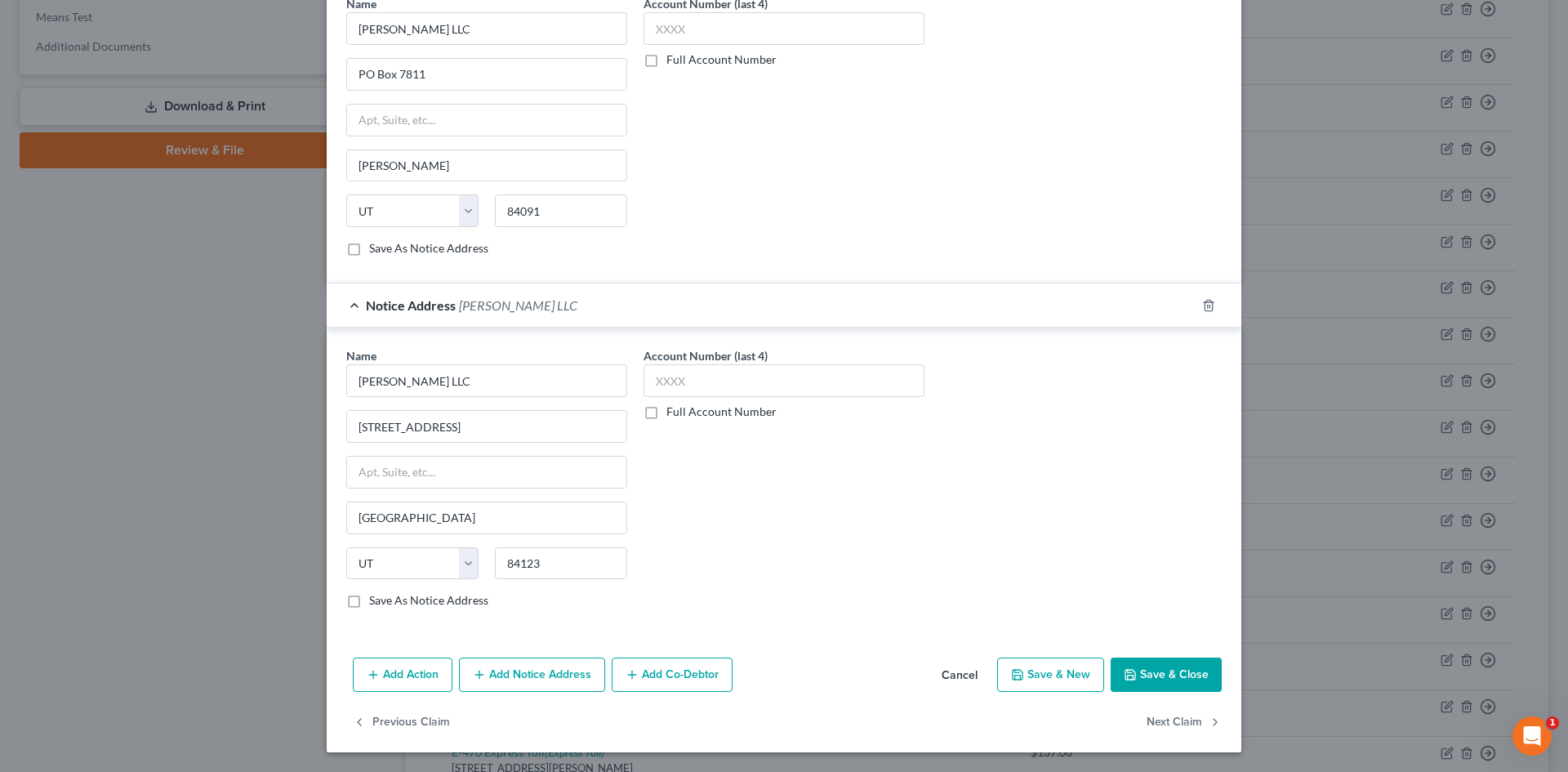
click at [1151, 669] on button "Save & Close" at bounding box center [1166, 675] width 111 height 34
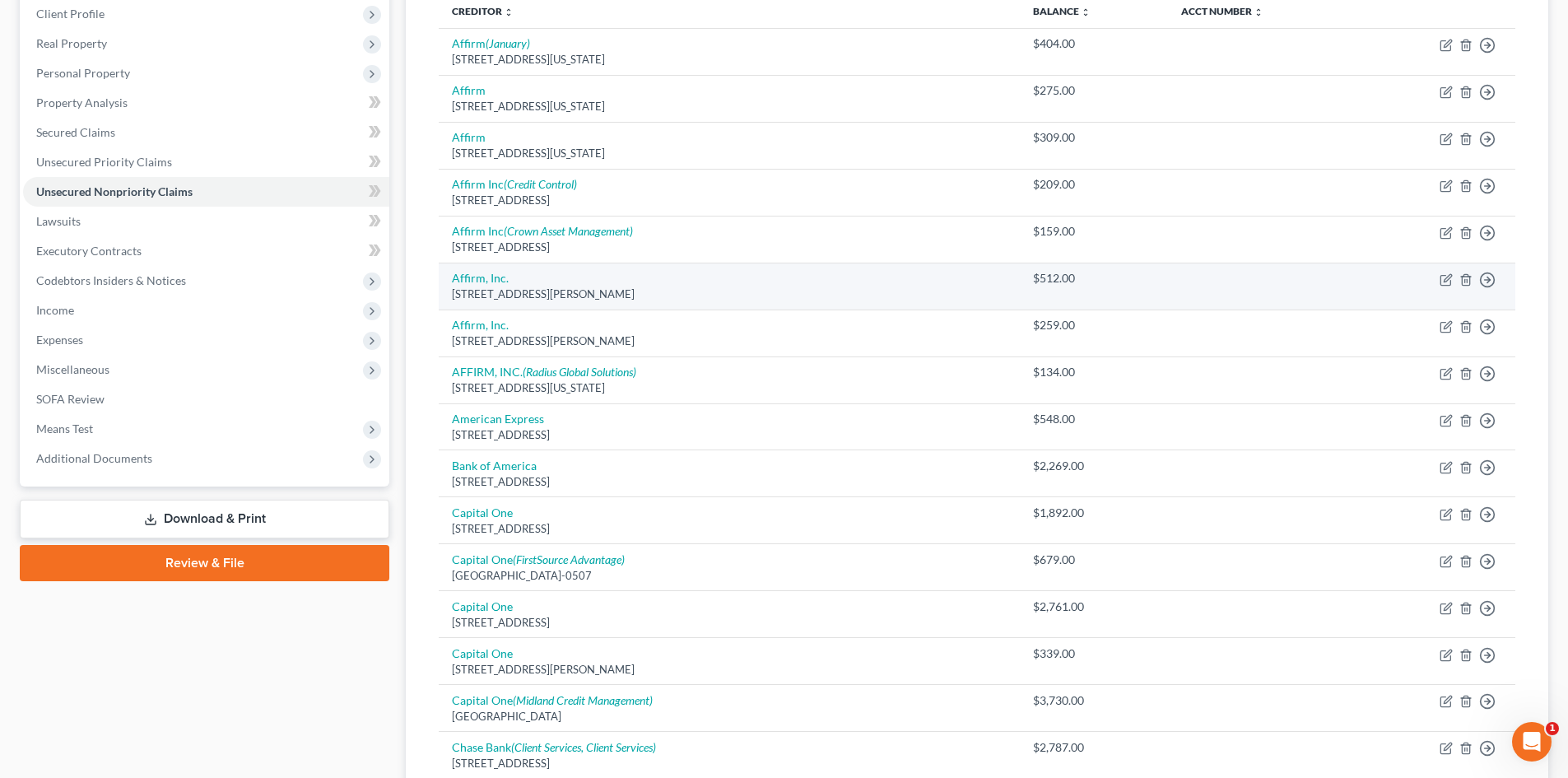
scroll to position [0, 0]
